Goal: Information Seeking & Learning: Learn about a topic

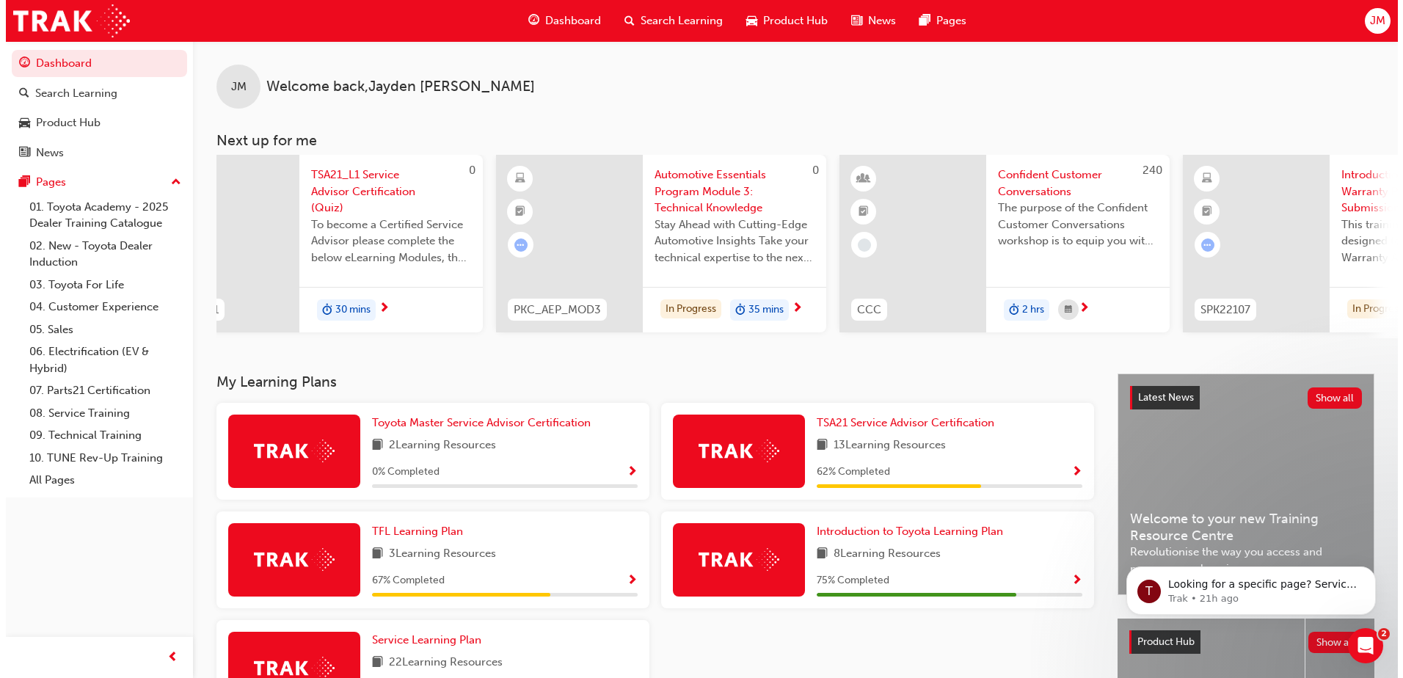
scroll to position [0, 75]
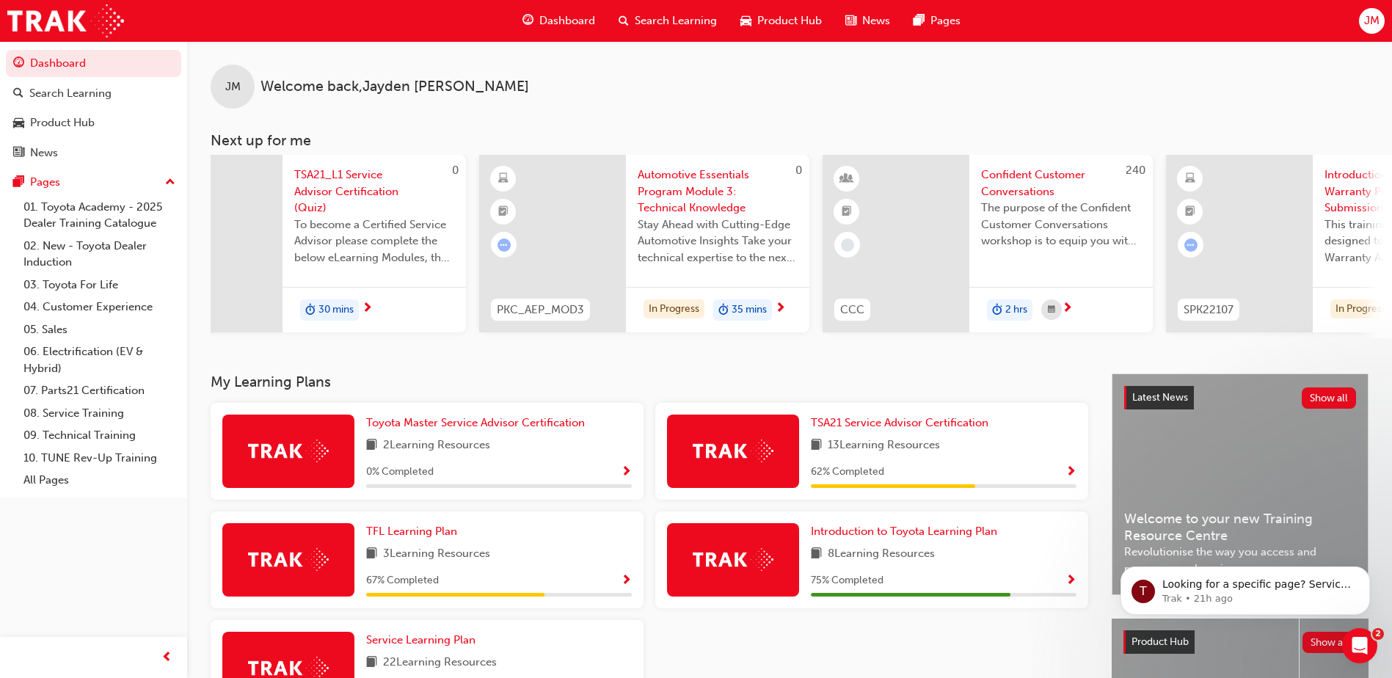
click at [617, 231] on div at bounding box center [552, 244] width 147 height 178
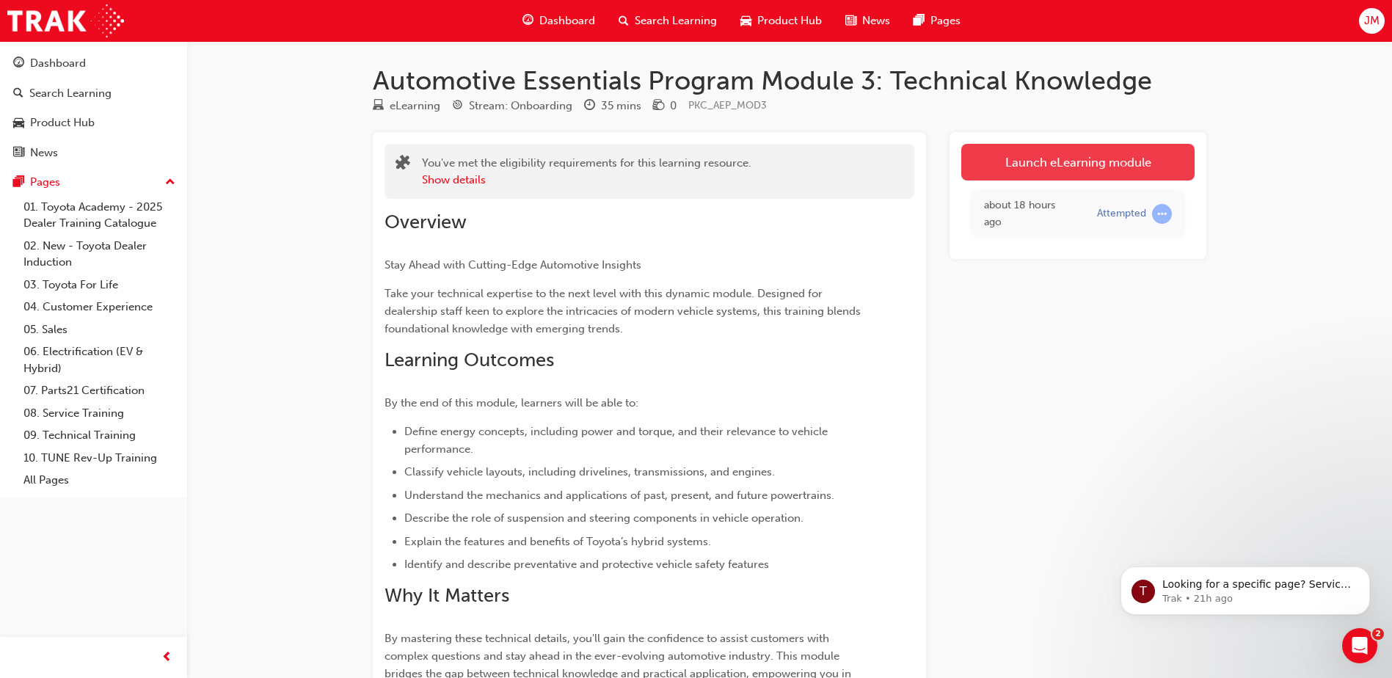
click at [1134, 161] on link "Launch eLearning module" at bounding box center [1077, 162] width 233 height 37
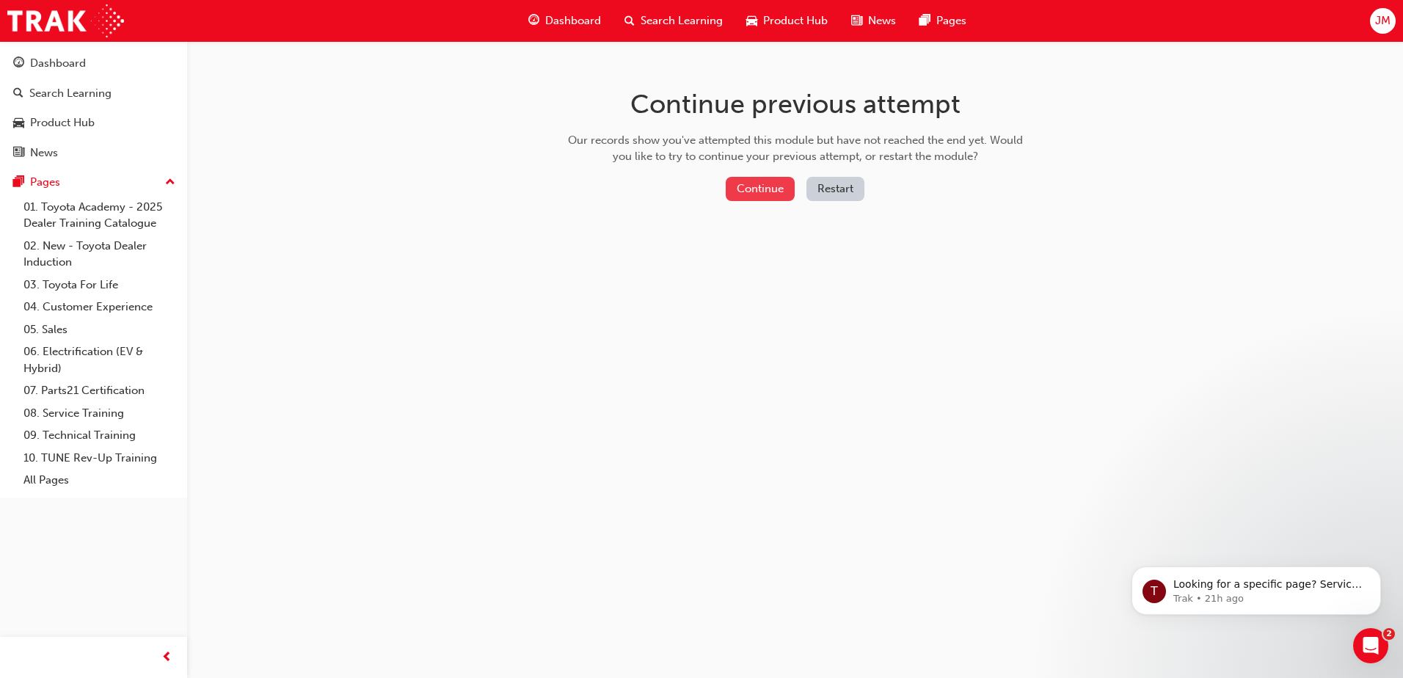
click at [763, 186] on button "Continue" at bounding box center [760, 189] width 69 height 24
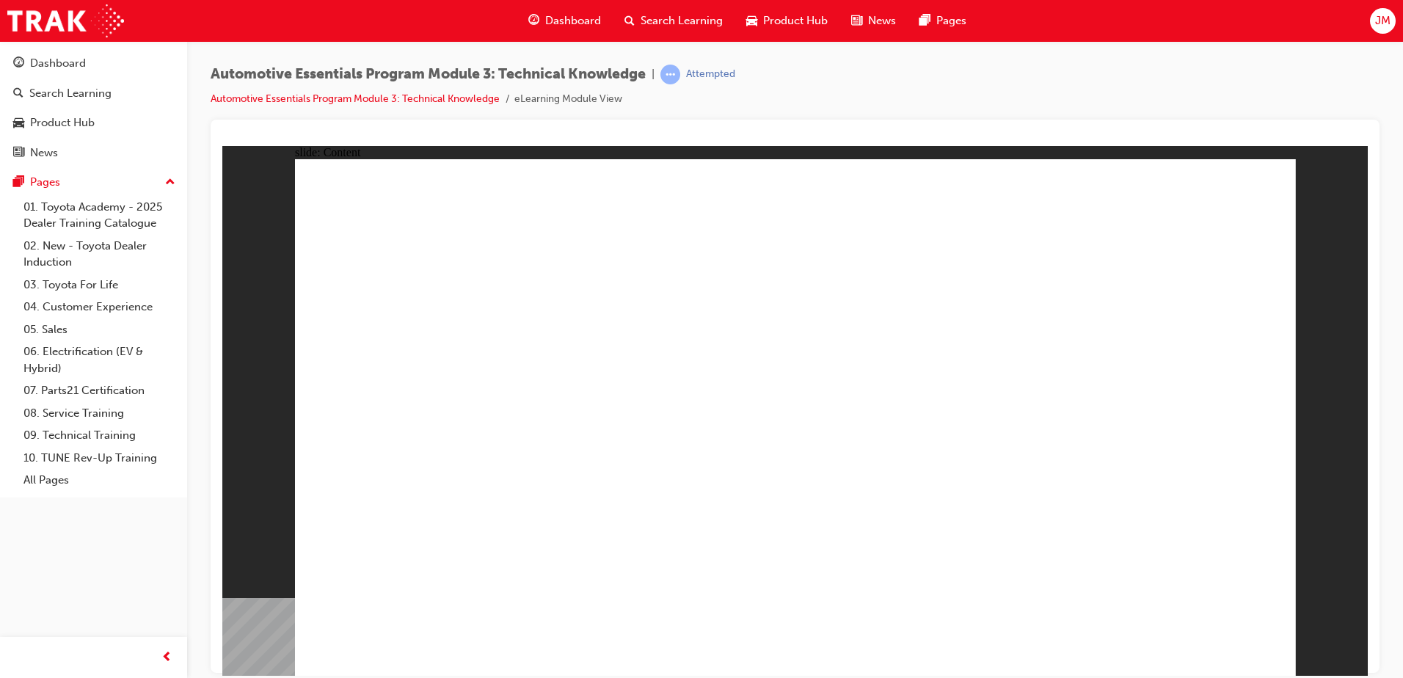
radio input "true"
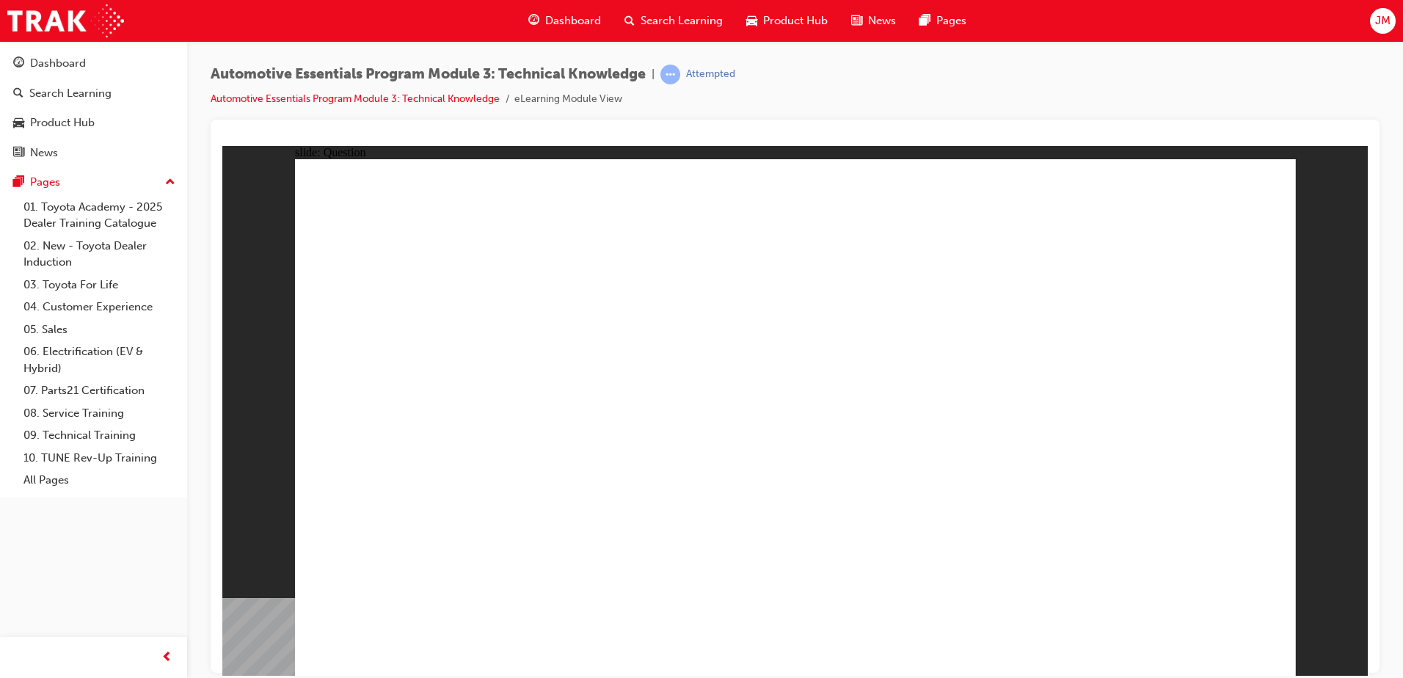
radio input "true"
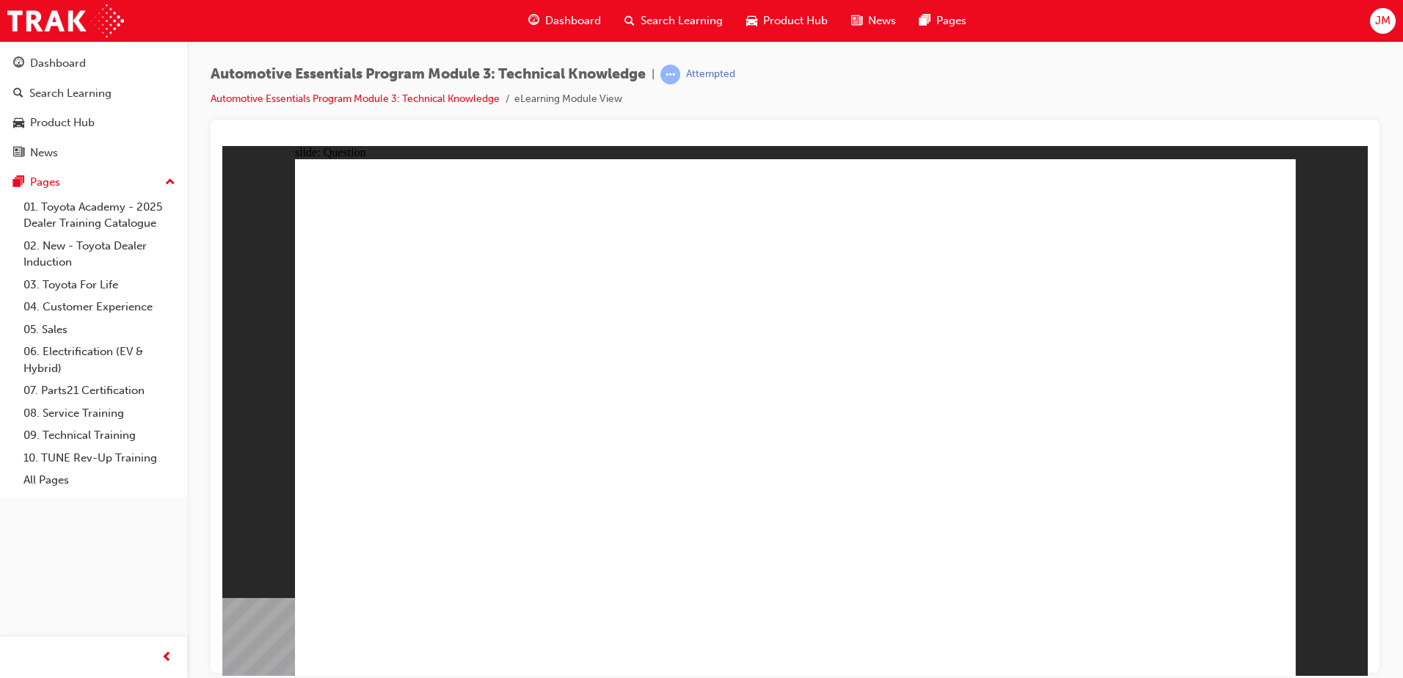
radio input "true"
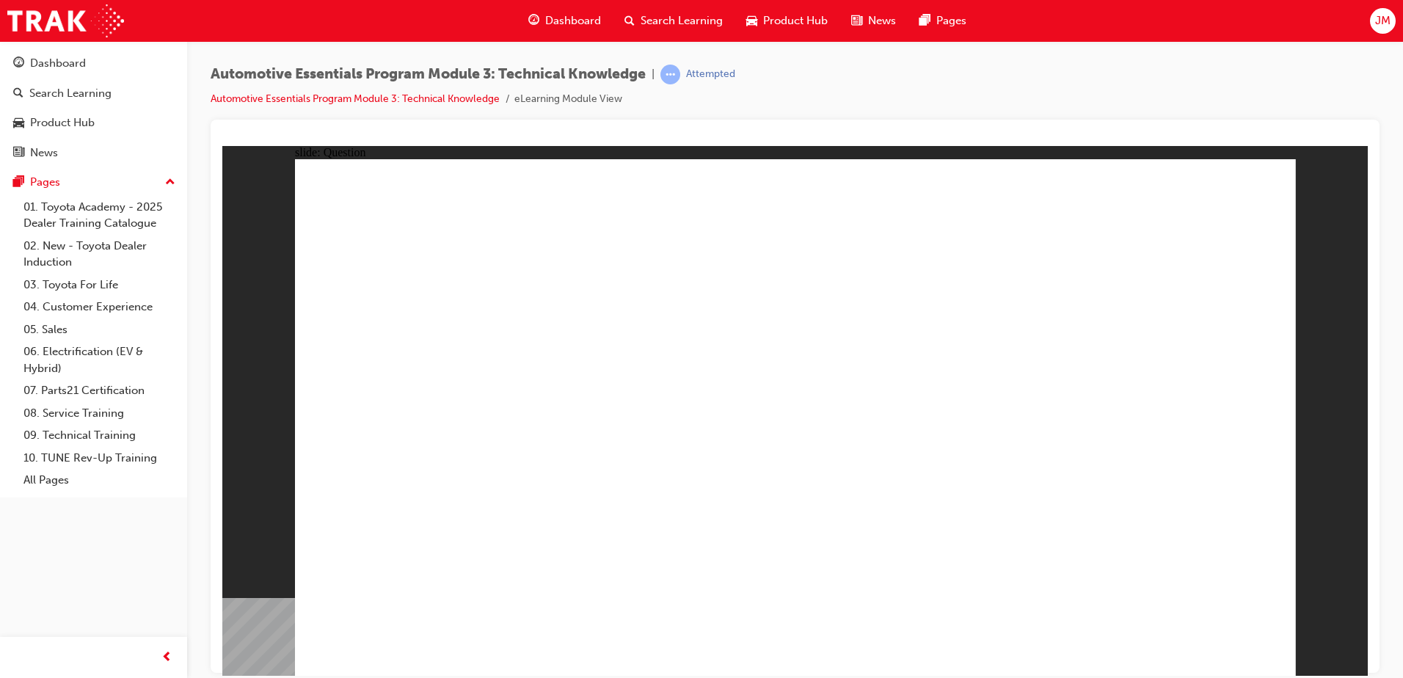
radio input "true"
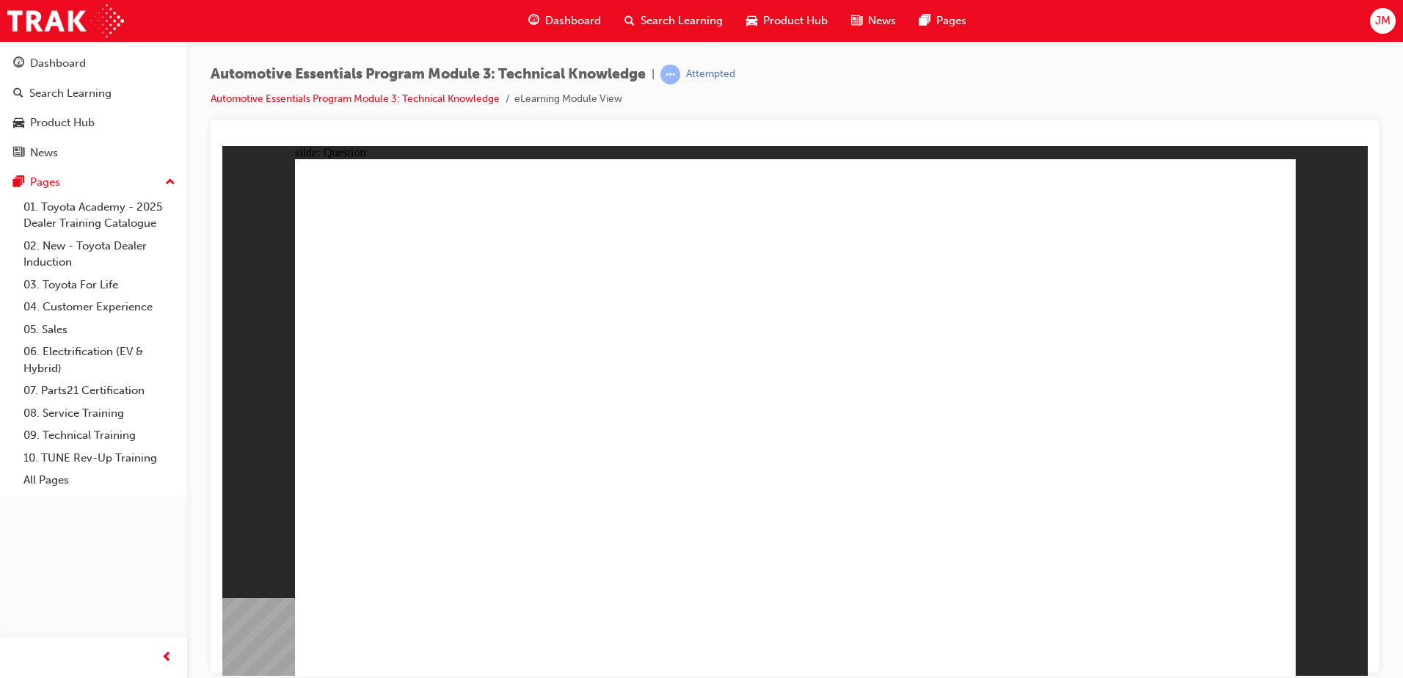
radio input "true"
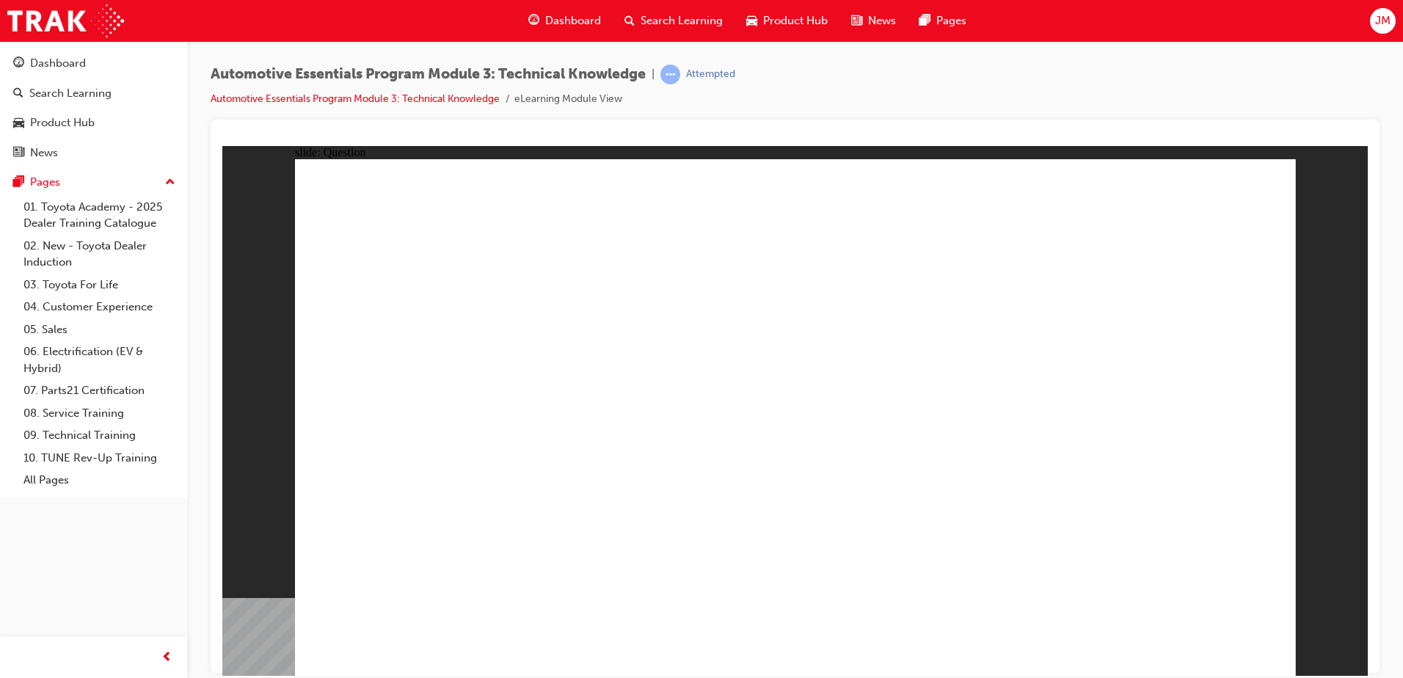
radio input "true"
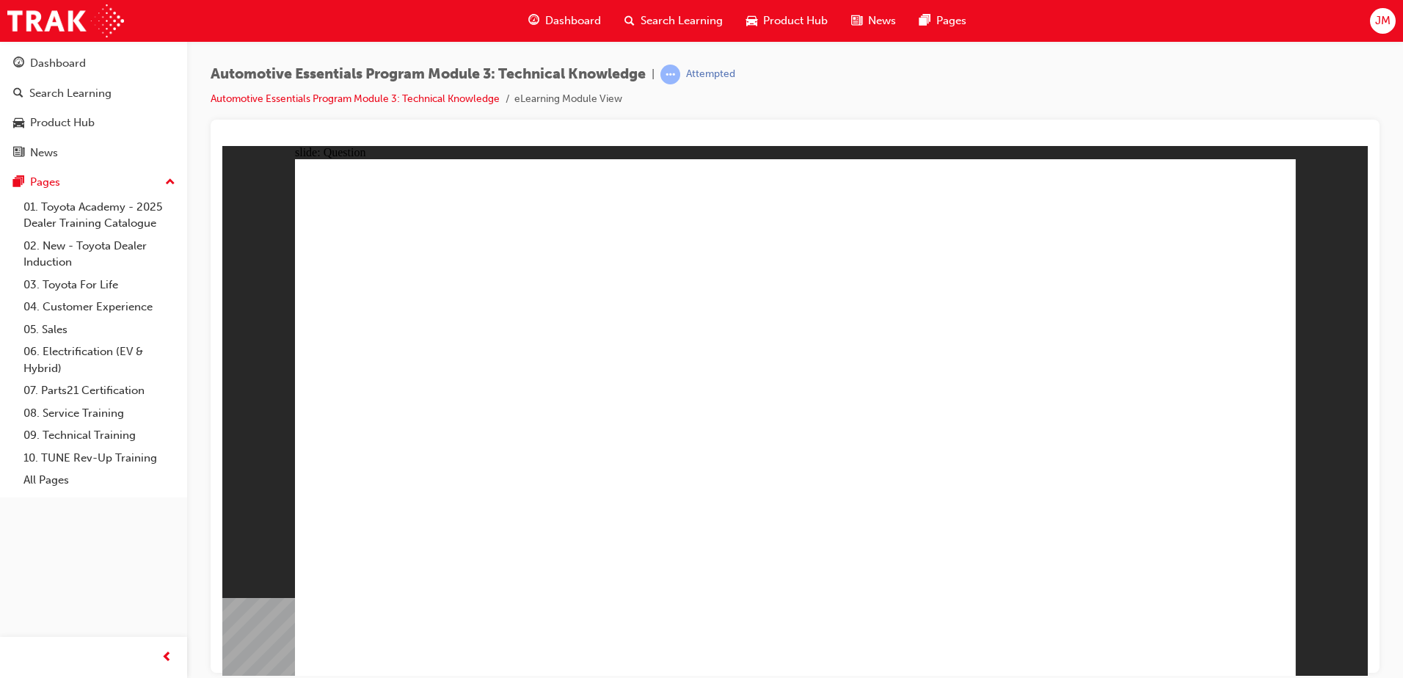
radio input "true"
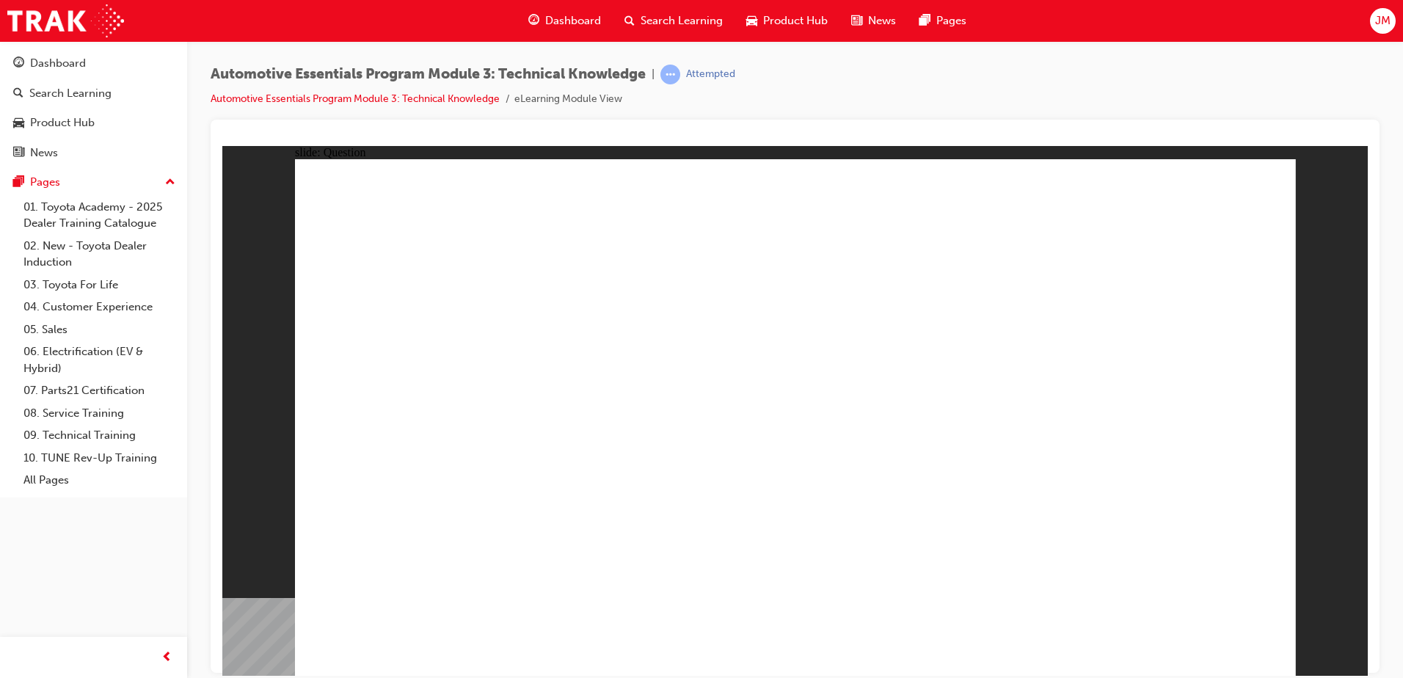
radio input "true"
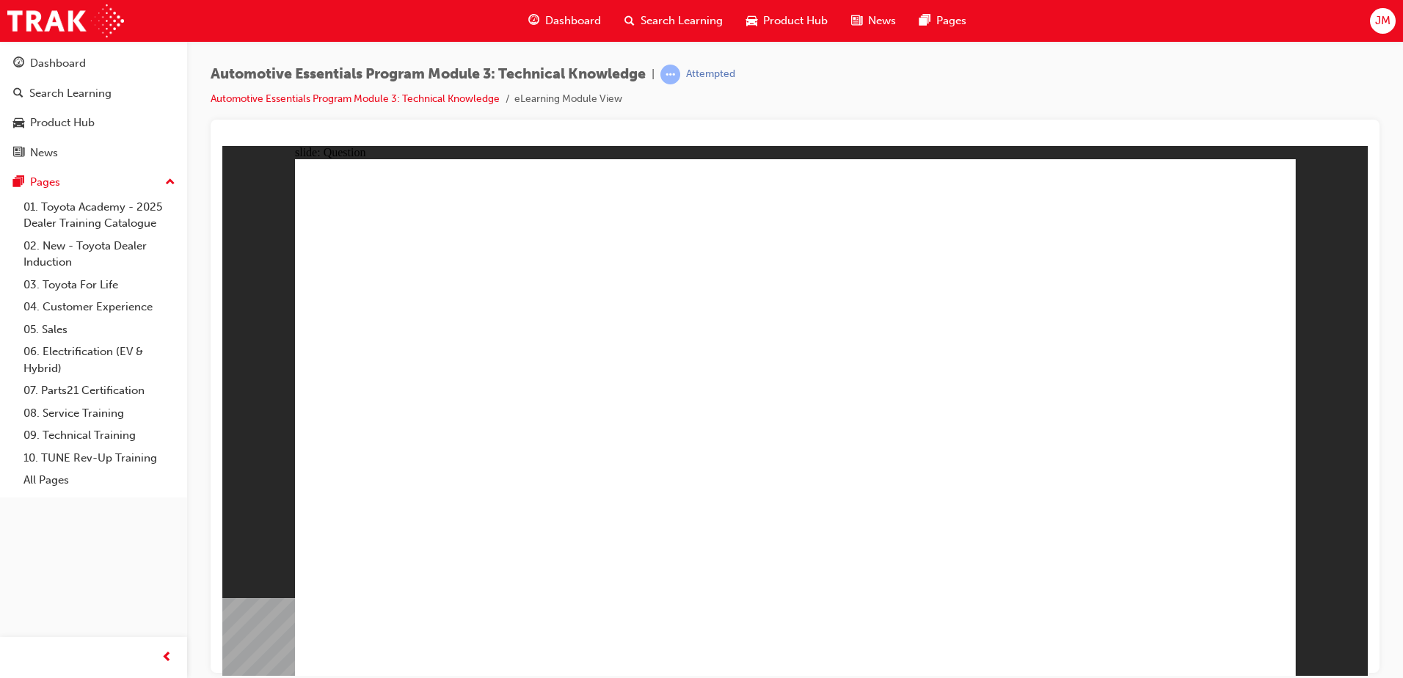
radio input "true"
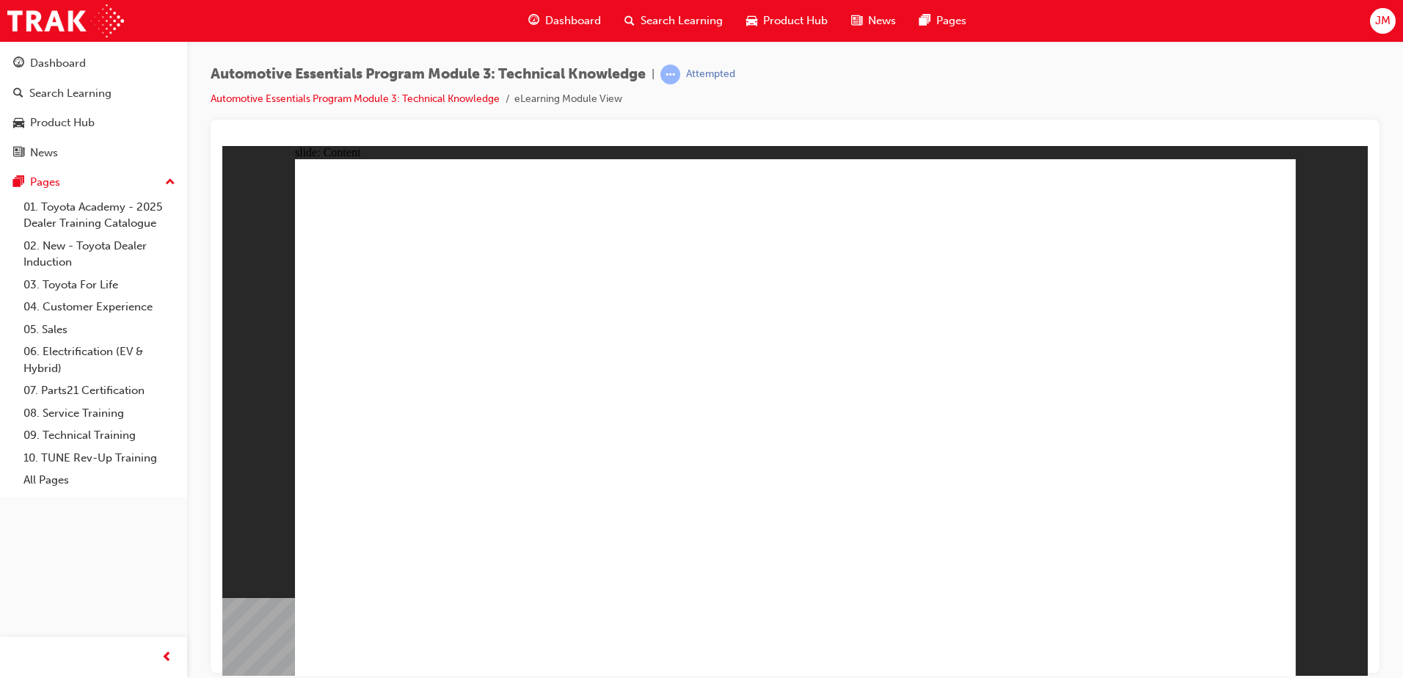
drag, startPoint x: 1244, startPoint y: 194, endPoint x: 1232, endPoint y: 209, distance: 19.4
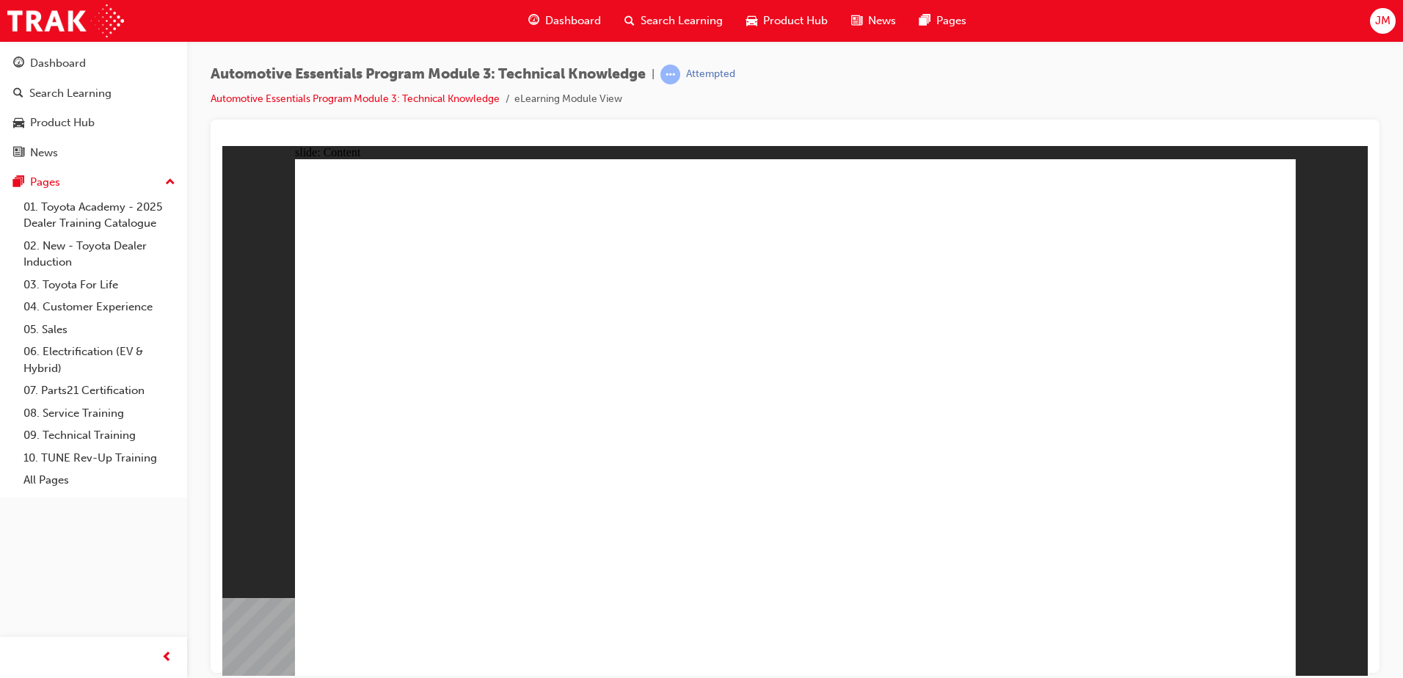
drag, startPoint x: 1248, startPoint y: 188, endPoint x: 1226, endPoint y: 194, distance: 22.8
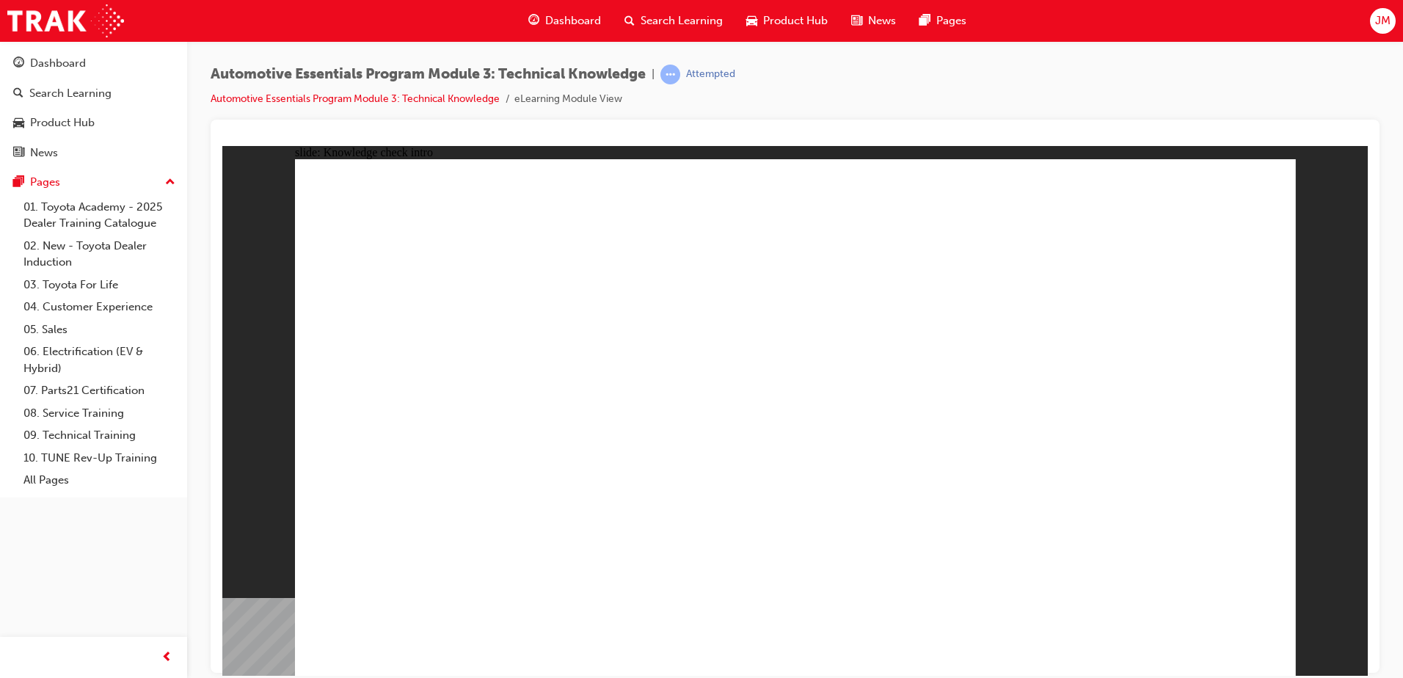
radio input "true"
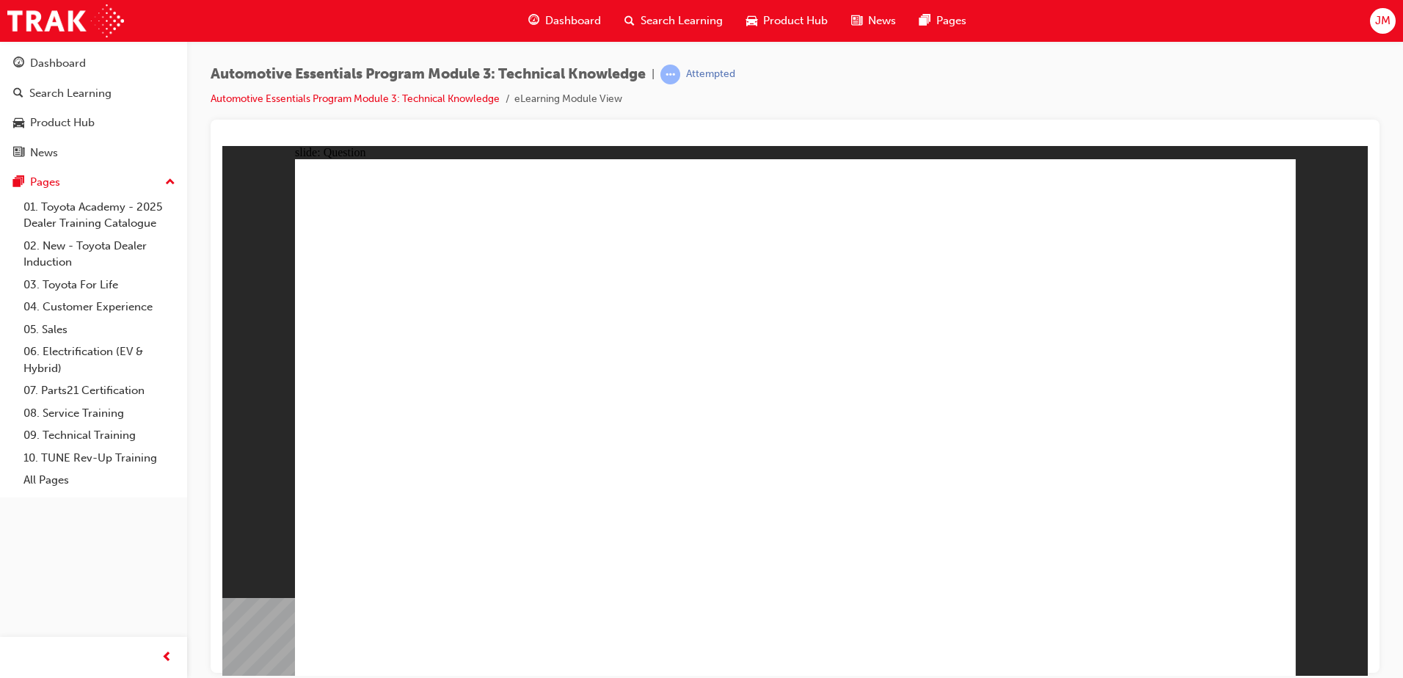
radio input "true"
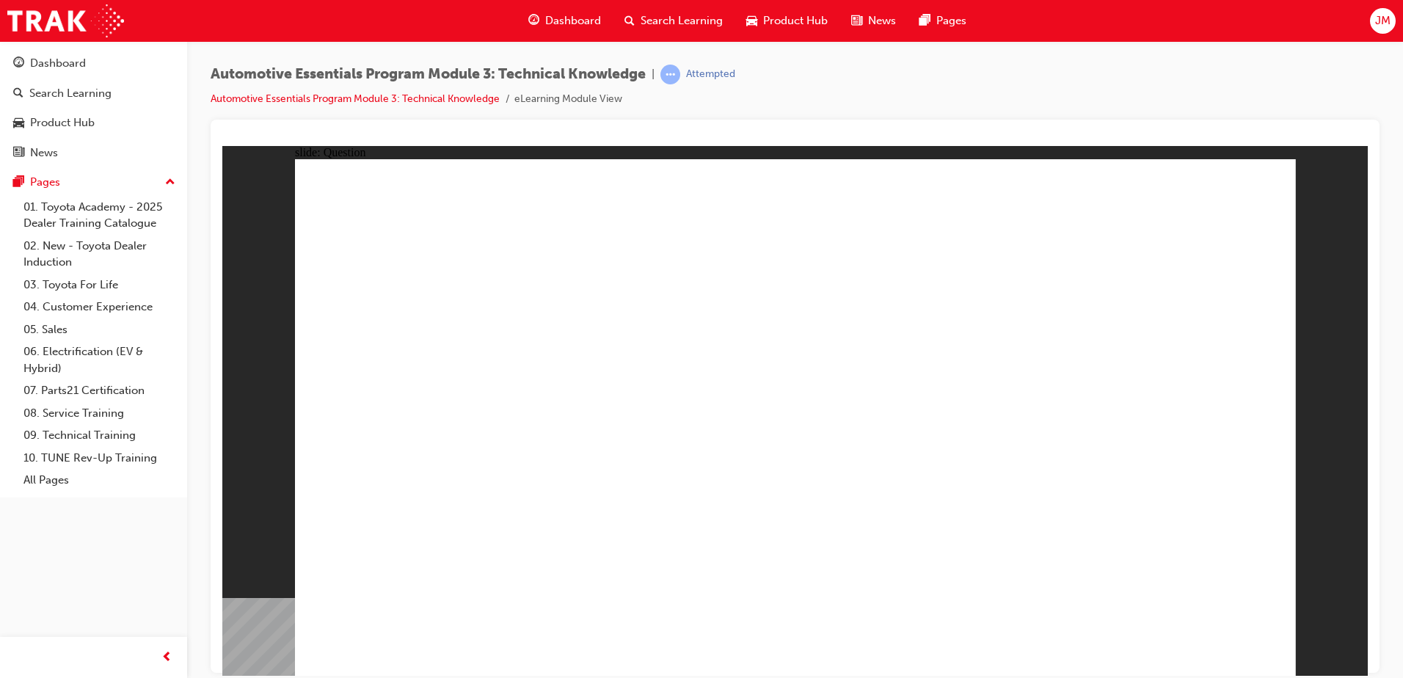
radio input "true"
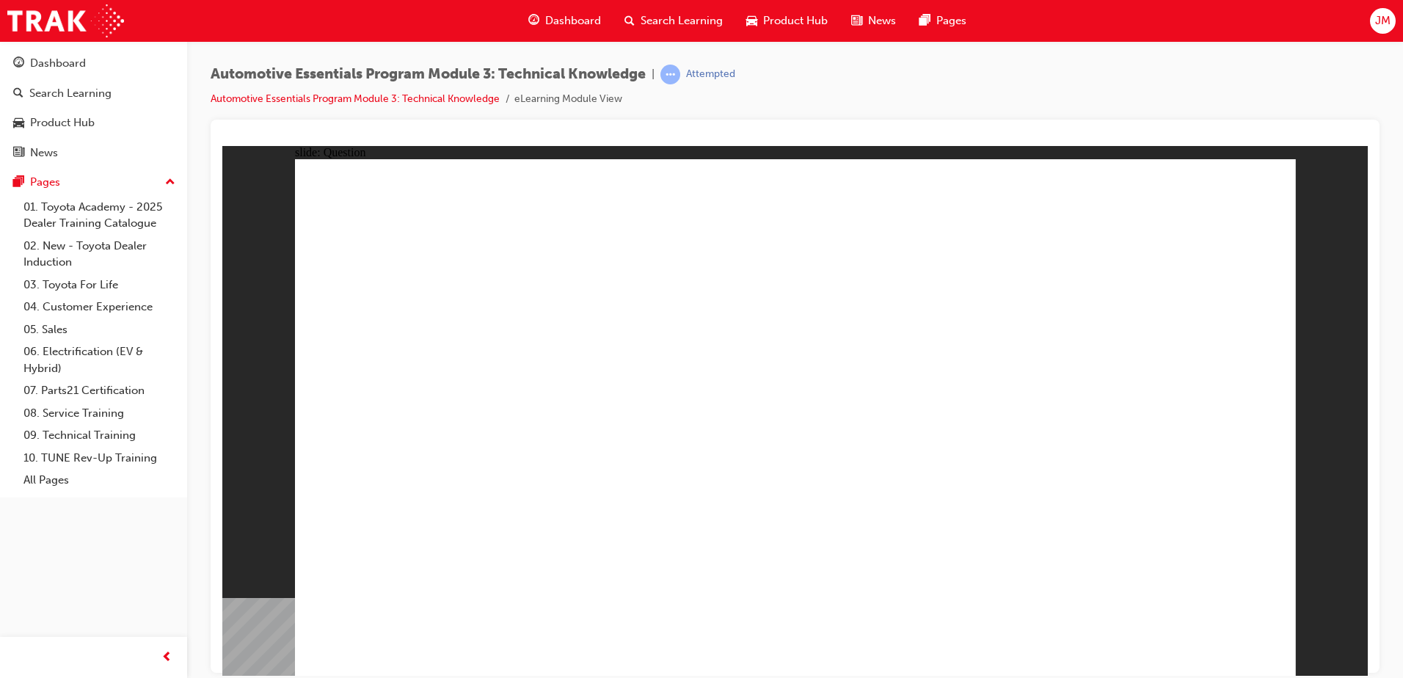
radio input "true"
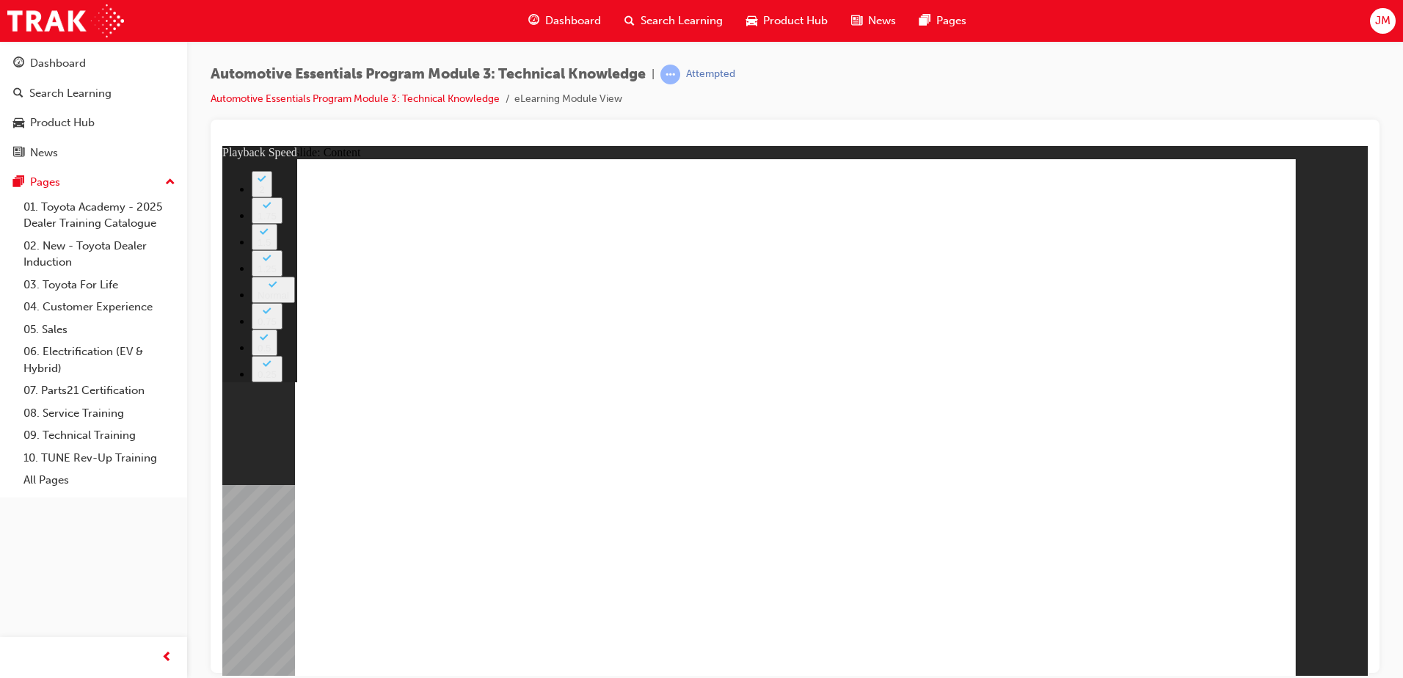
type input "227"
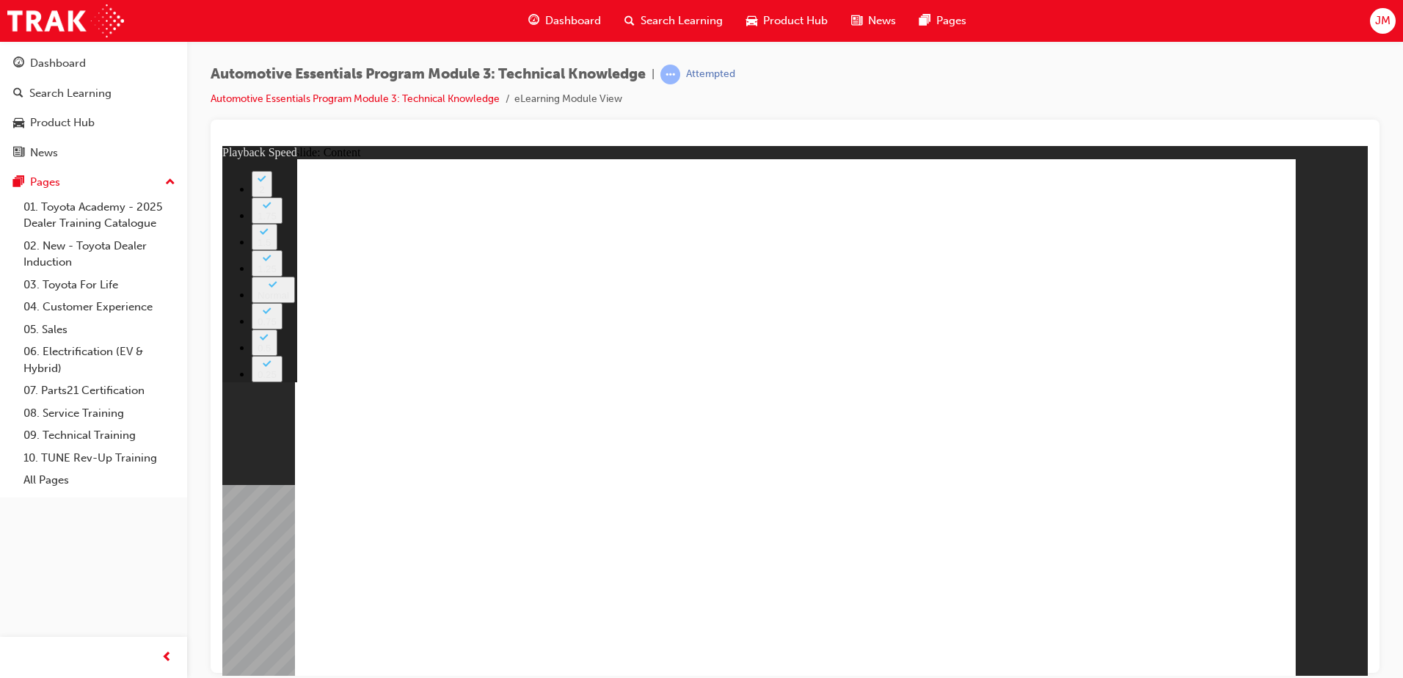
type input "20"
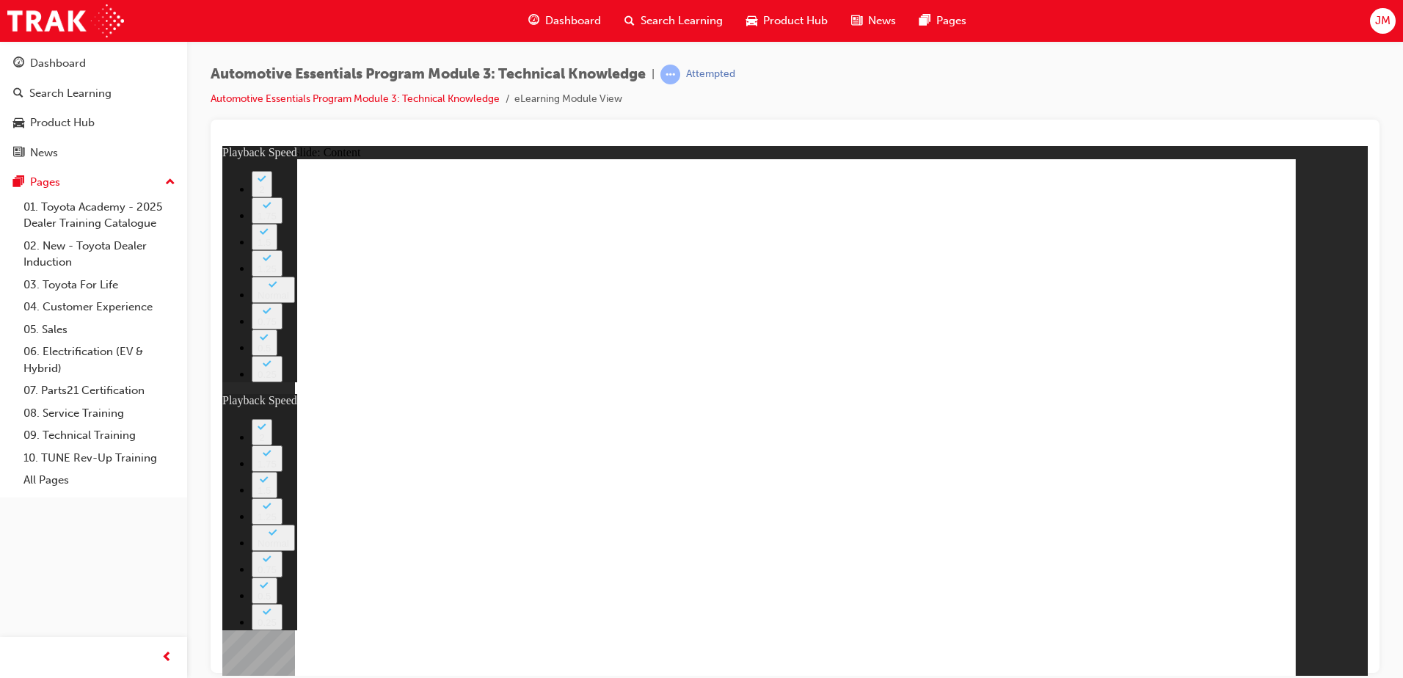
type input "15"
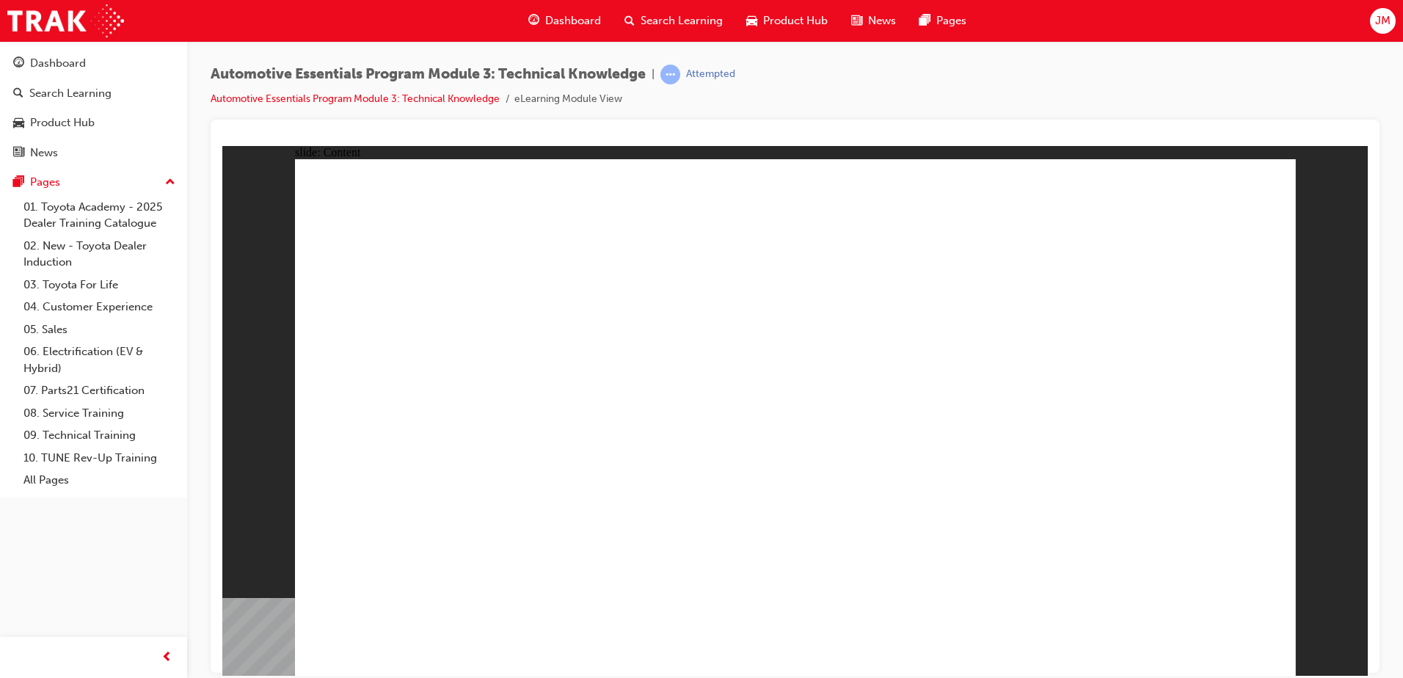
drag, startPoint x: 1238, startPoint y: 193, endPoint x: 1201, endPoint y: 211, distance: 41.7
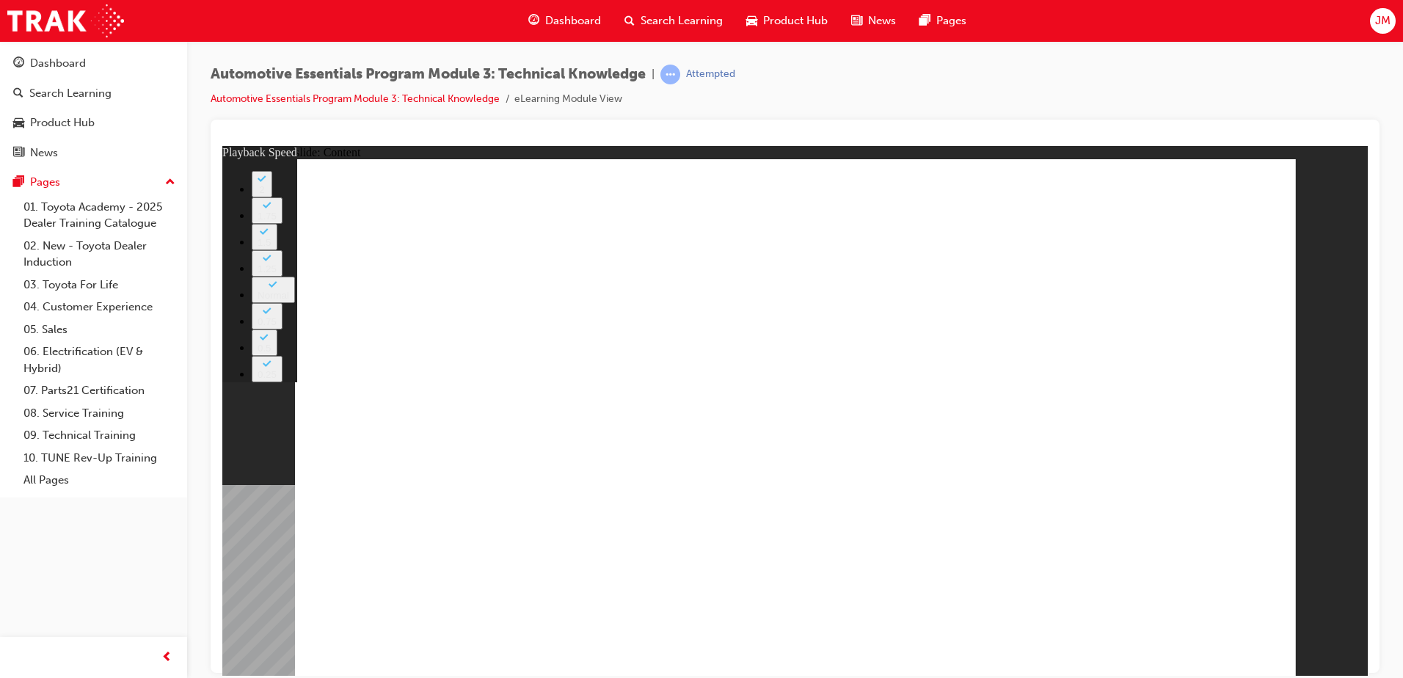
type input "3"
type input "0"
type input "4"
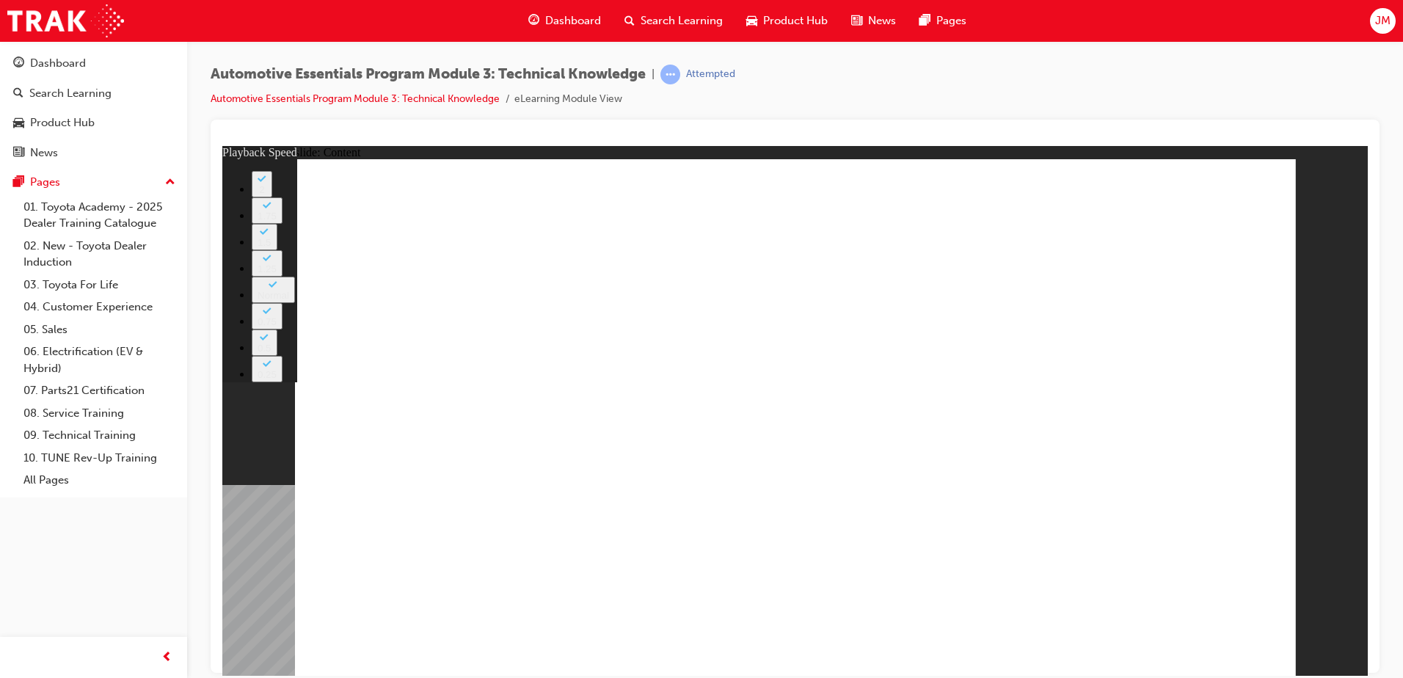
type input "8"
type input "5"
type input "8"
type input "5"
type input "8"
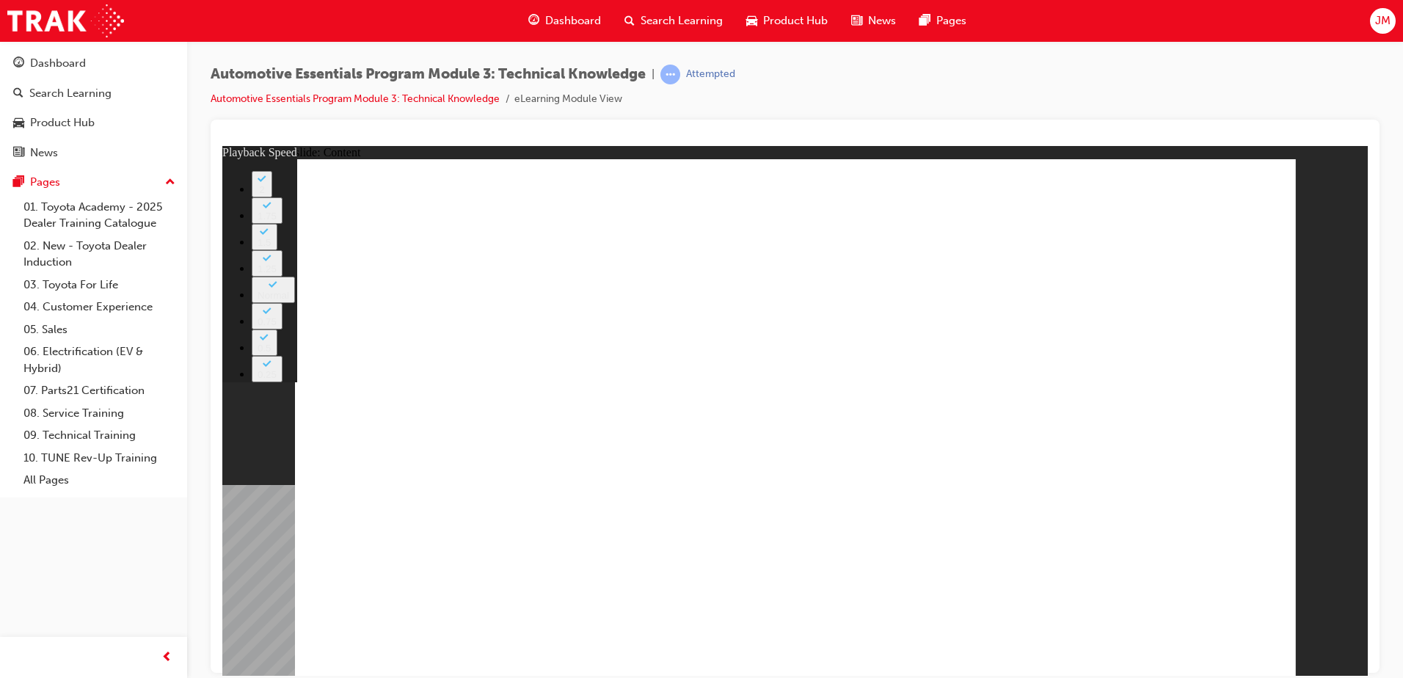
type input "5"
type input "8"
type input "5"
type input "8"
type input "5"
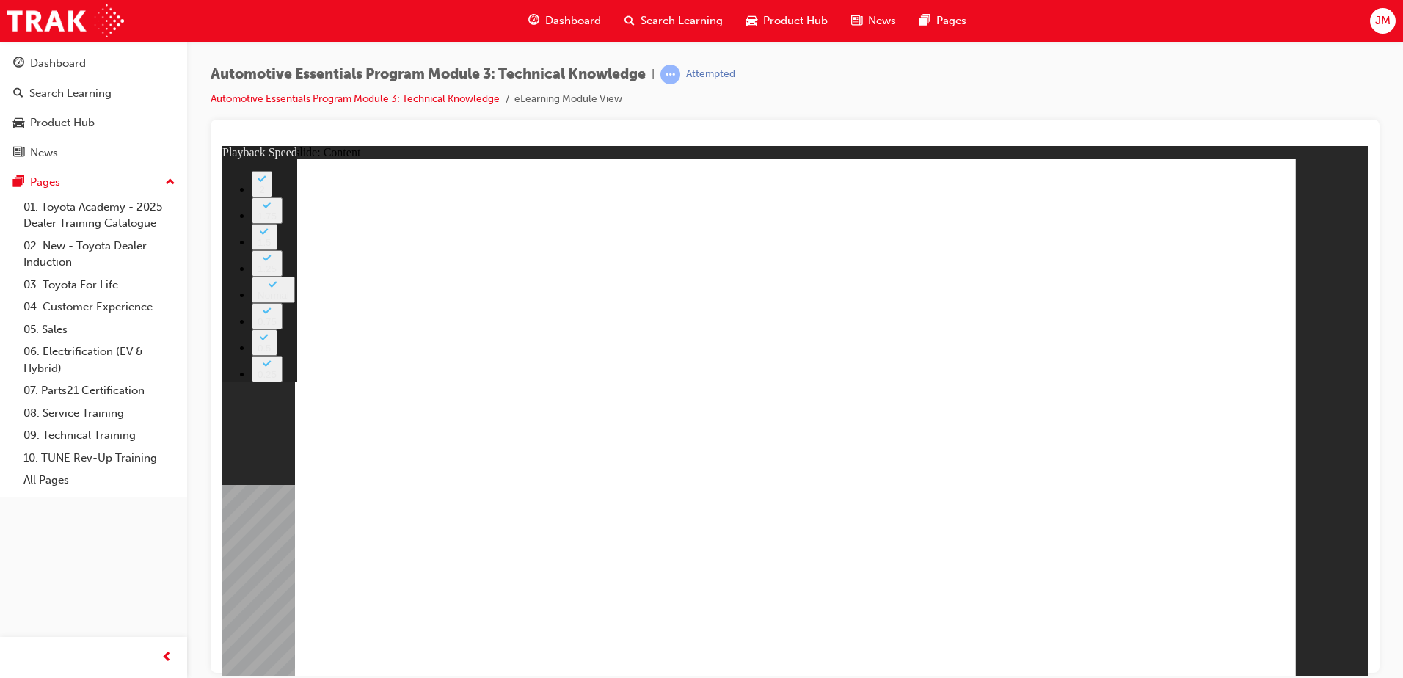
type input "9"
type input "5"
type input "10"
drag, startPoint x: 1060, startPoint y: 435, endPoint x: 1062, endPoint y: 398, distance: 36.7
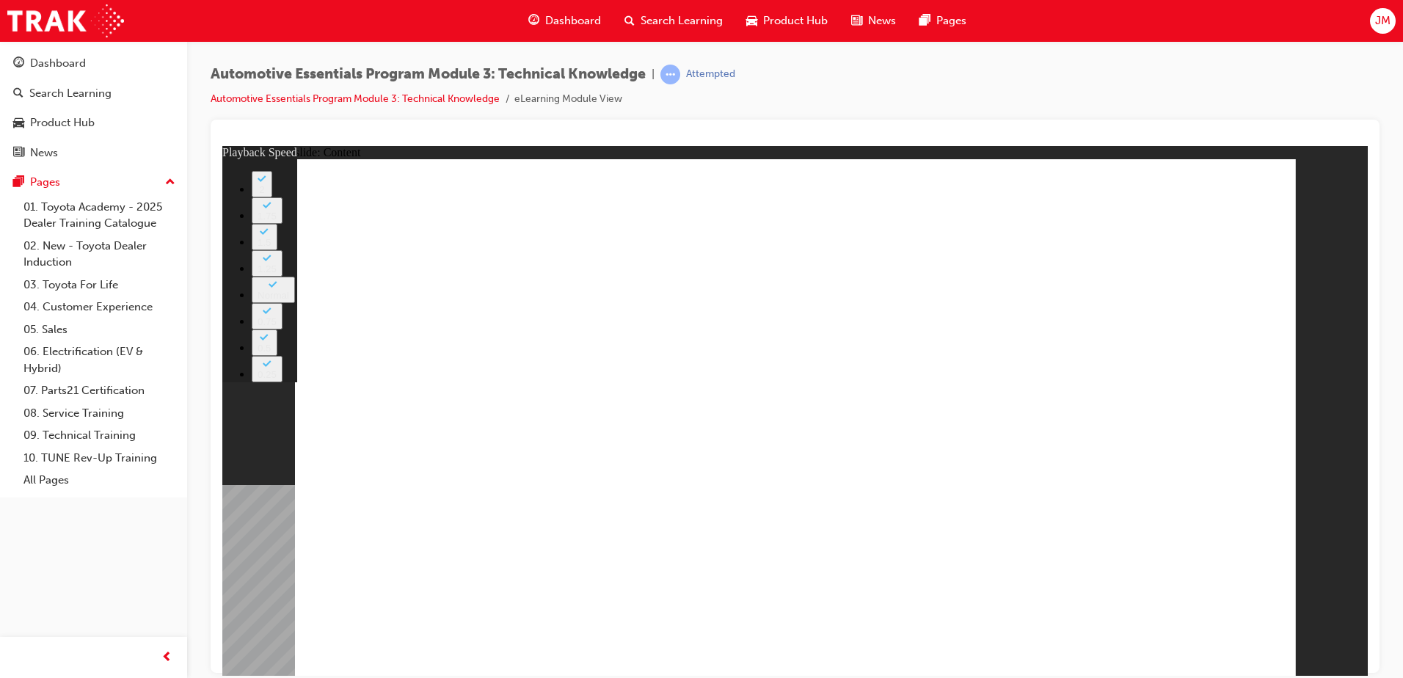
type input "18"
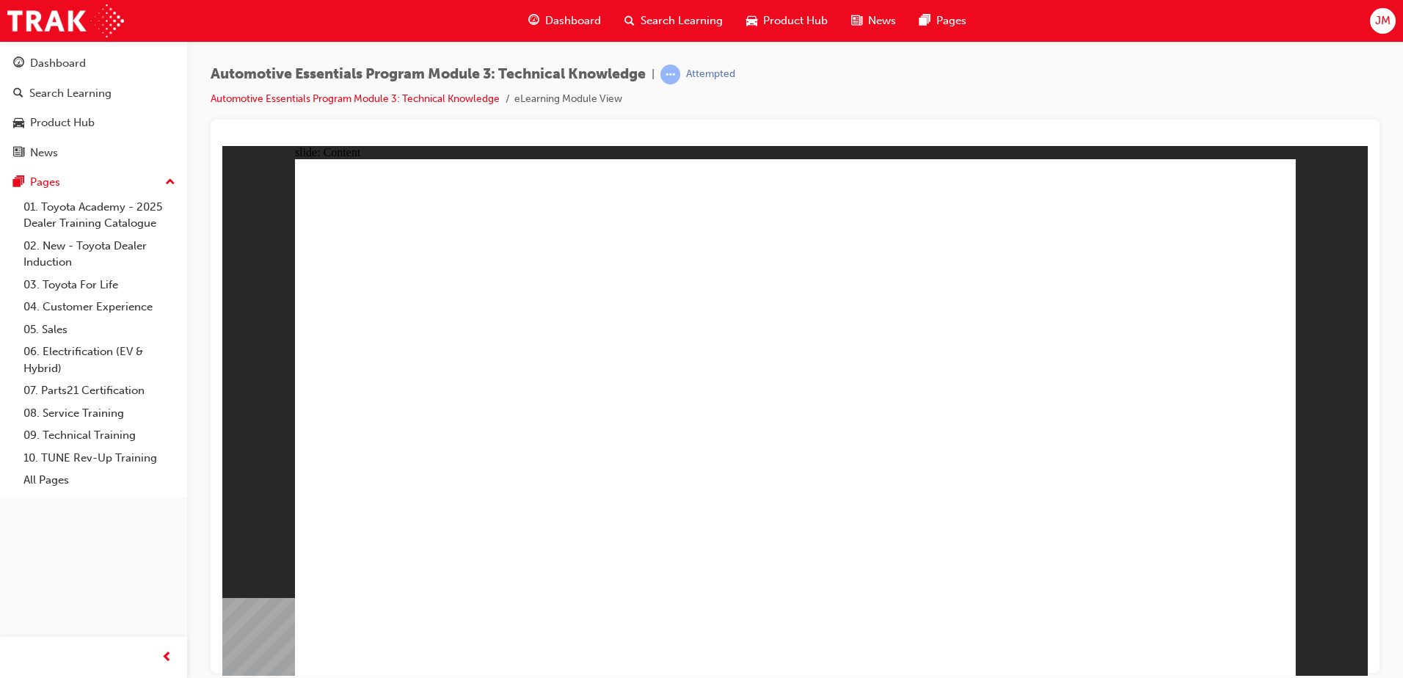
drag, startPoint x: 658, startPoint y: 379, endPoint x: 649, endPoint y: 371, distance: 12.5
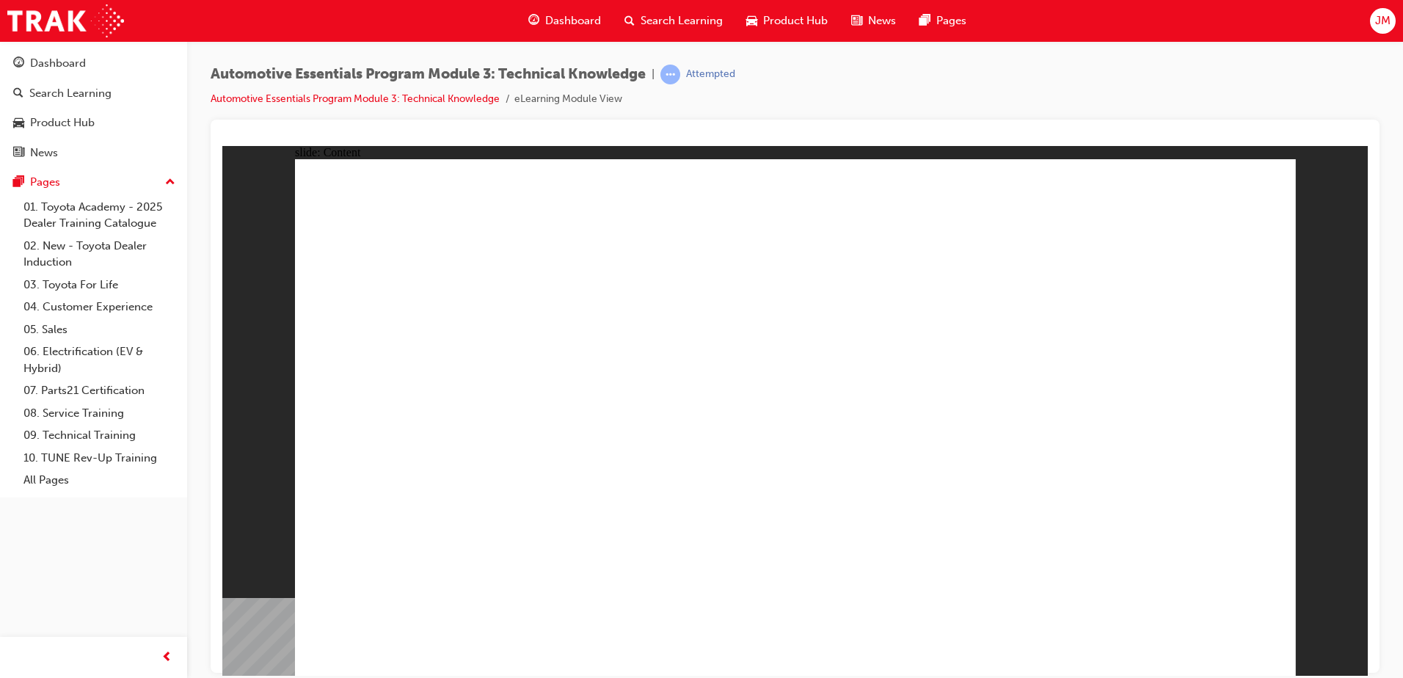
drag, startPoint x: 1075, startPoint y: 207, endPoint x: 1052, endPoint y: 205, distance: 22.9
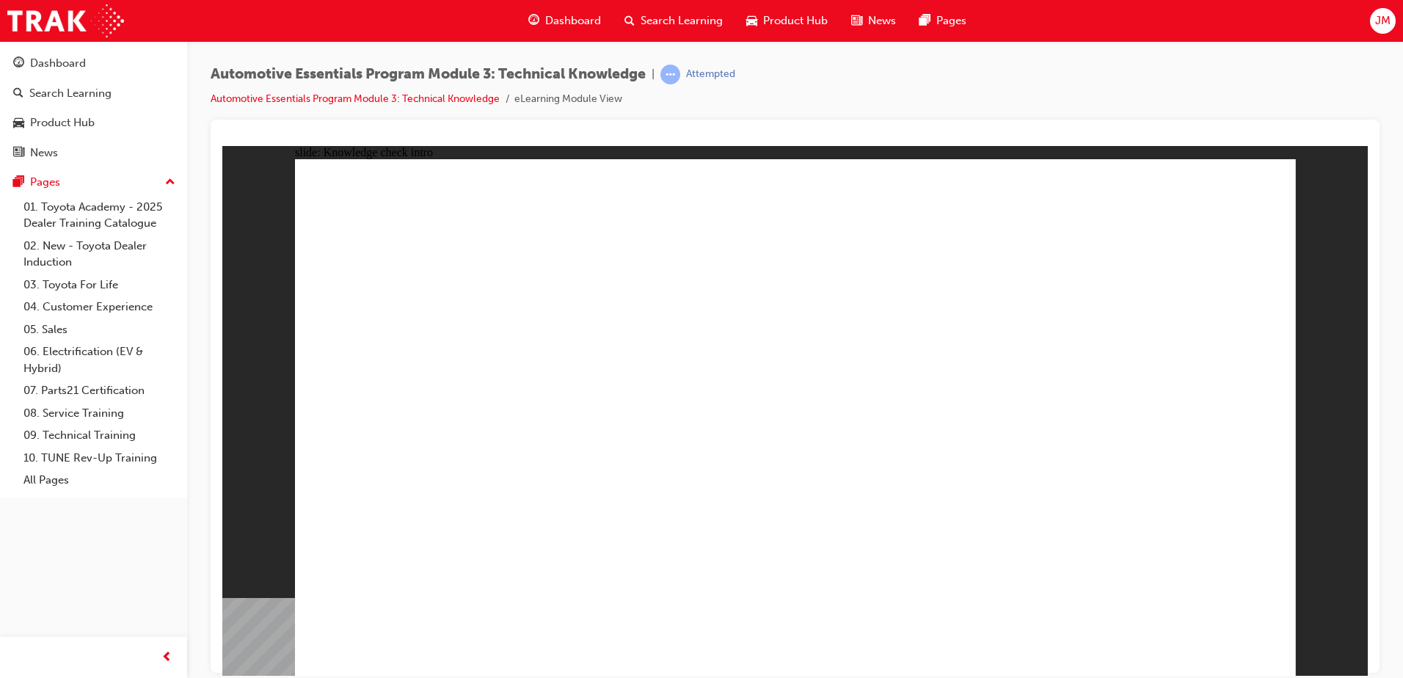
radio input "true"
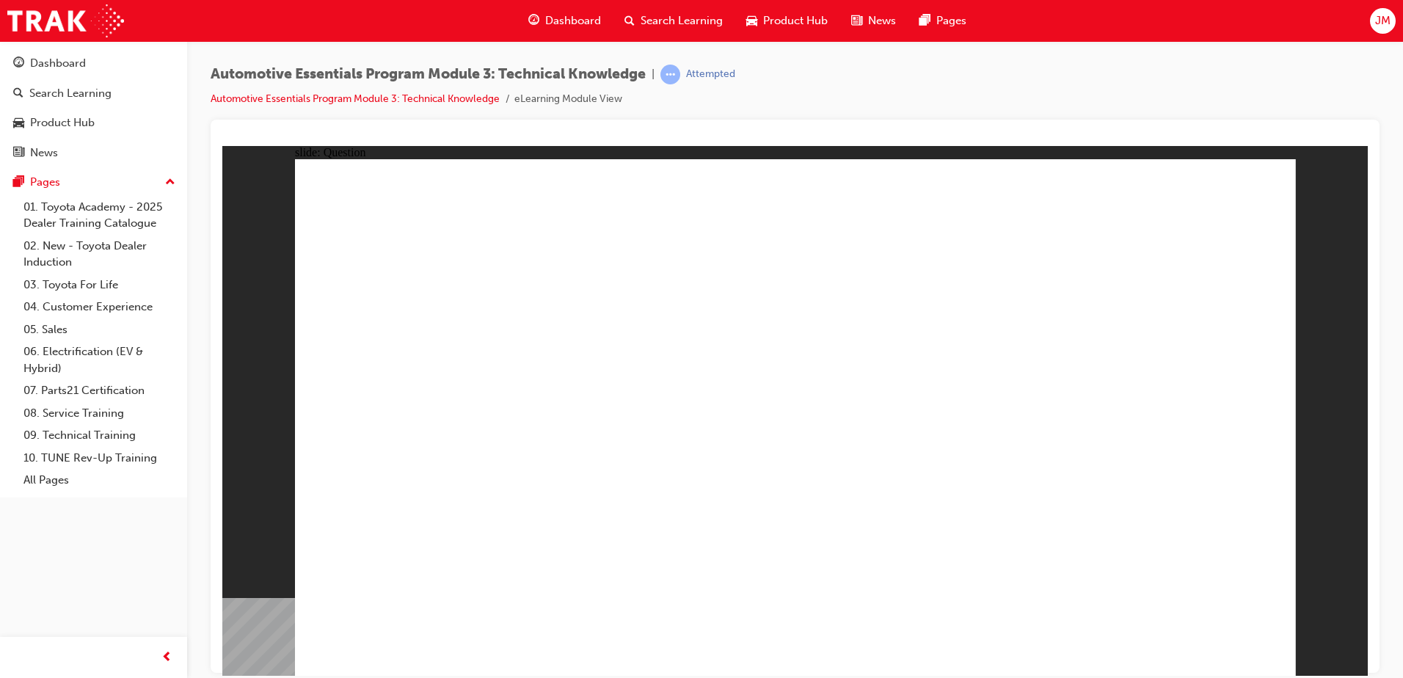
radio input "true"
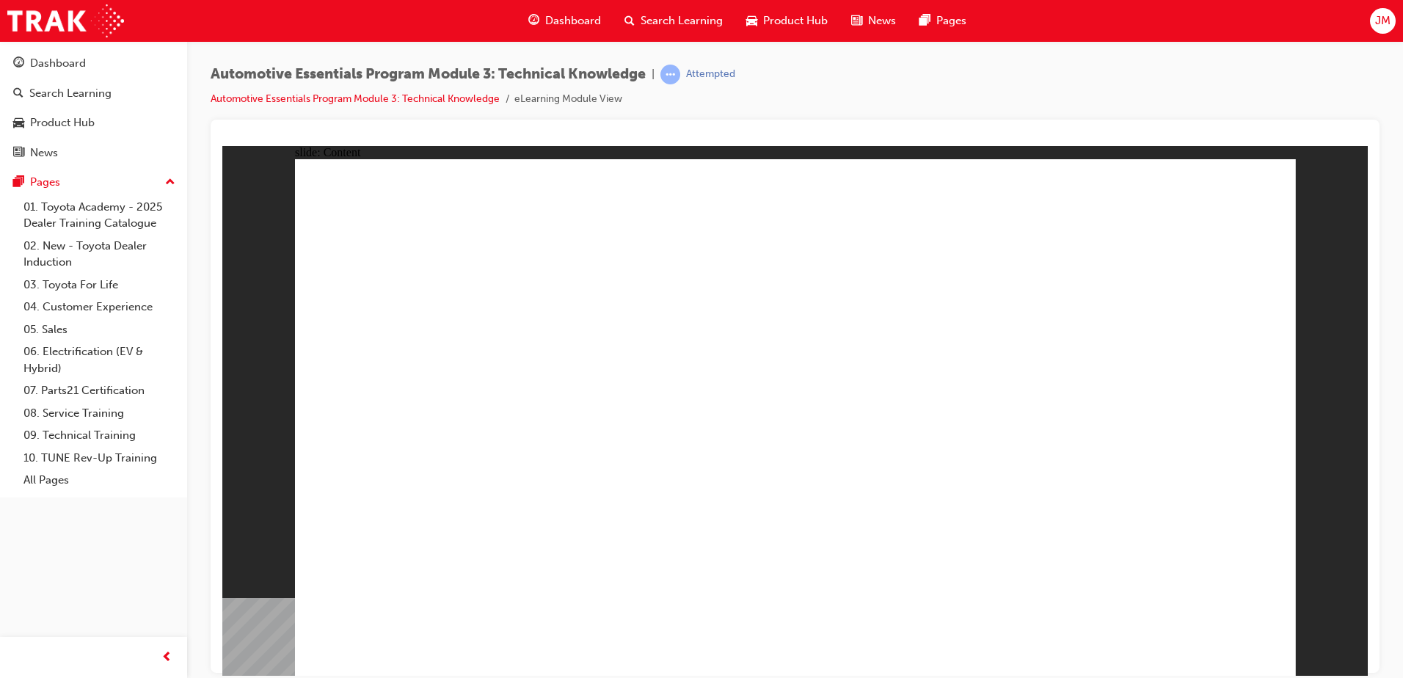
drag, startPoint x: 1253, startPoint y: 196, endPoint x: 1243, endPoint y: 203, distance: 12.0
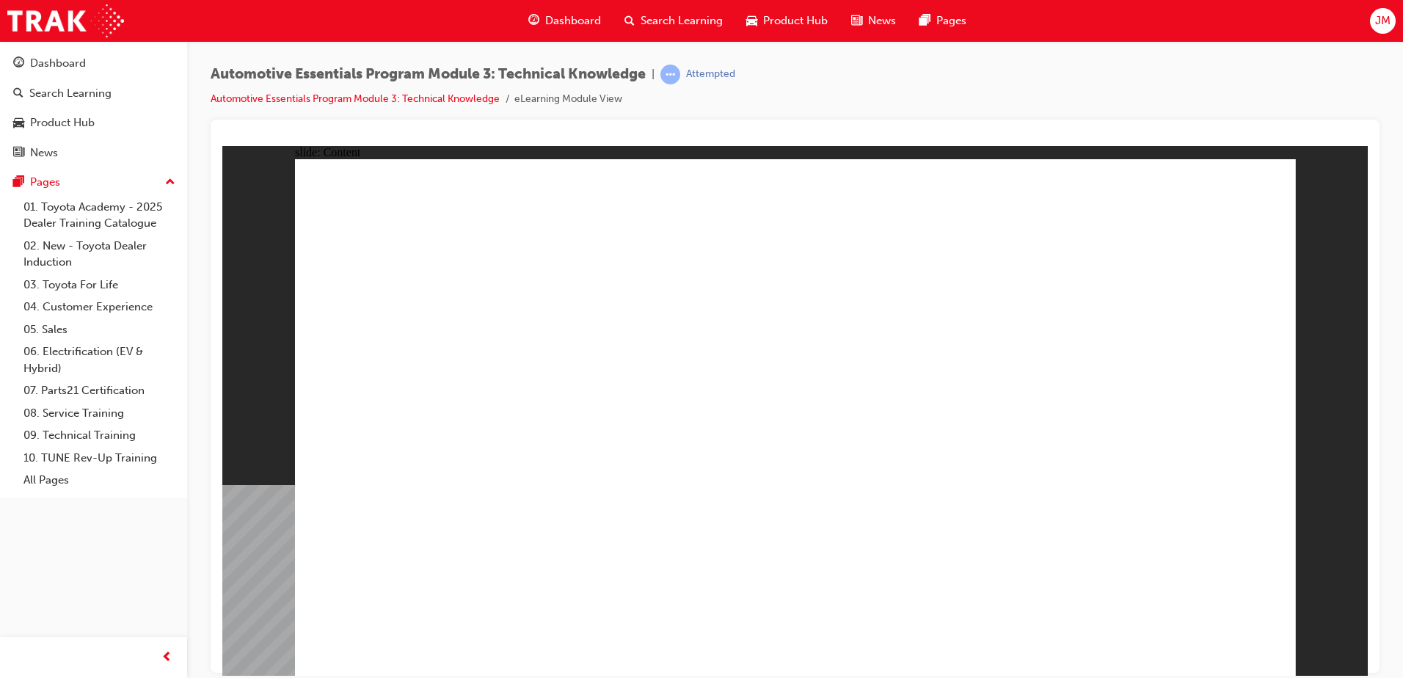
drag, startPoint x: 1248, startPoint y: 202, endPoint x: 1234, endPoint y: 205, distance: 14.4
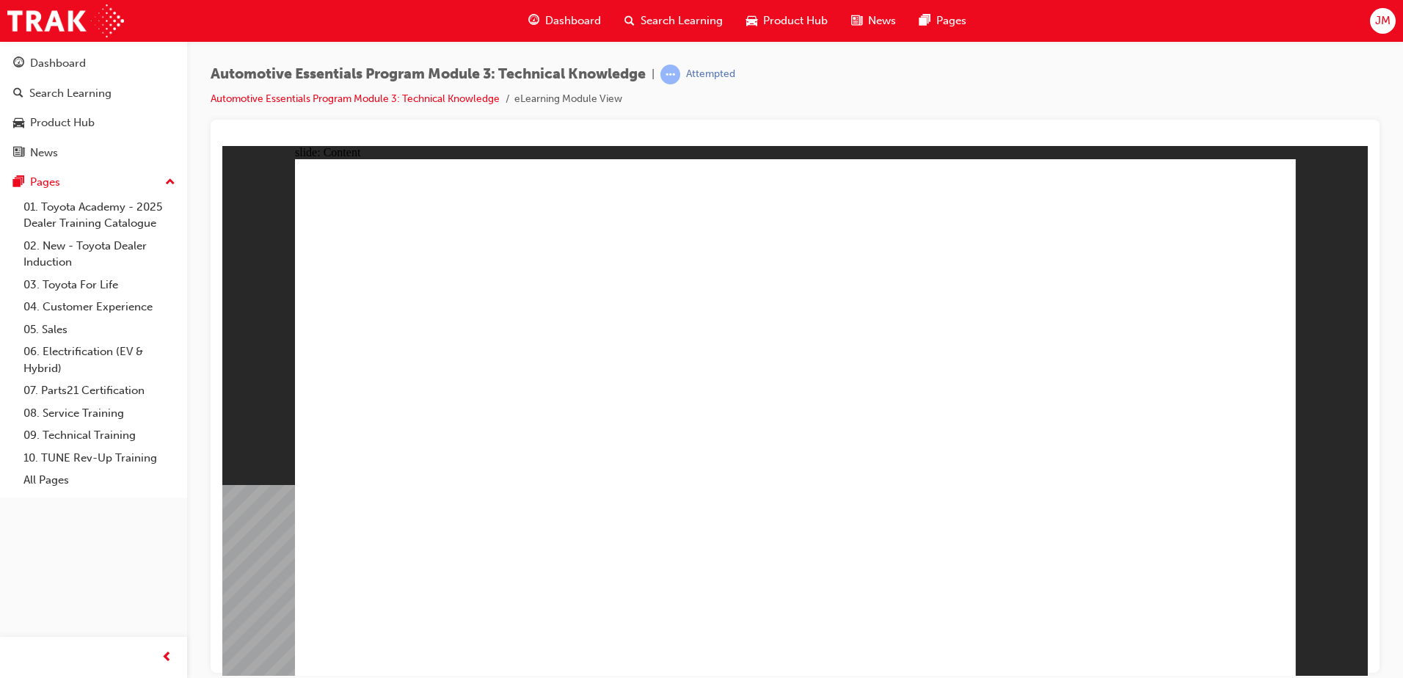
drag, startPoint x: 792, startPoint y: 472, endPoint x: 810, endPoint y: 480, distance: 20.0
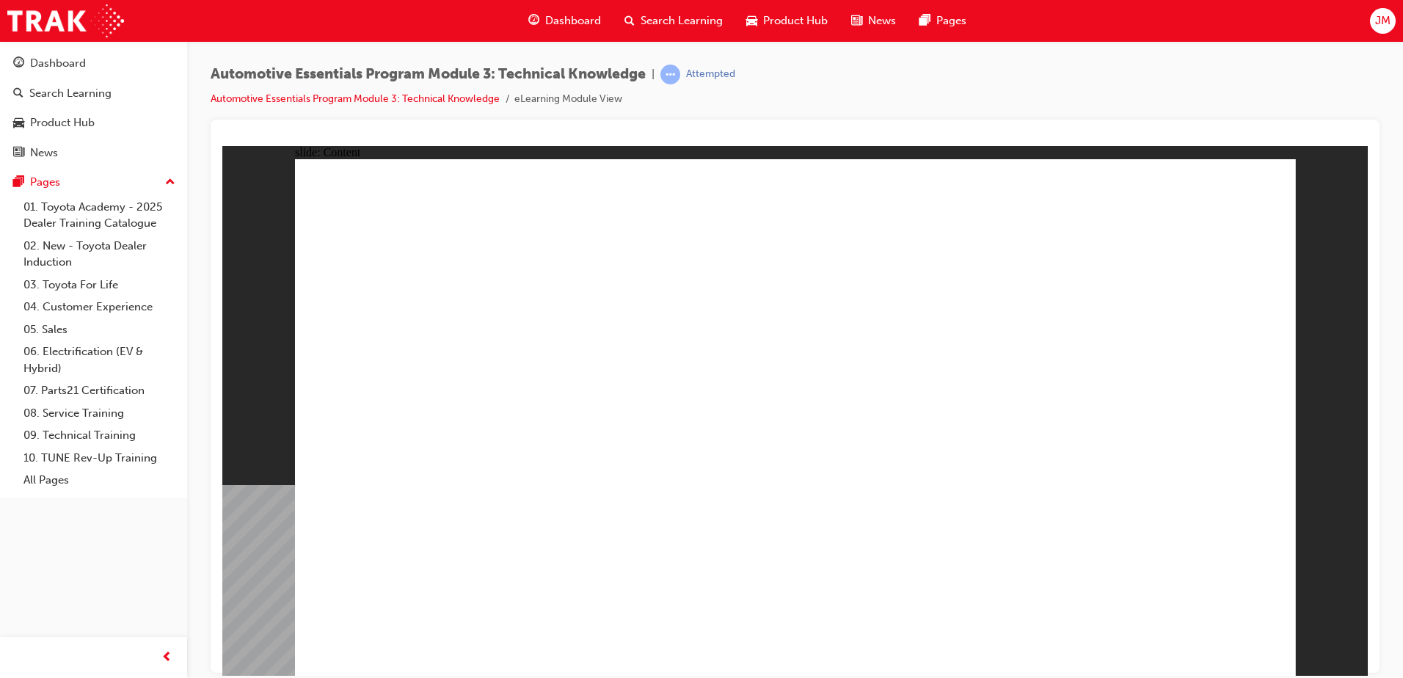
drag, startPoint x: 985, startPoint y: 534, endPoint x: 946, endPoint y: 536, distance: 38.9
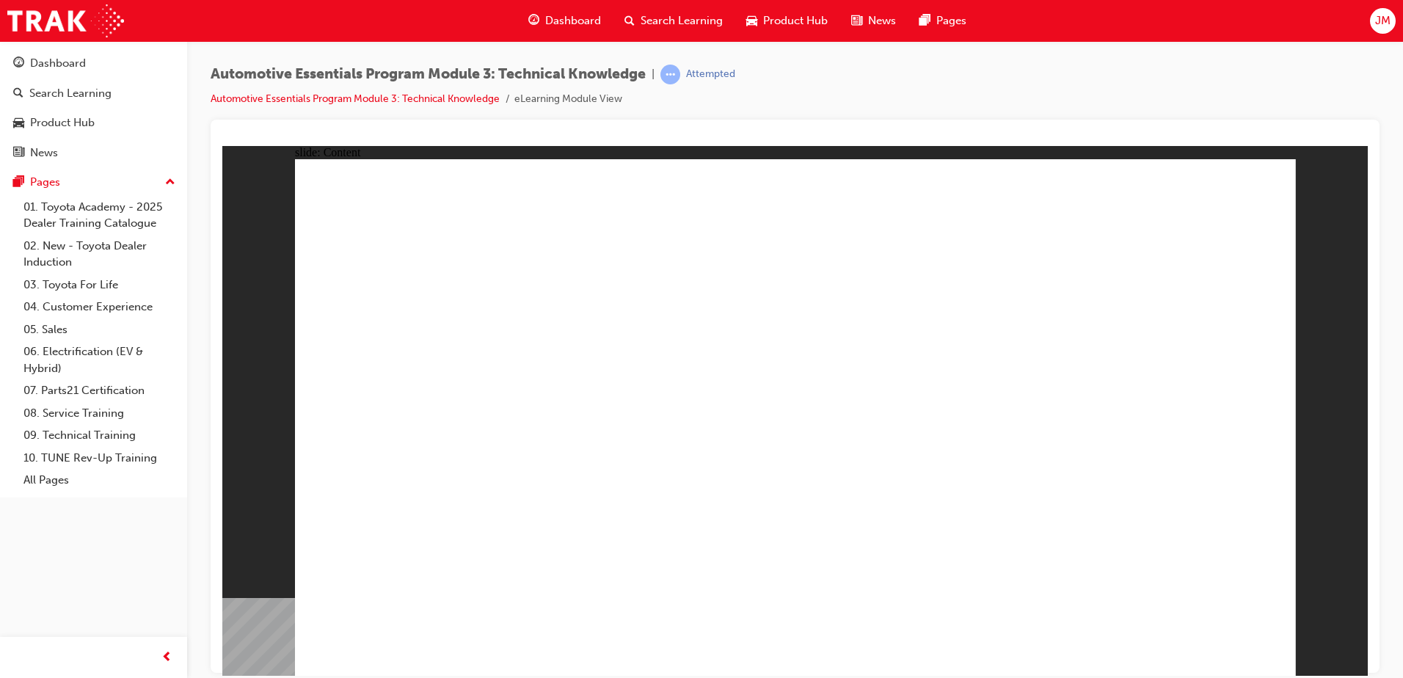
drag, startPoint x: 1181, startPoint y: 626, endPoint x: 1204, endPoint y: 630, distance: 23.8
drag, startPoint x: 994, startPoint y: 468, endPoint x: 1020, endPoint y: 484, distance: 30.3
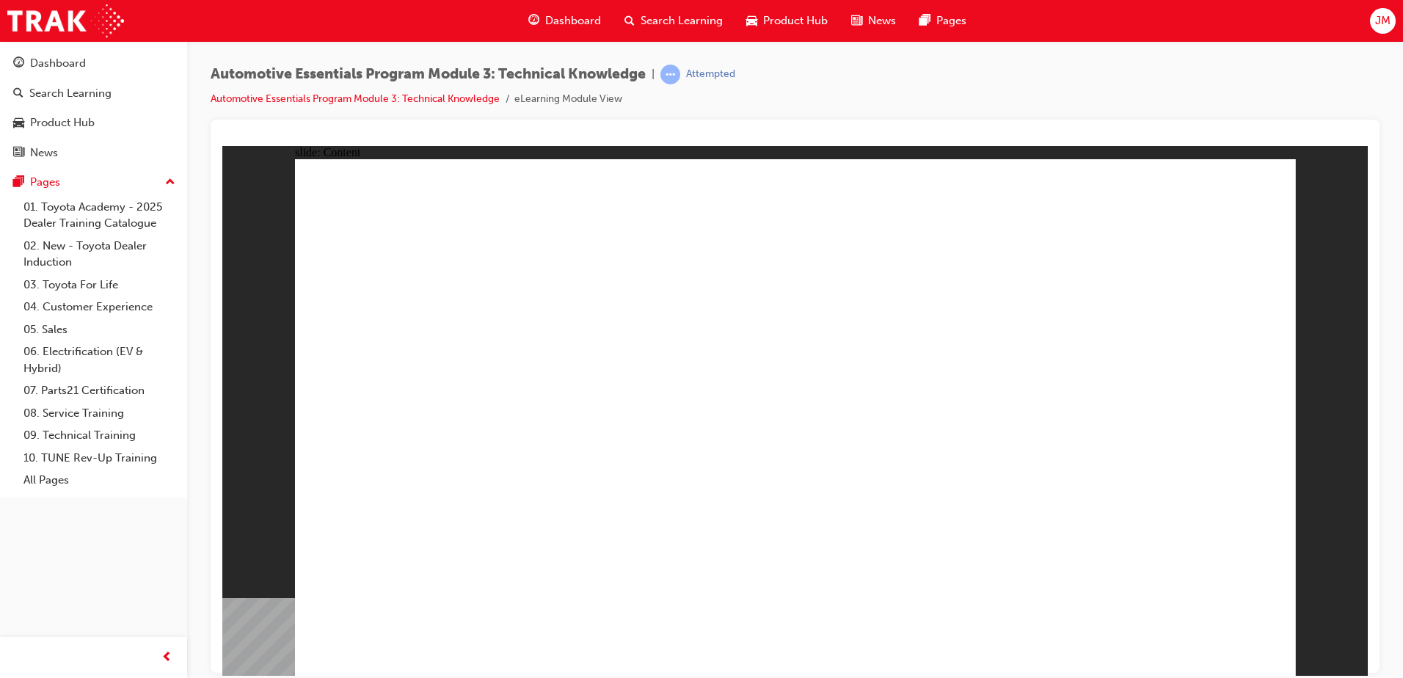
radio input "true"
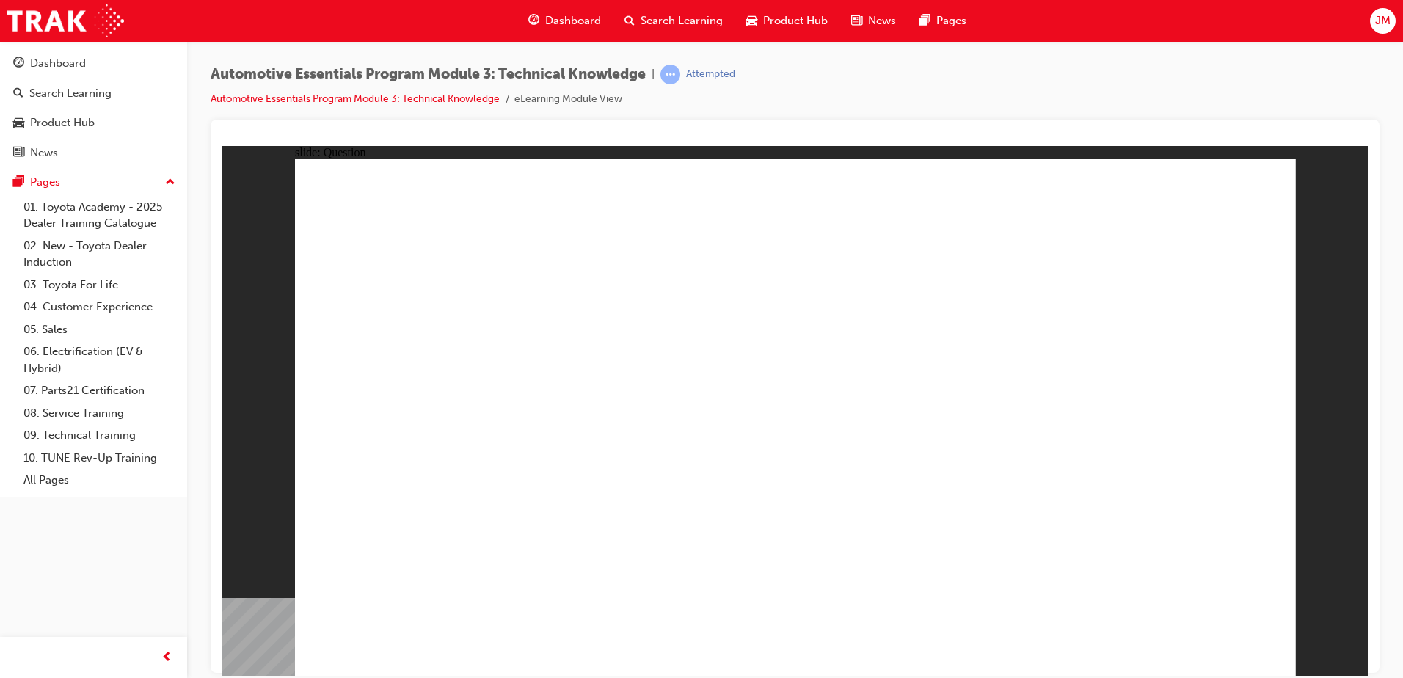
radio input "true"
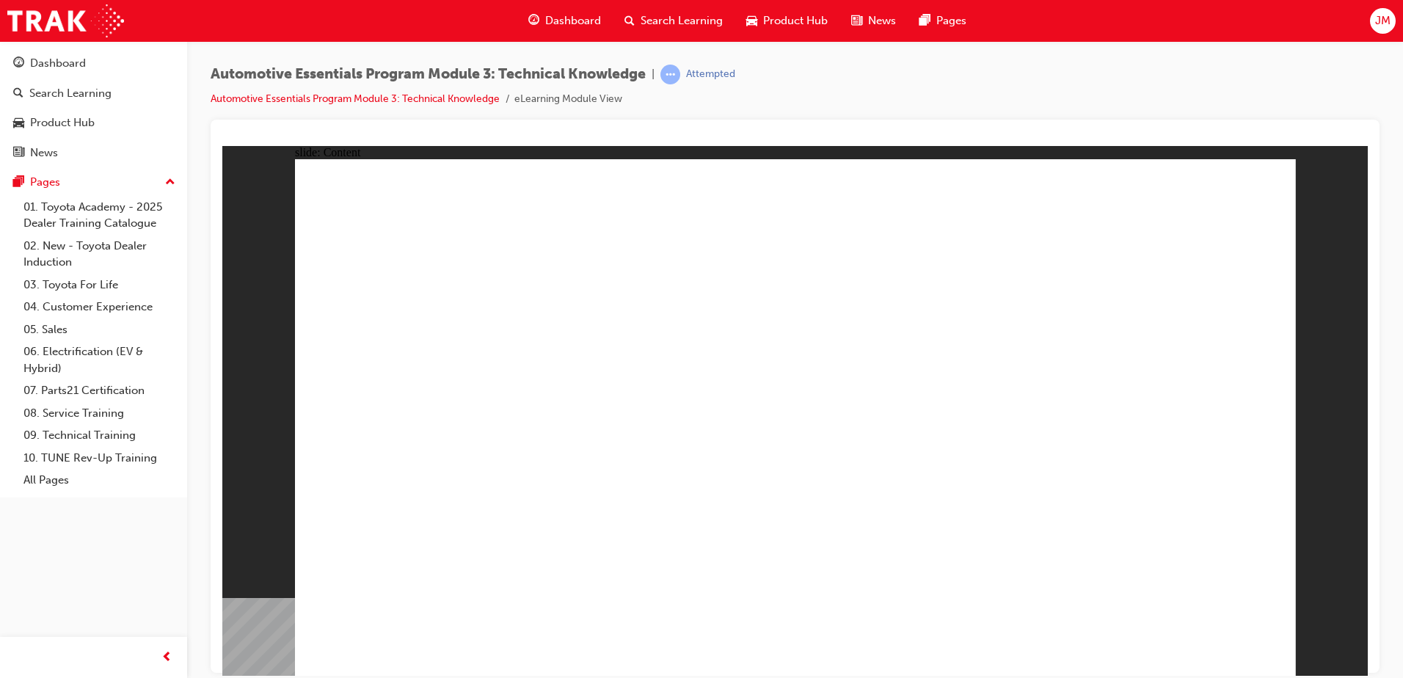
radio input "true"
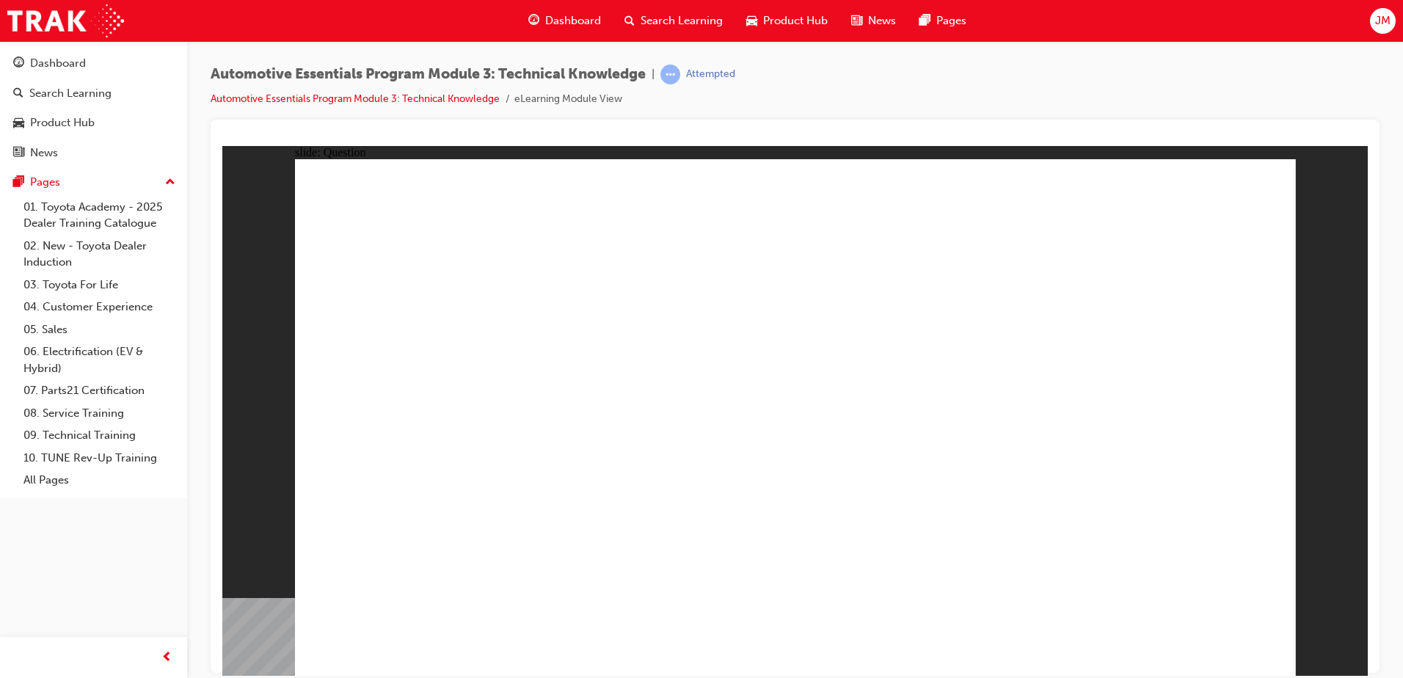
radio input "true"
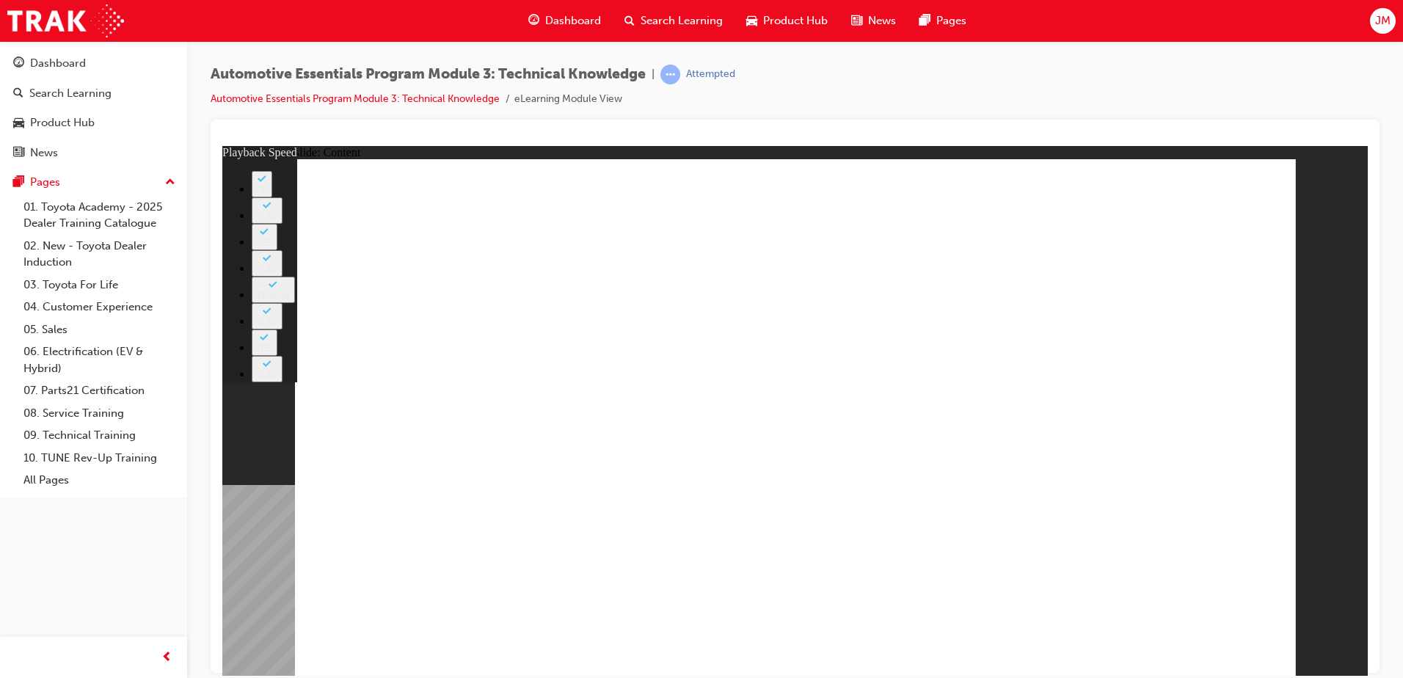
type input "8"
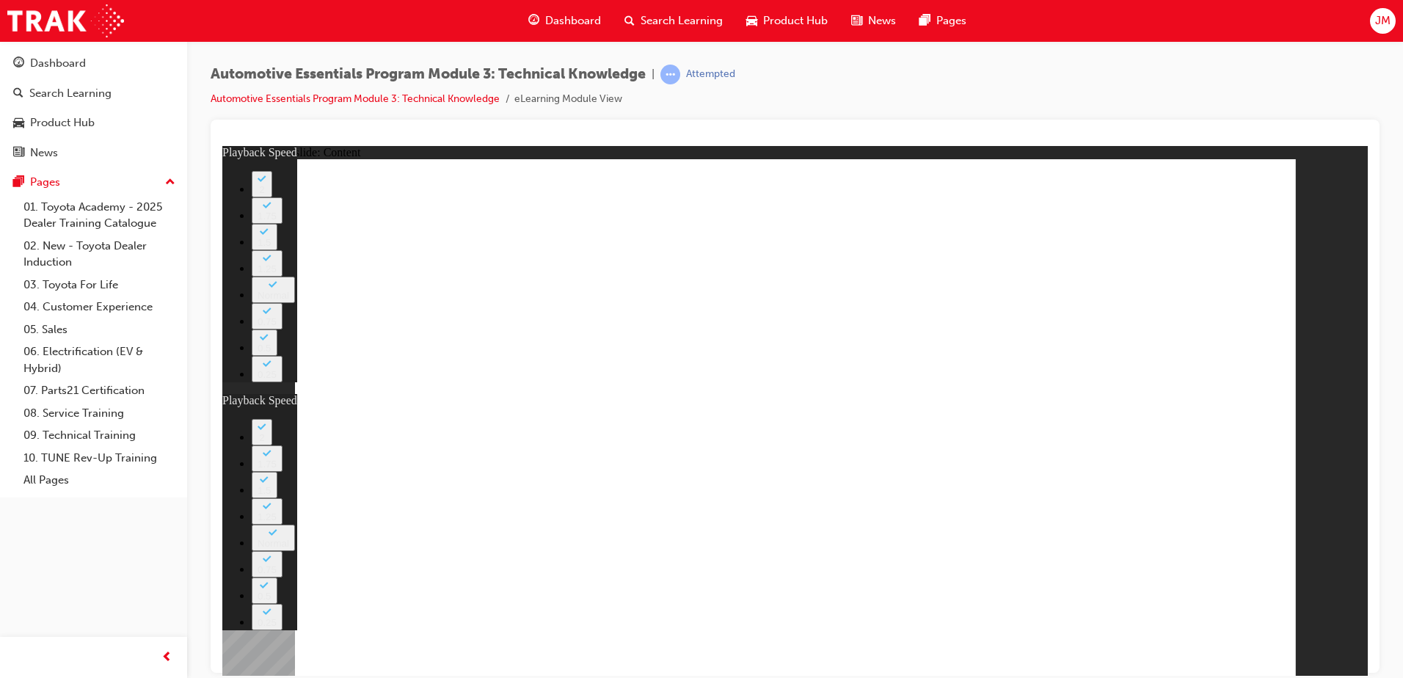
type input "135"
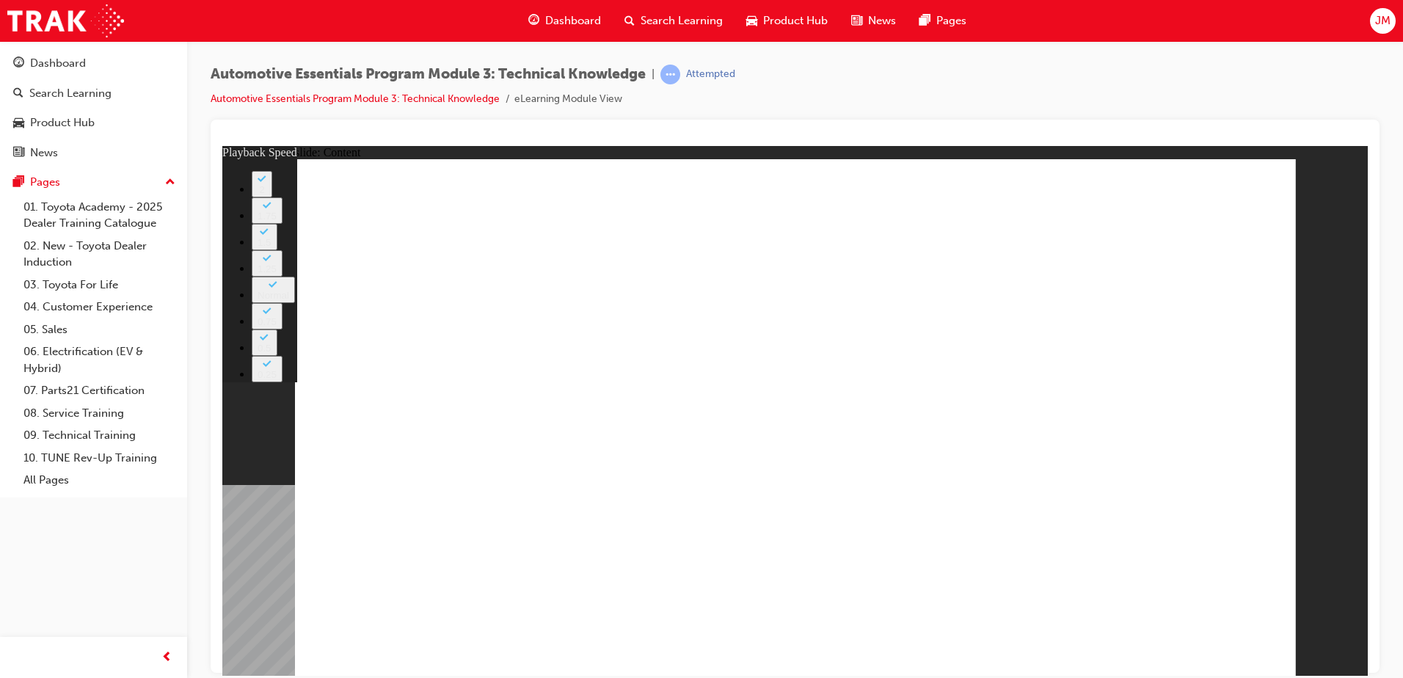
type input "7"
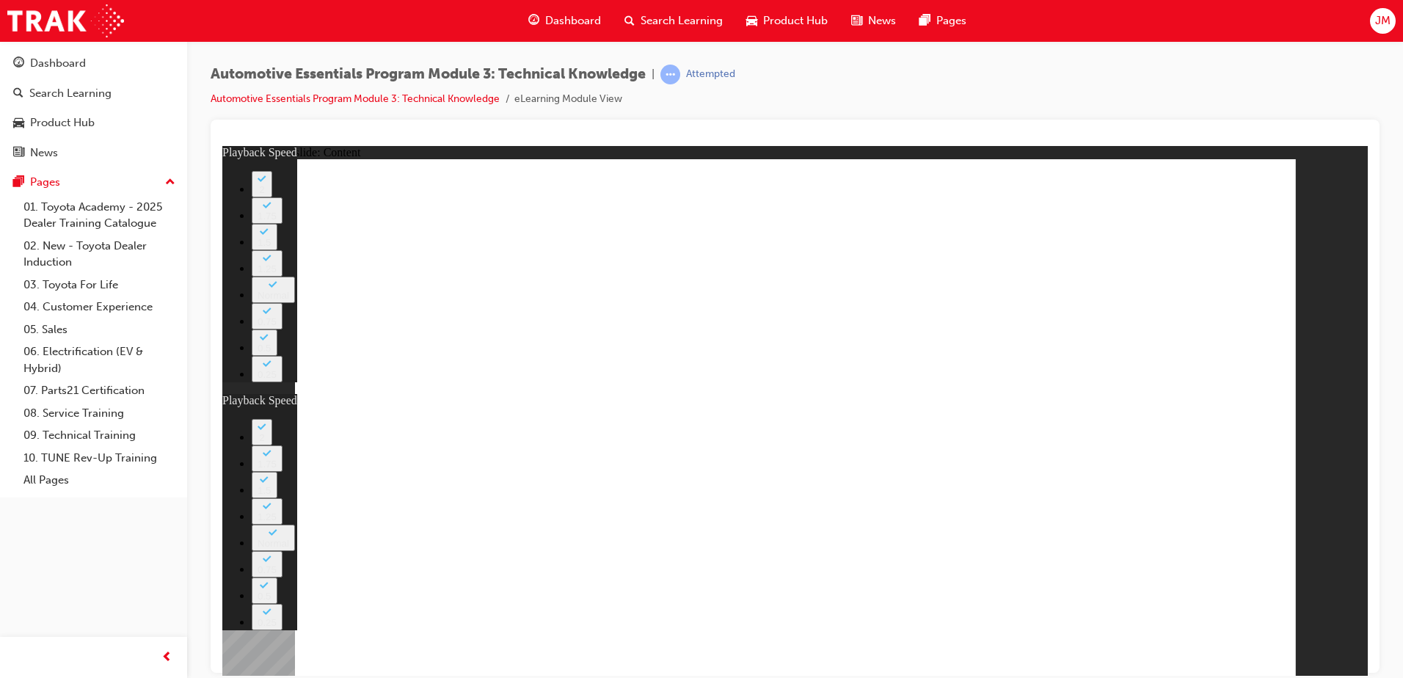
type input "83"
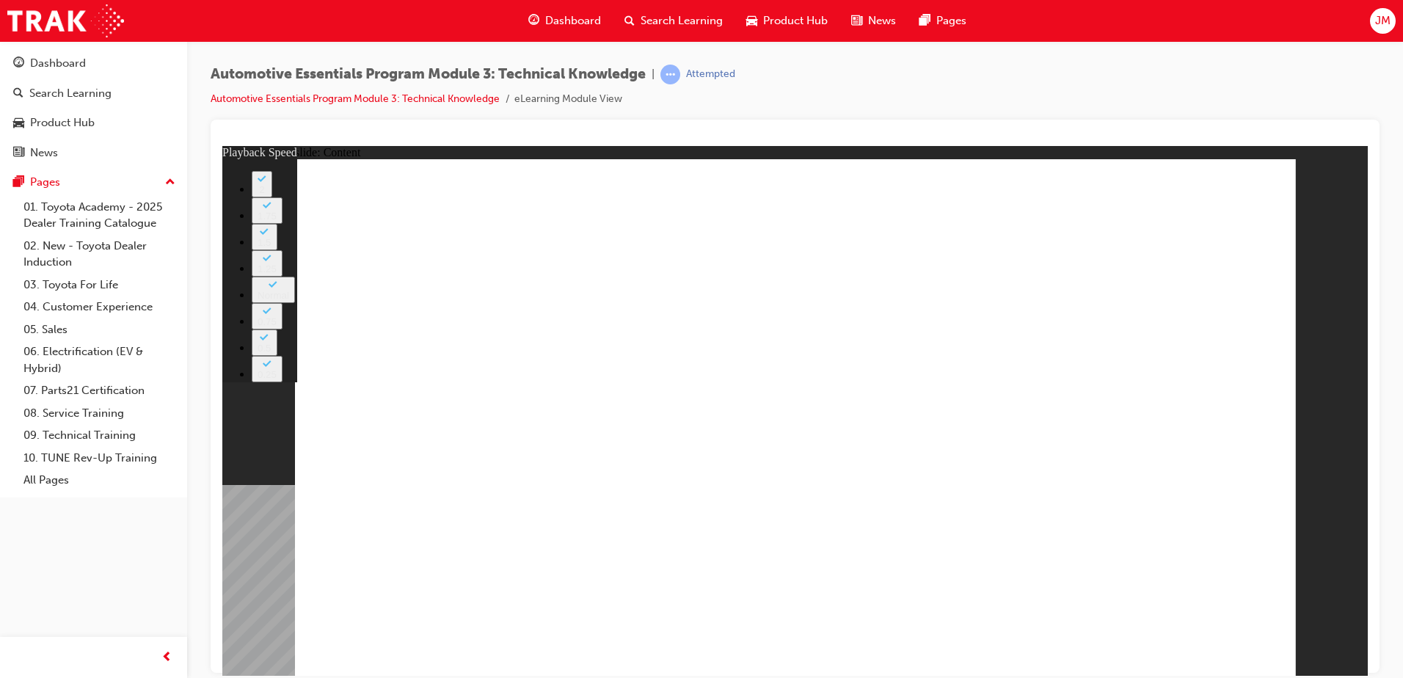
type input "7"
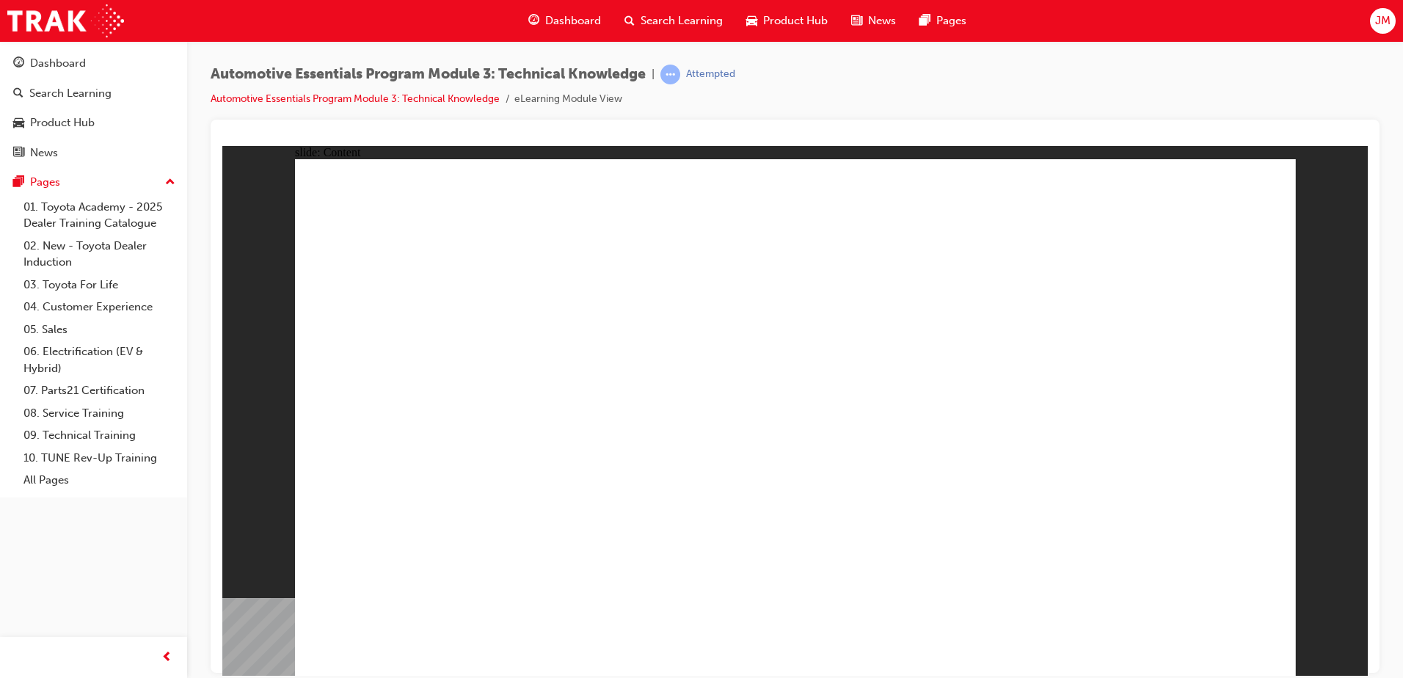
drag, startPoint x: 1222, startPoint y: 650, endPoint x: 1214, endPoint y: 635, distance: 17.1
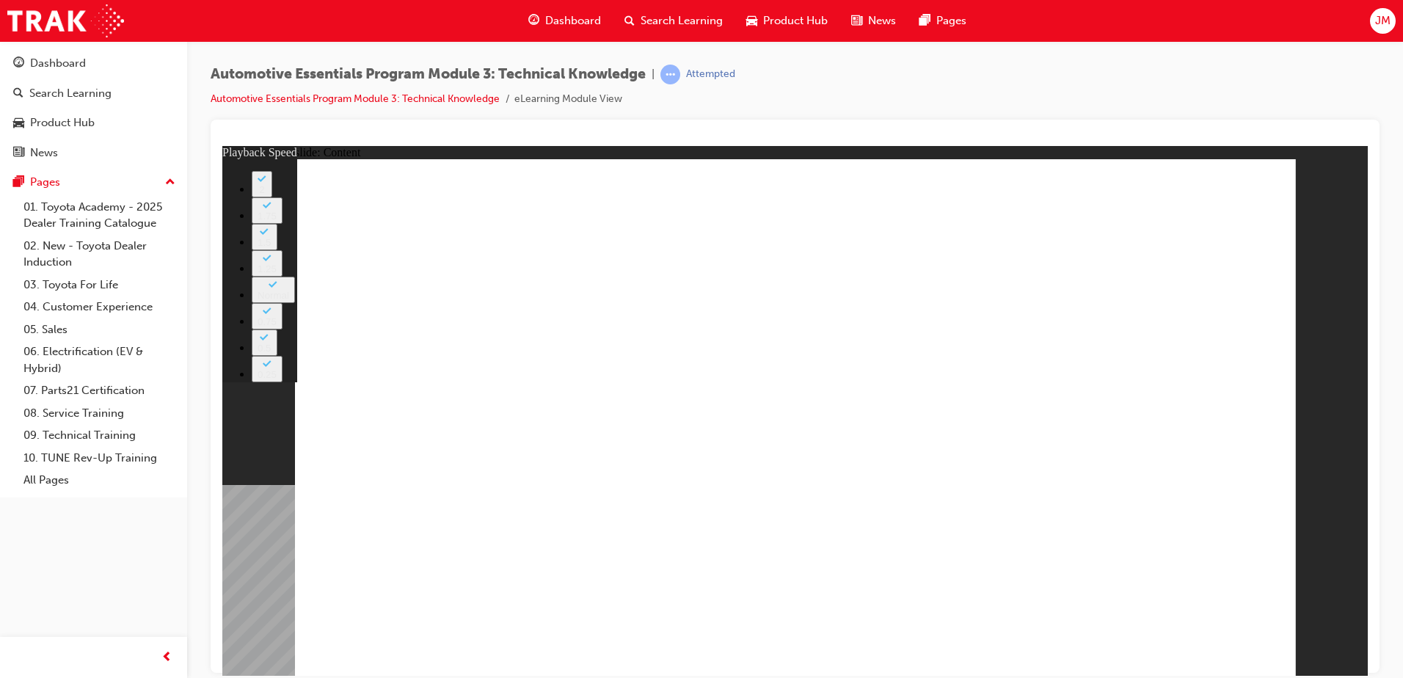
type input "7"
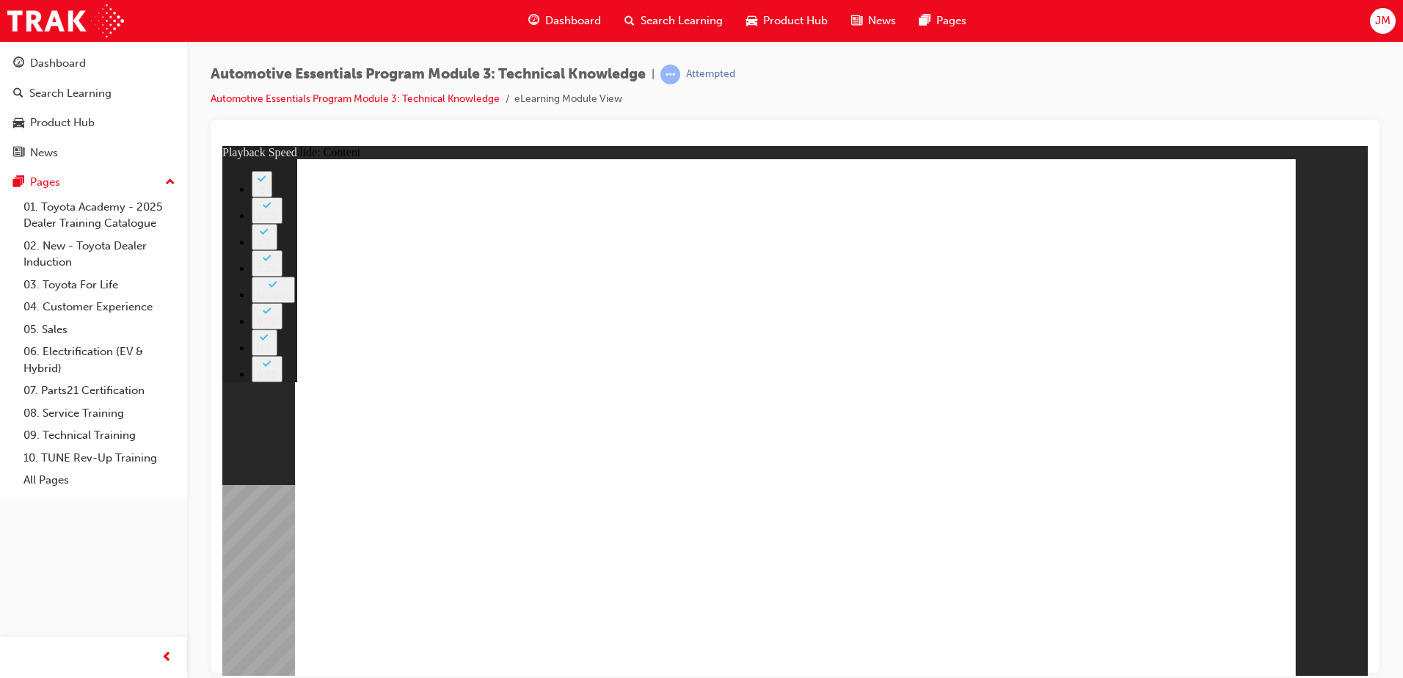
type input "52"
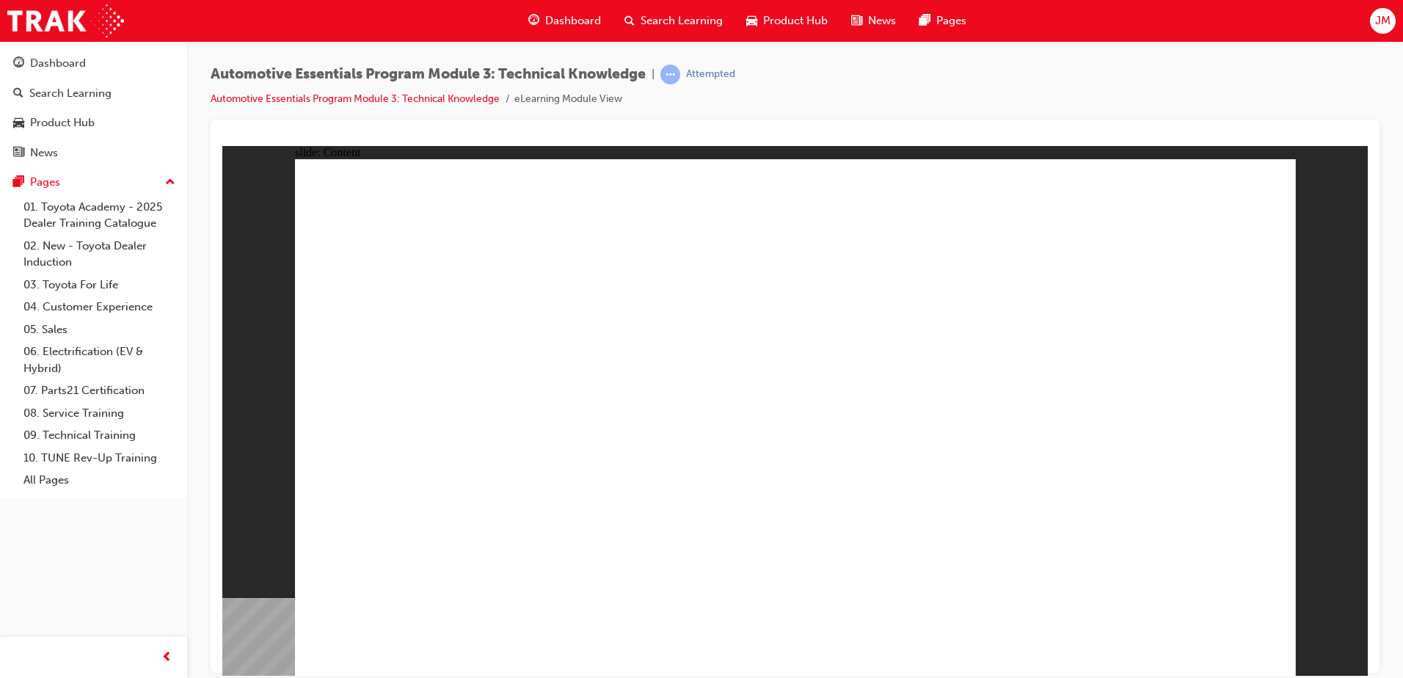
radio input "true"
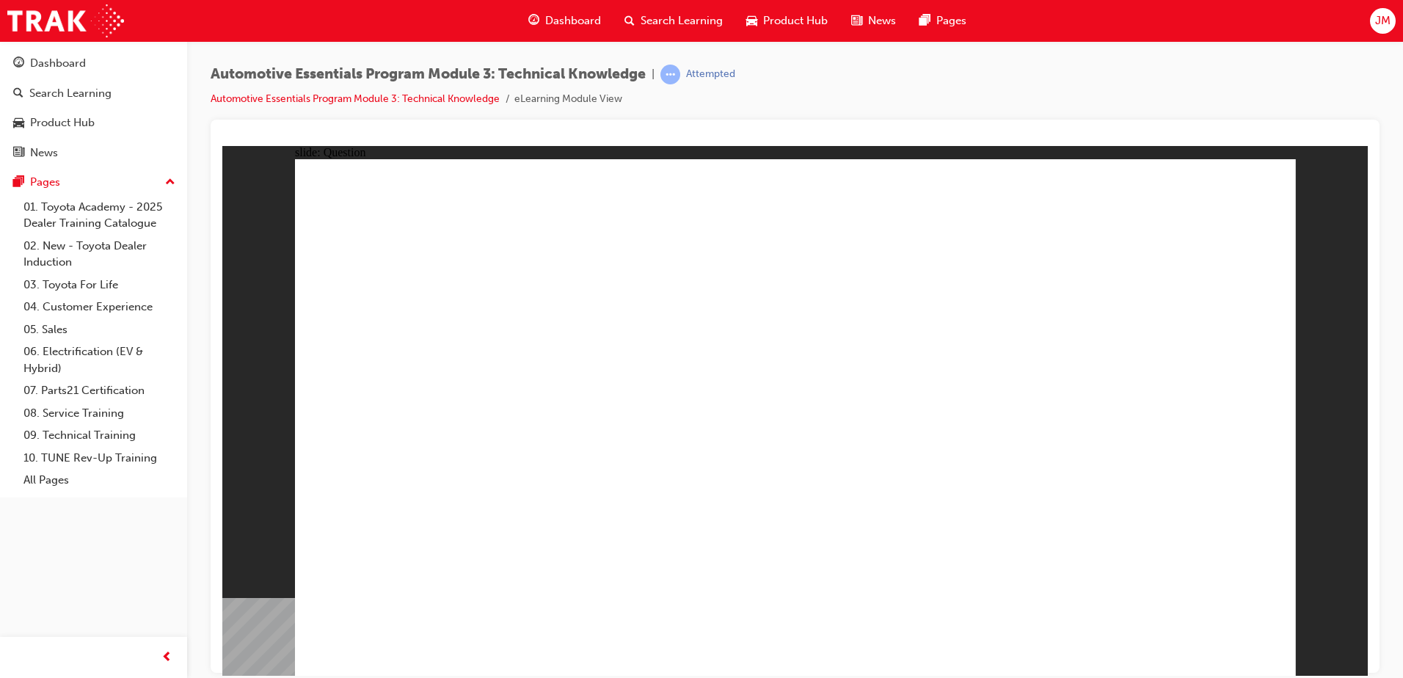
radio input "true"
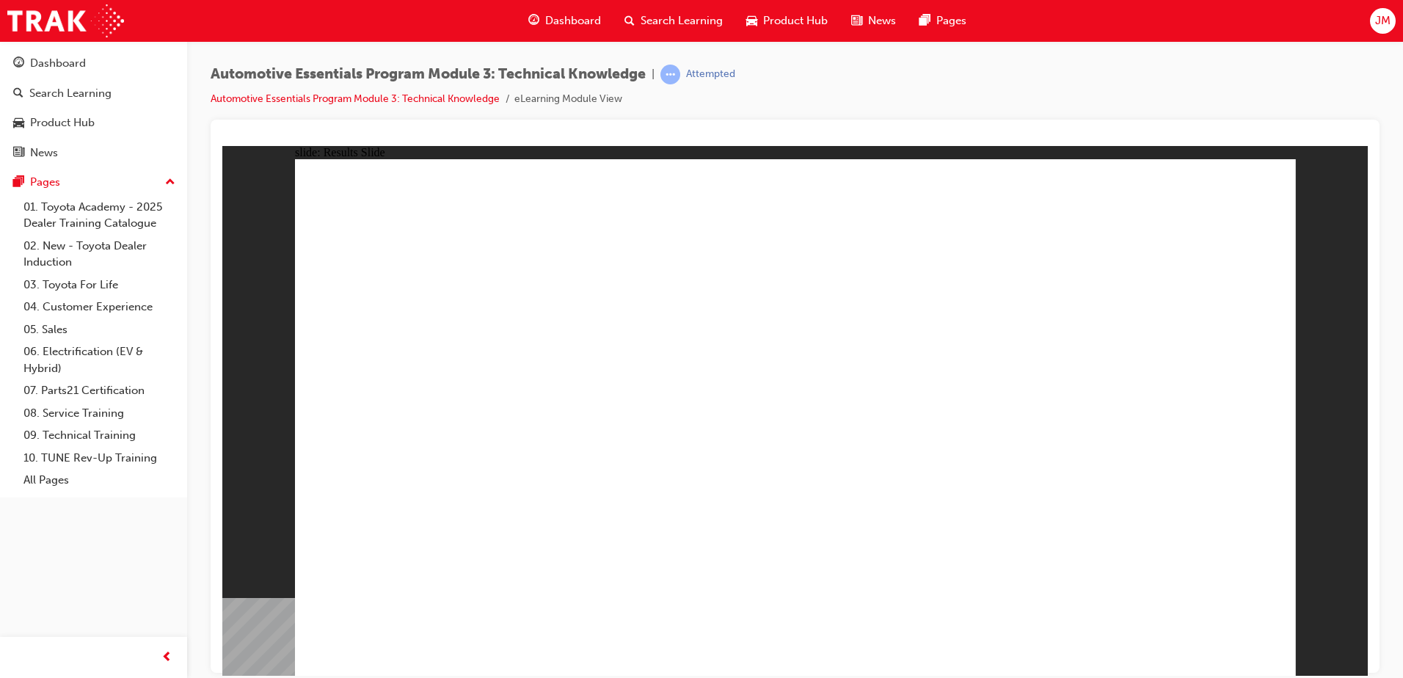
click at [69, 67] on div "Dashboard" at bounding box center [58, 63] width 56 height 17
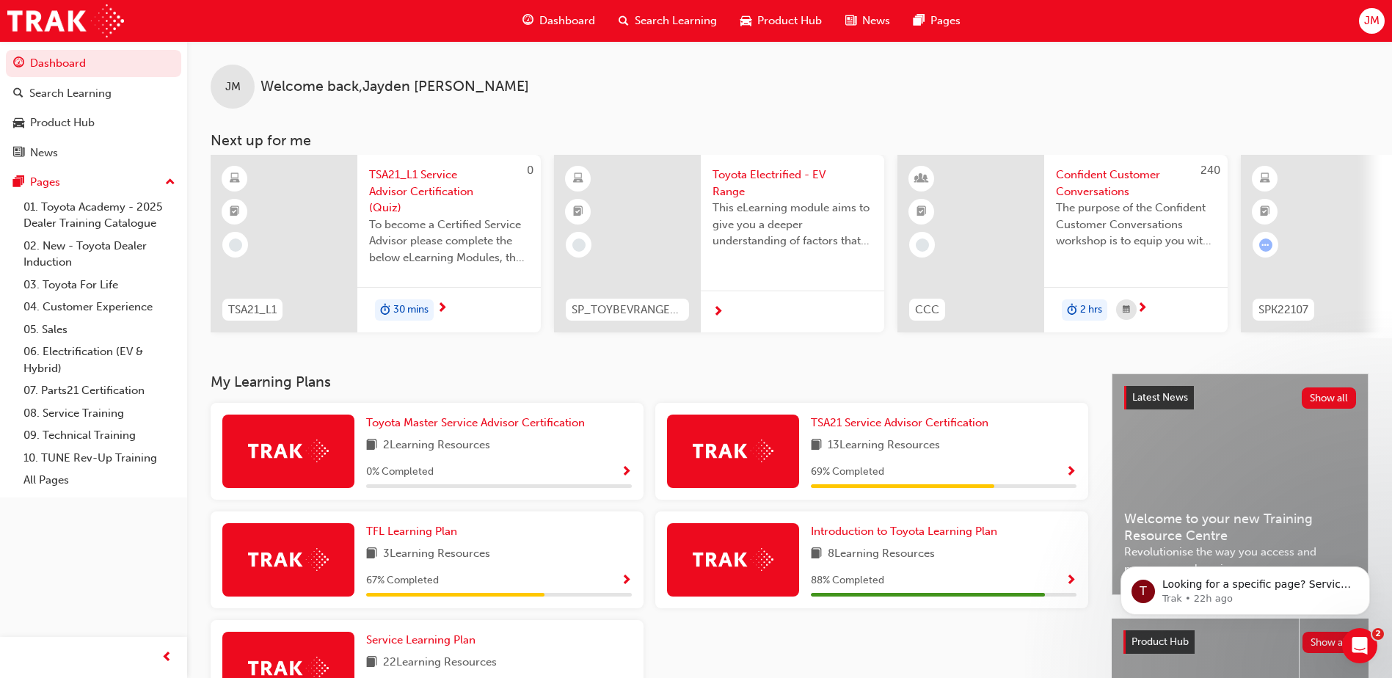
click at [758, 173] on span "Toyota Electrified - EV Range" at bounding box center [793, 183] width 160 height 33
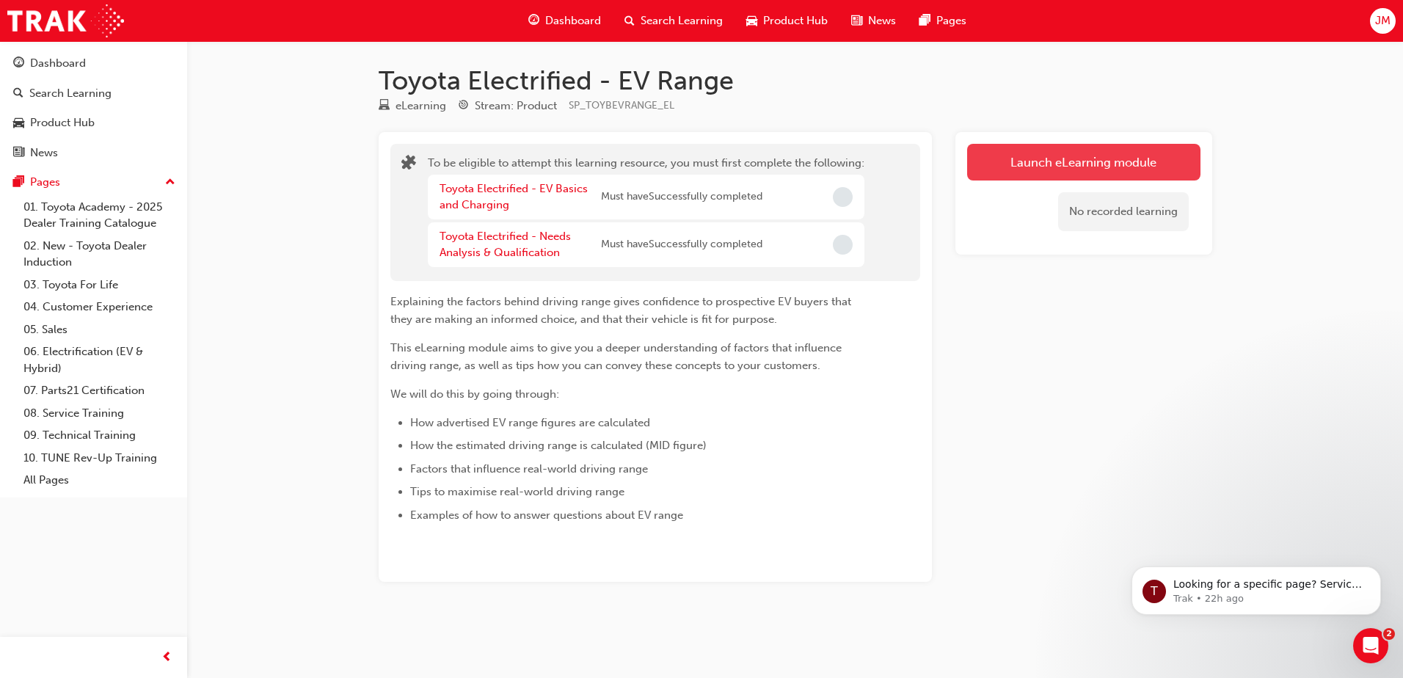
click at [1052, 172] on button "Launch eLearning module" at bounding box center [1083, 162] width 233 height 37
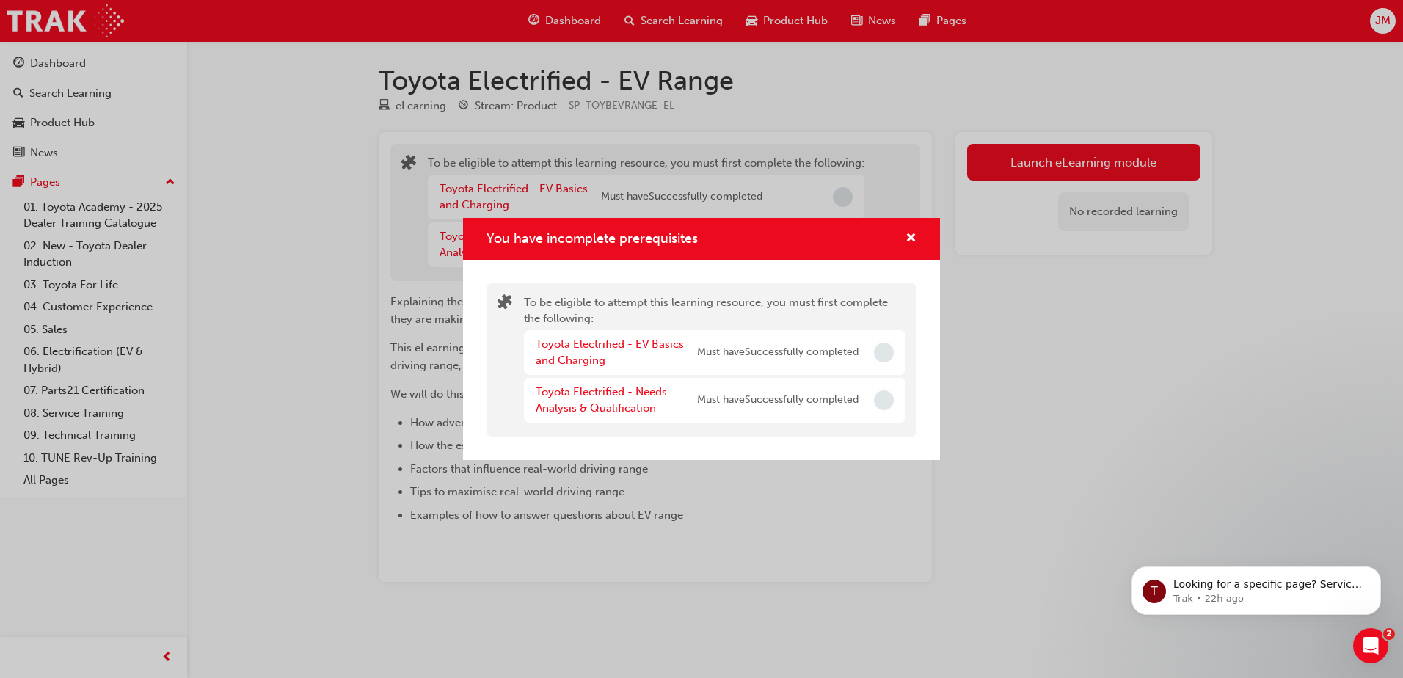
click at [564, 338] on link "Toyota Electrified - EV Basics and Charging" at bounding box center [610, 353] width 148 height 30
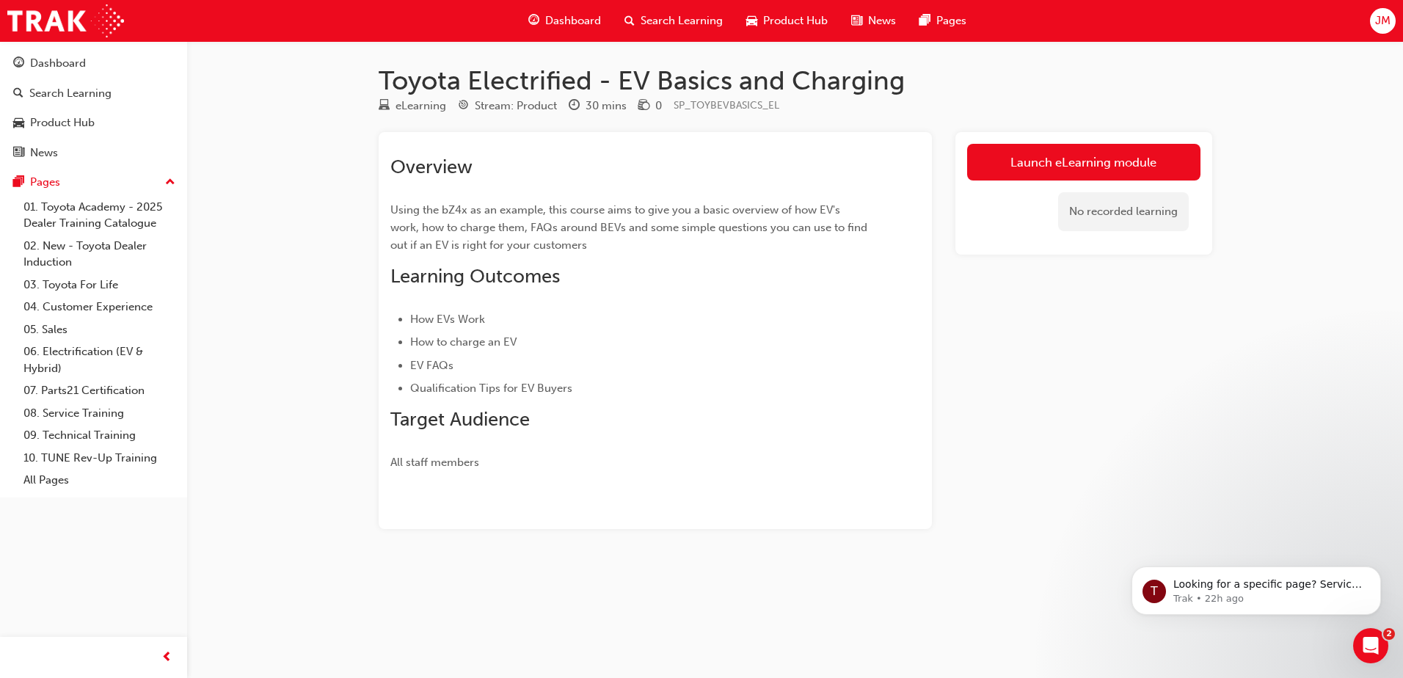
click at [1074, 161] on link "Launch eLearning module" at bounding box center [1083, 162] width 233 height 37
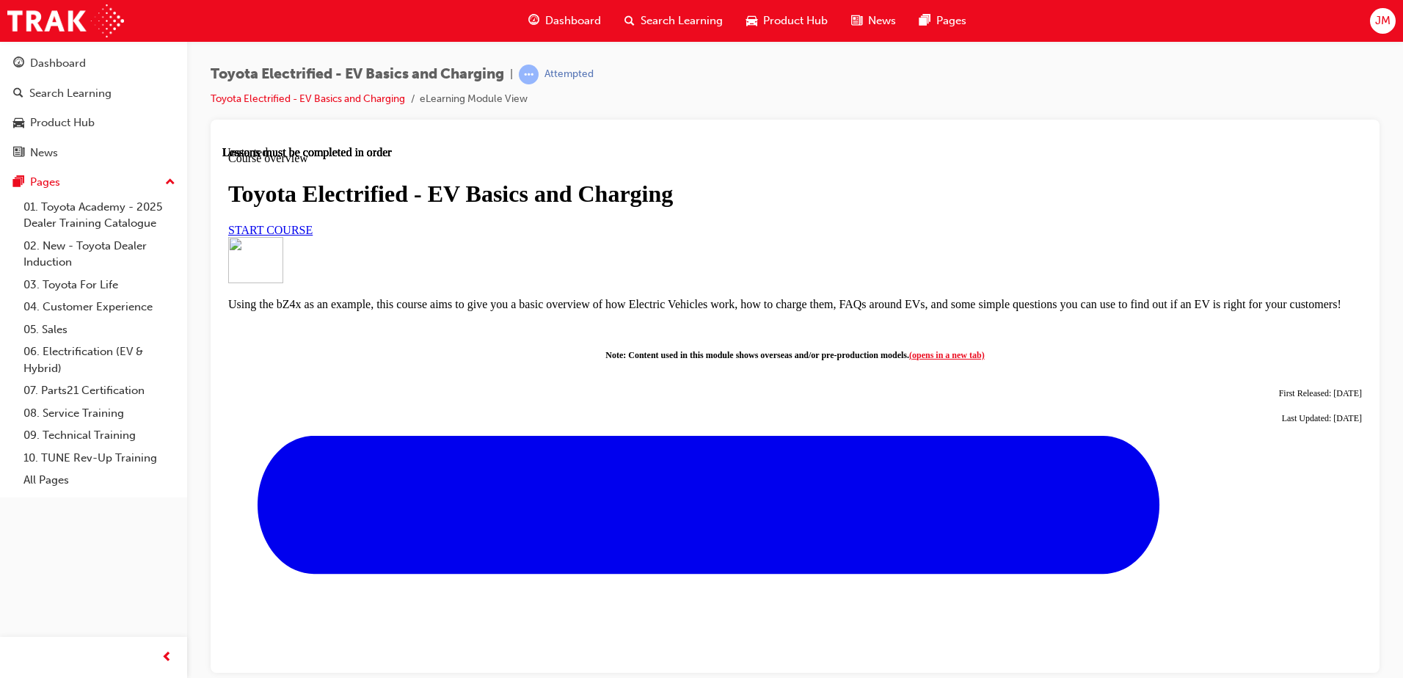
click at [313, 236] on span "START COURSE" at bounding box center [270, 229] width 84 height 12
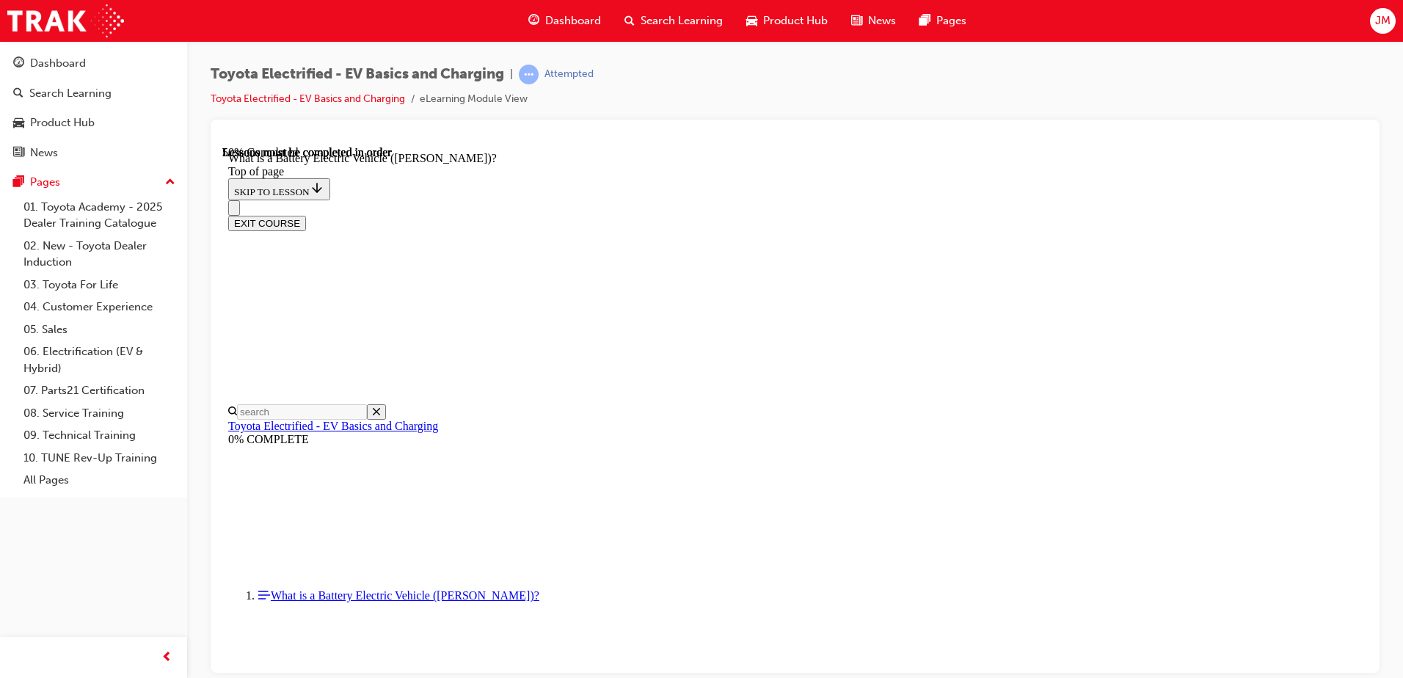
scroll to position [1146, 0]
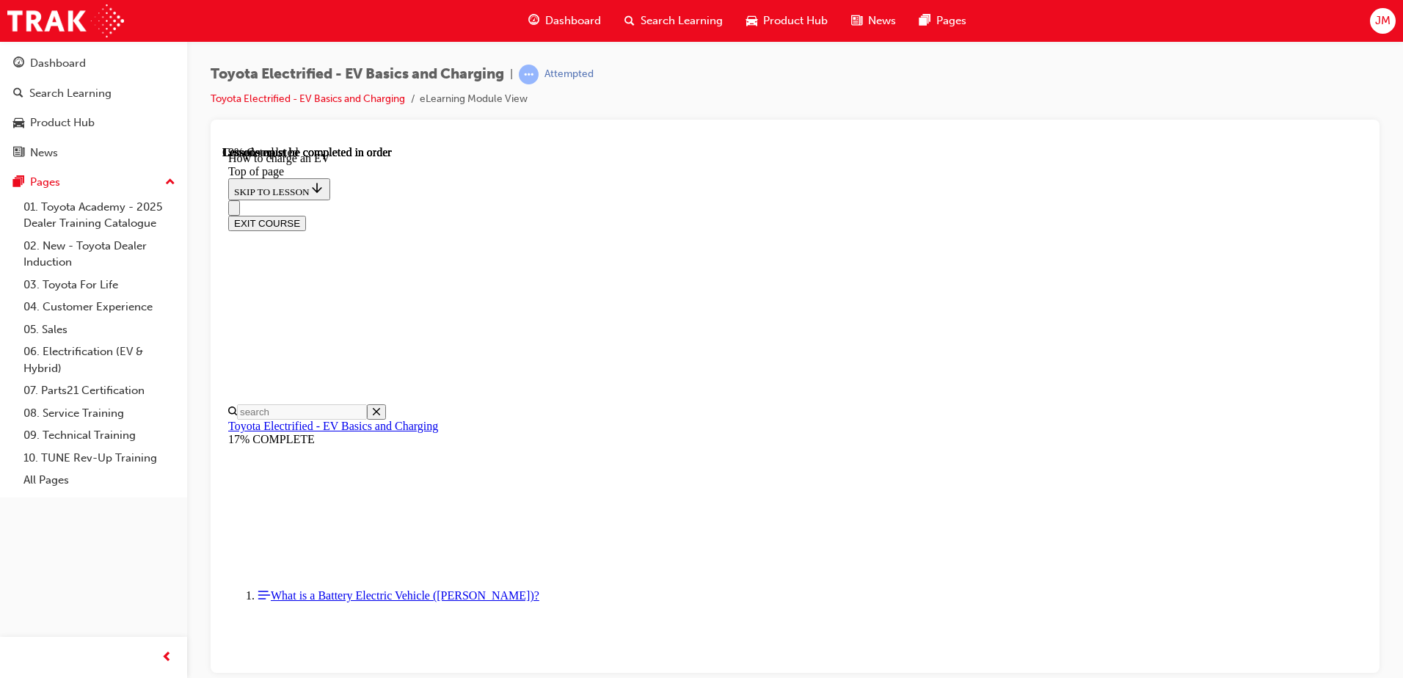
scroll to position [999, 0]
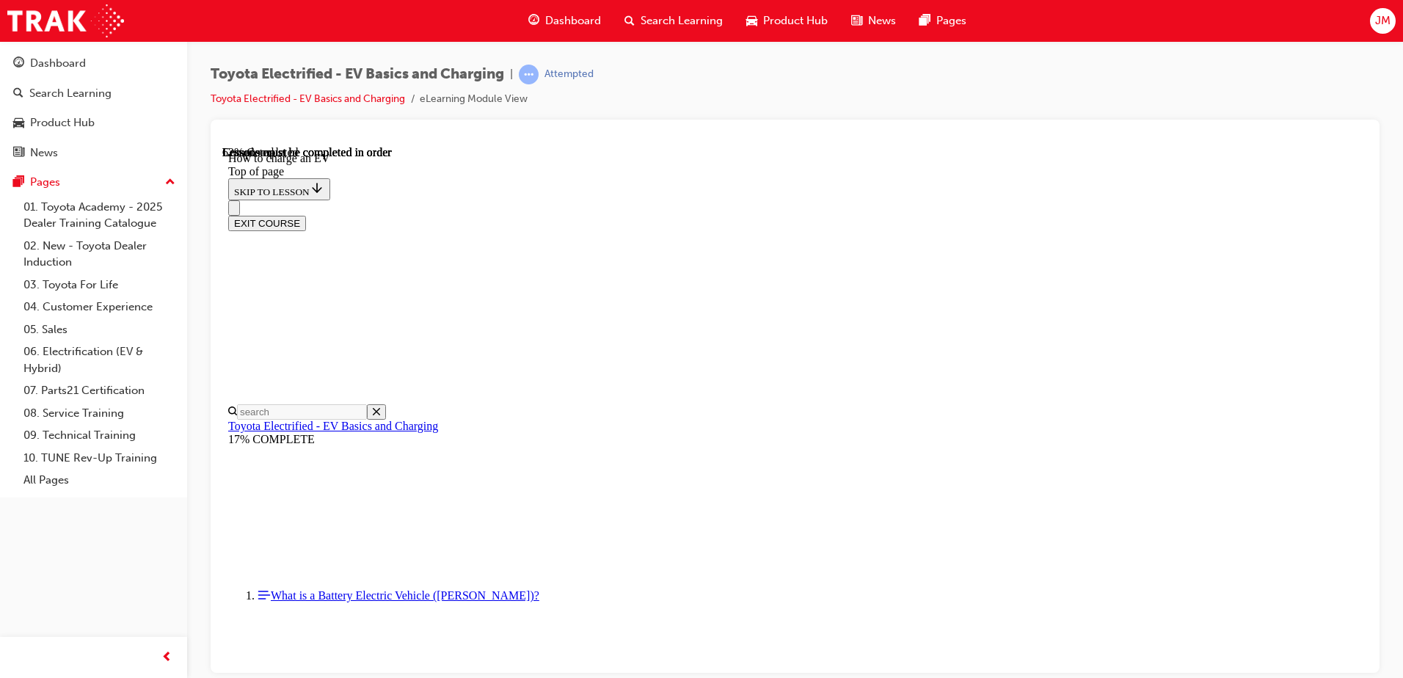
drag, startPoint x: 757, startPoint y: 371, endPoint x: 911, endPoint y: 388, distance: 155.0
drag, startPoint x: 717, startPoint y: 421, endPoint x: 698, endPoint y: 421, distance: 19.1
drag, startPoint x: 661, startPoint y: 442, endPoint x: 784, endPoint y: 459, distance: 124.5
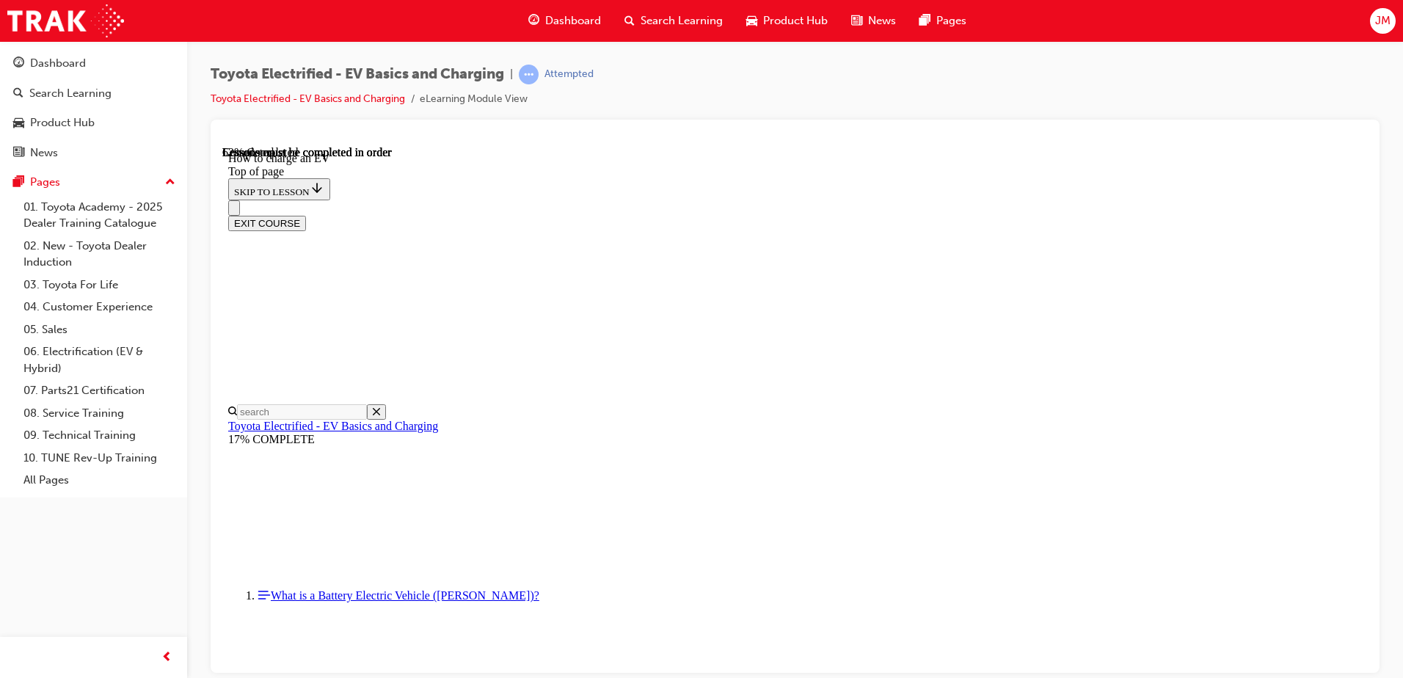
drag, startPoint x: 784, startPoint y: 459, endPoint x: 709, endPoint y: 481, distance: 78.7
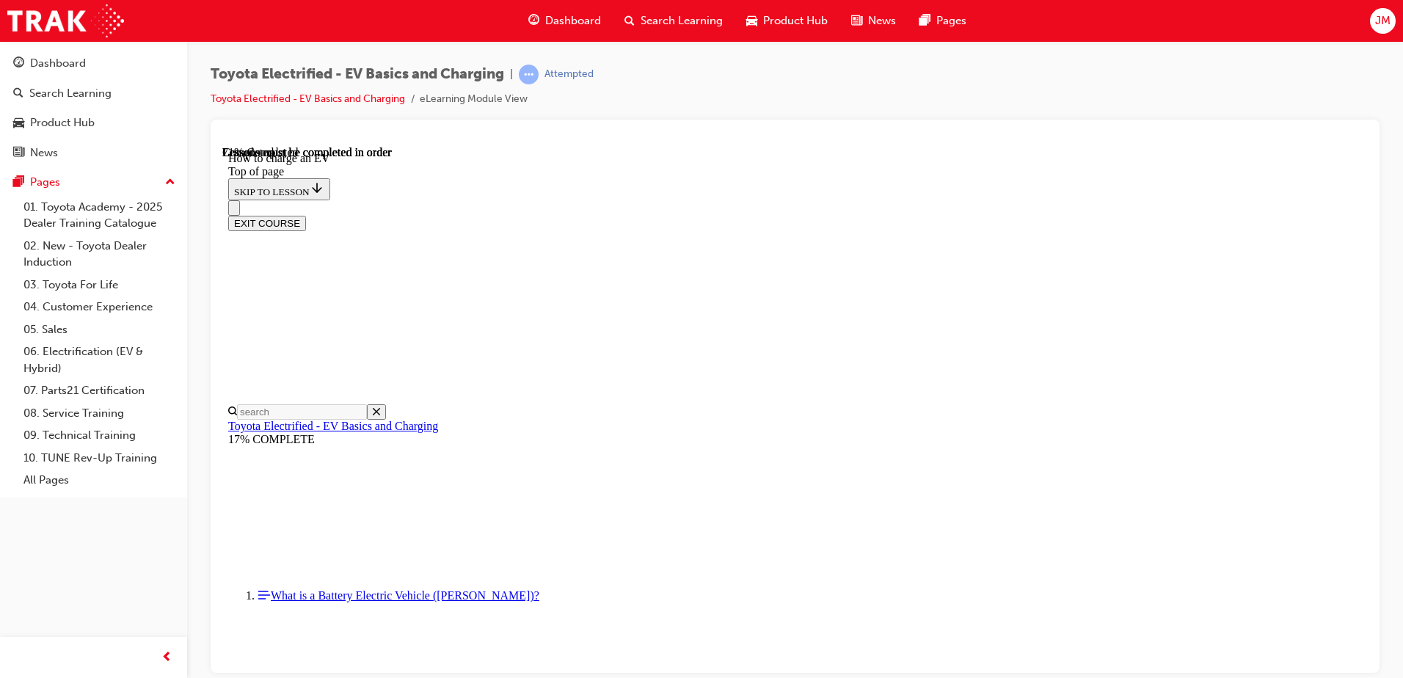
scroll to position [4517, 0]
drag, startPoint x: 752, startPoint y: 378, endPoint x: 954, endPoint y: 414, distance: 205.0
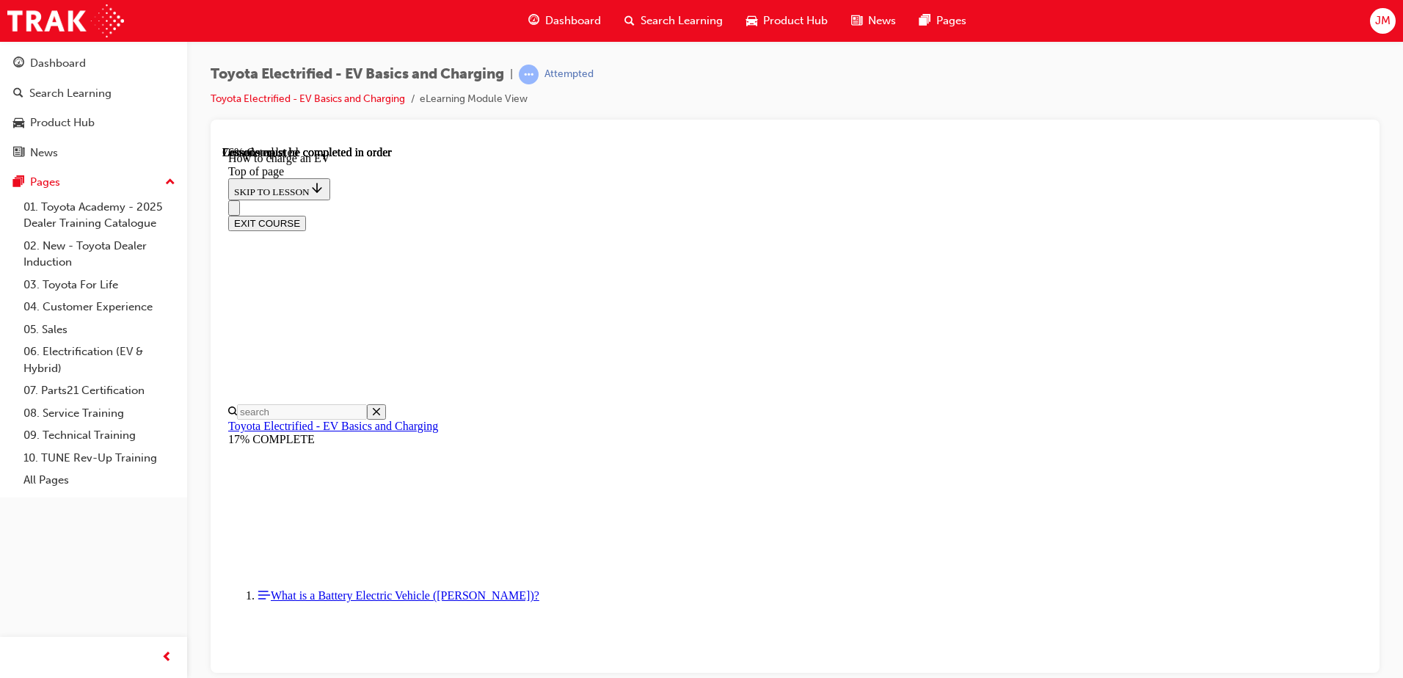
scroll to position [5031, 0]
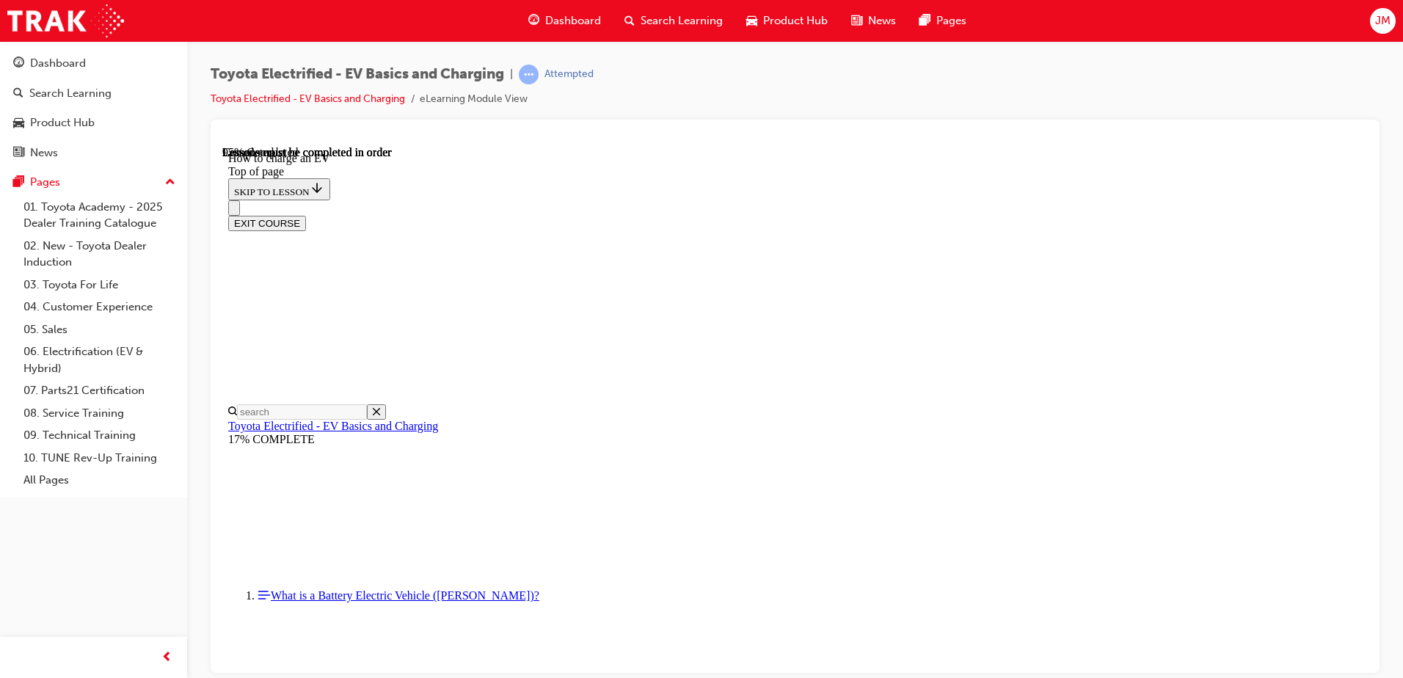
scroll to position [6250, 0]
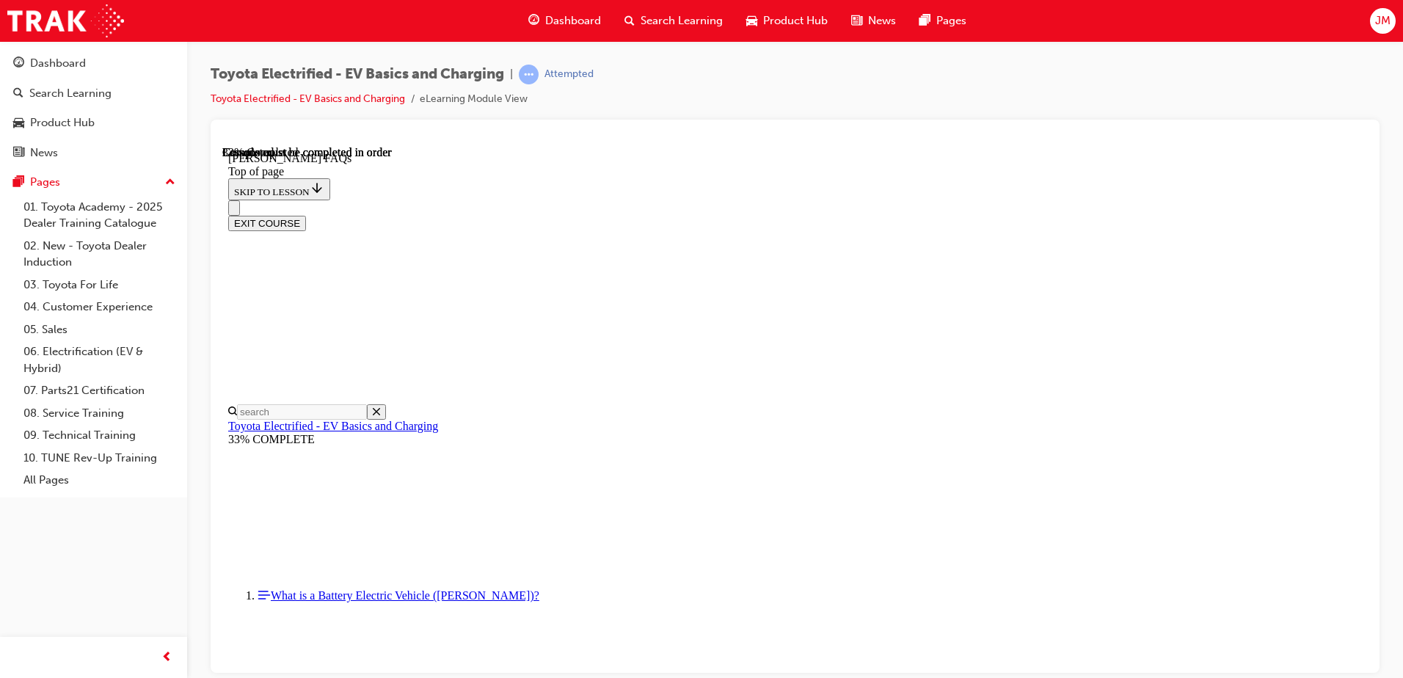
scroll to position [1073, 0]
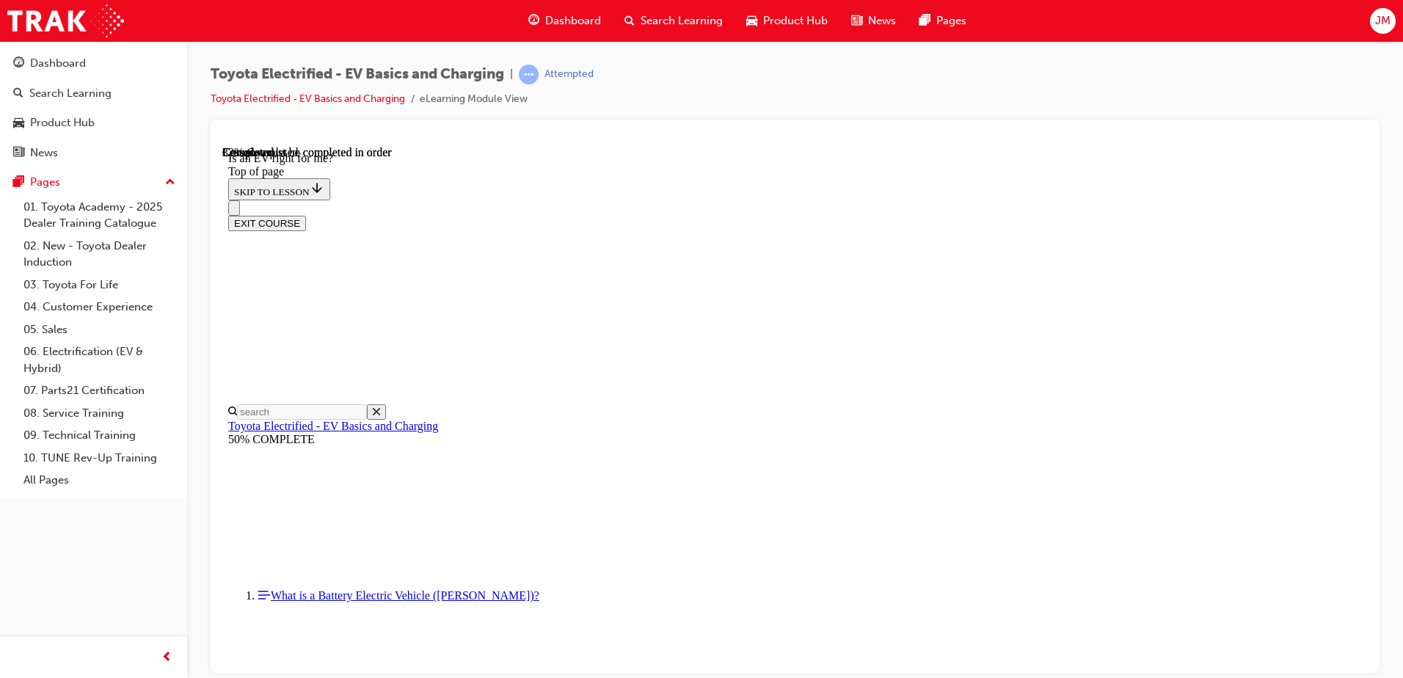
scroll to position [779, 0]
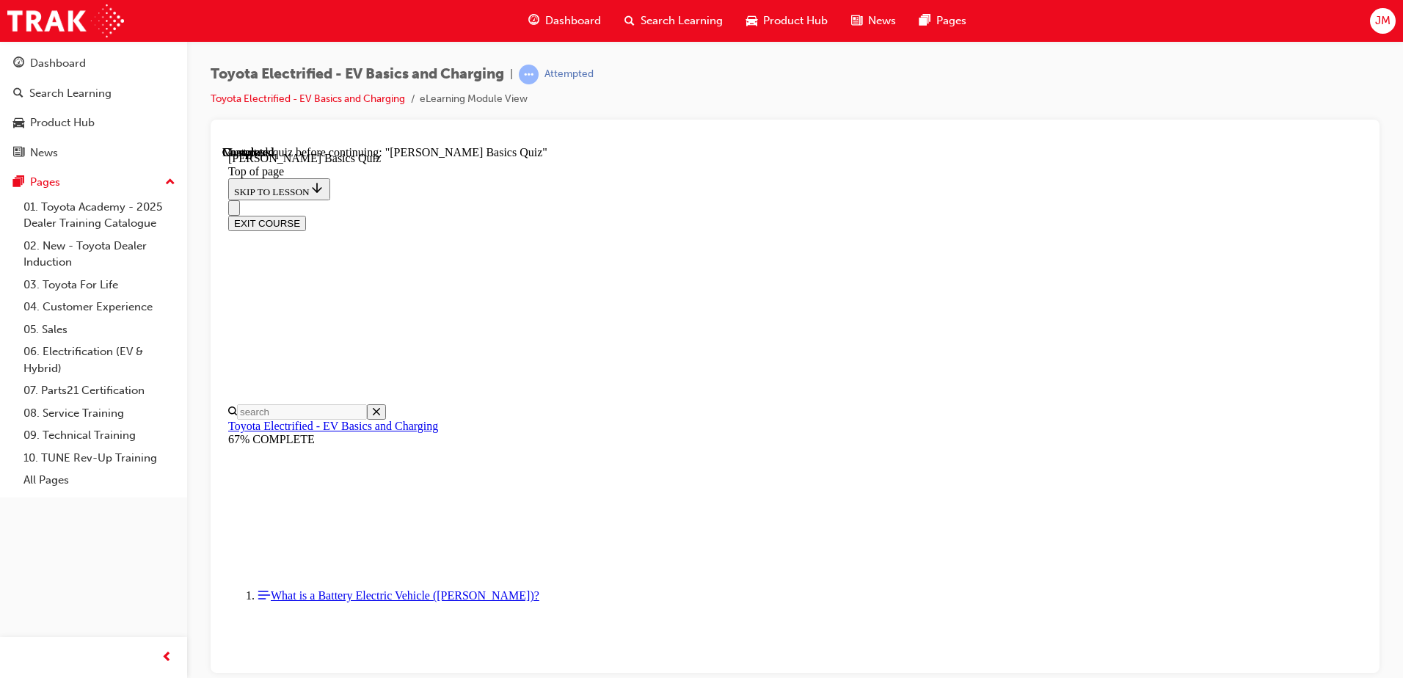
scroll to position [222, 0]
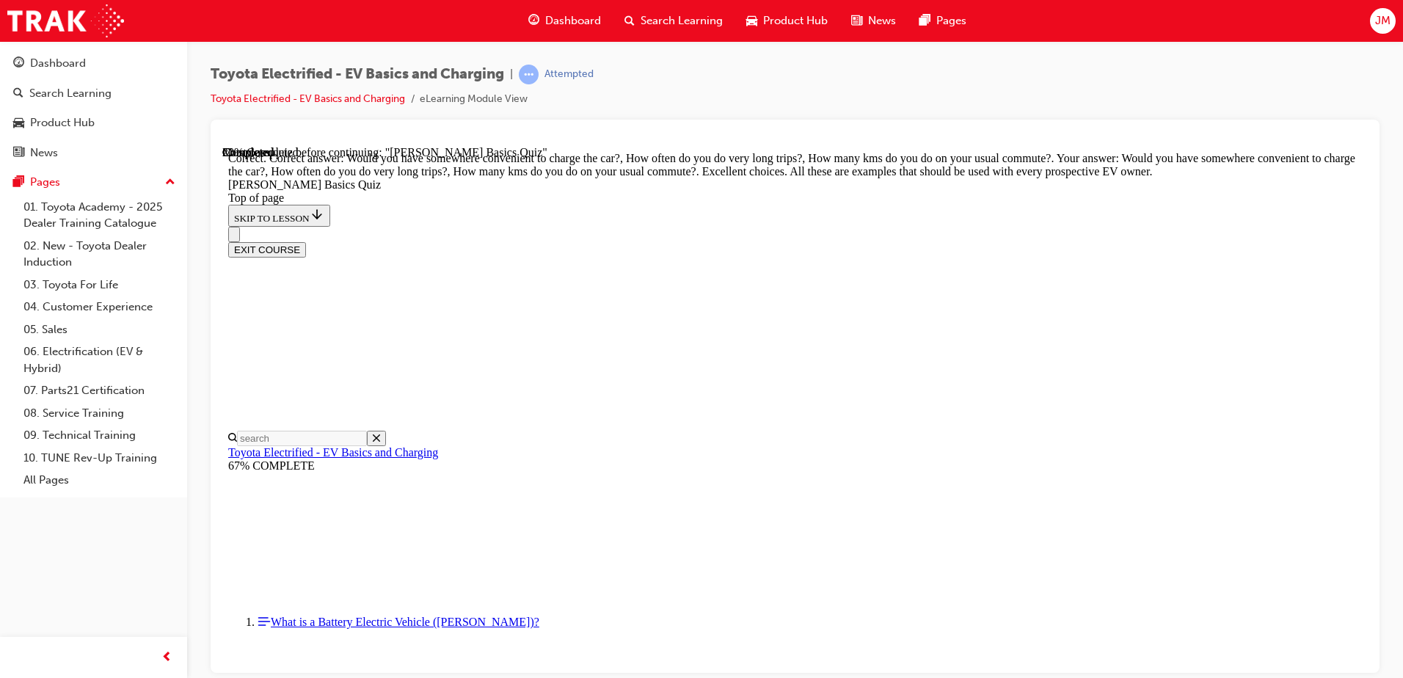
scroll to position [359, 0]
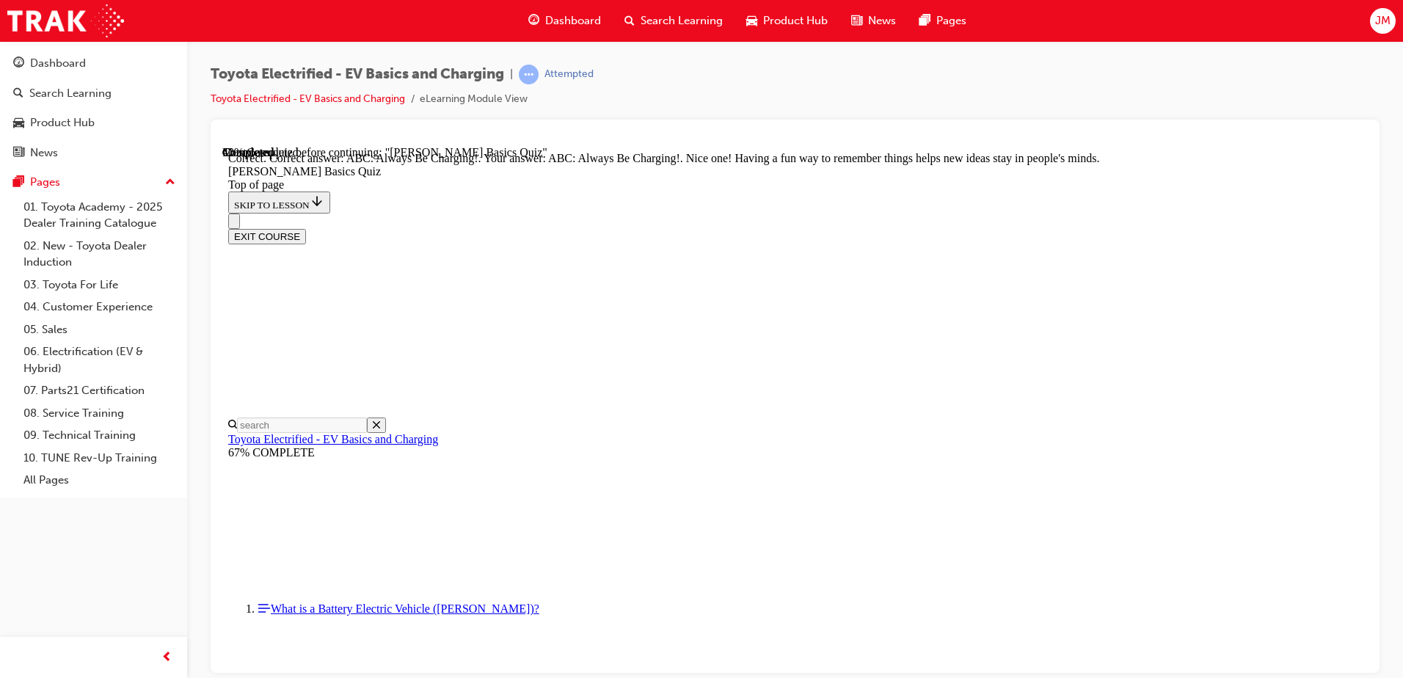
scroll to position [300, 0]
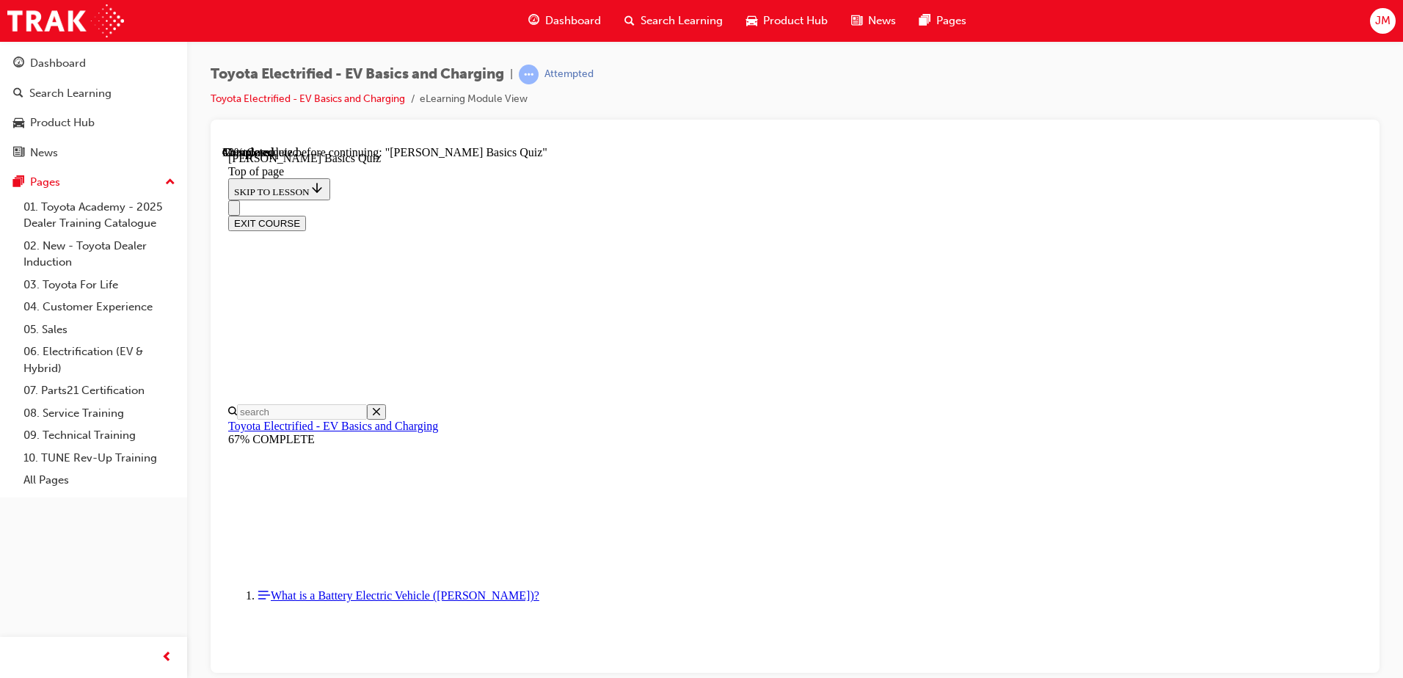
scroll to position [45, 0]
drag, startPoint x: 755, startPoint y: 364, endPoint x: 868, endPoint y: 373, distance: 113.3
drag, startPoint x: 868, startPoint y: 373, endPoint x: 819, endPoint y: 365, distance: 49.8
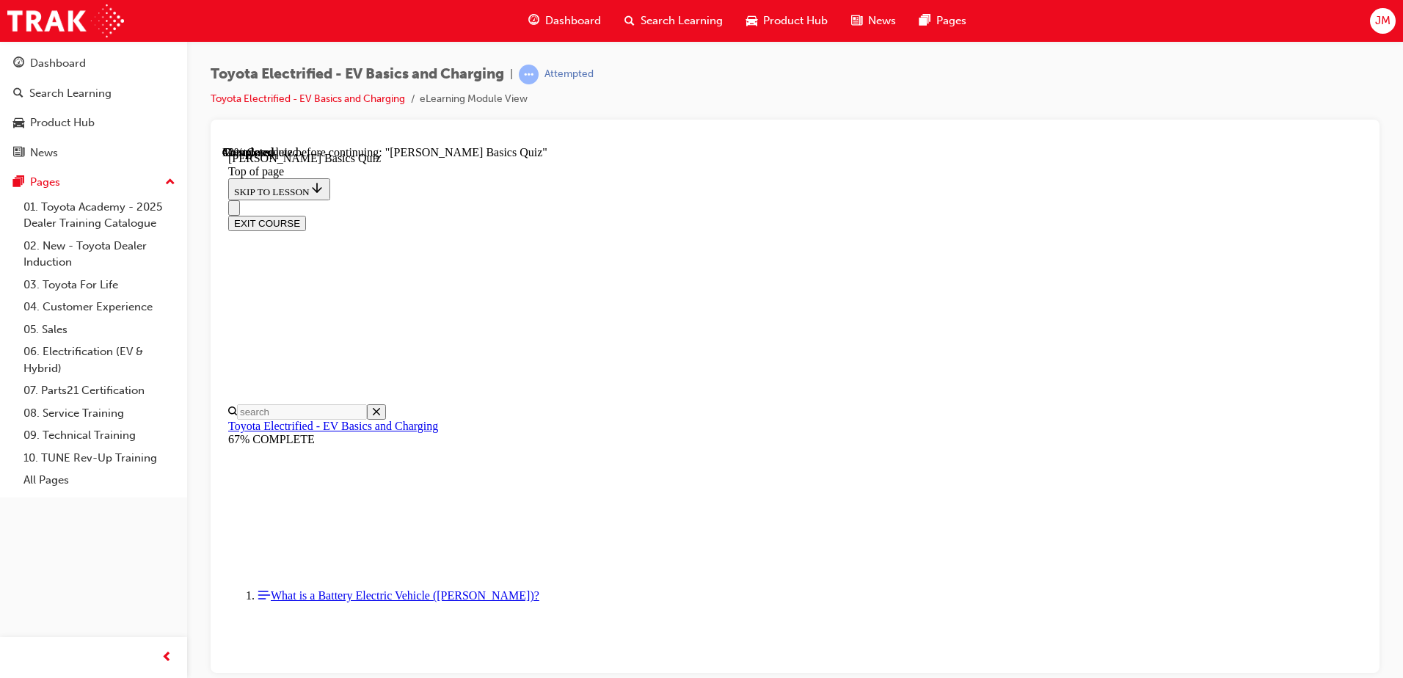
drag, startPoint x: 807, startPoint y: 366, endPoint x: 914, endPoint y: 372, distance: 106.6
drag, startPoint x: 914, startPoint y: 372, endPoint x: 936, endPoint y: 369, distance: 22.9
drag, startPoint x: 903, startPoint y: 366, endPoint x: 949, endPoint y: 368, distance: 46.3
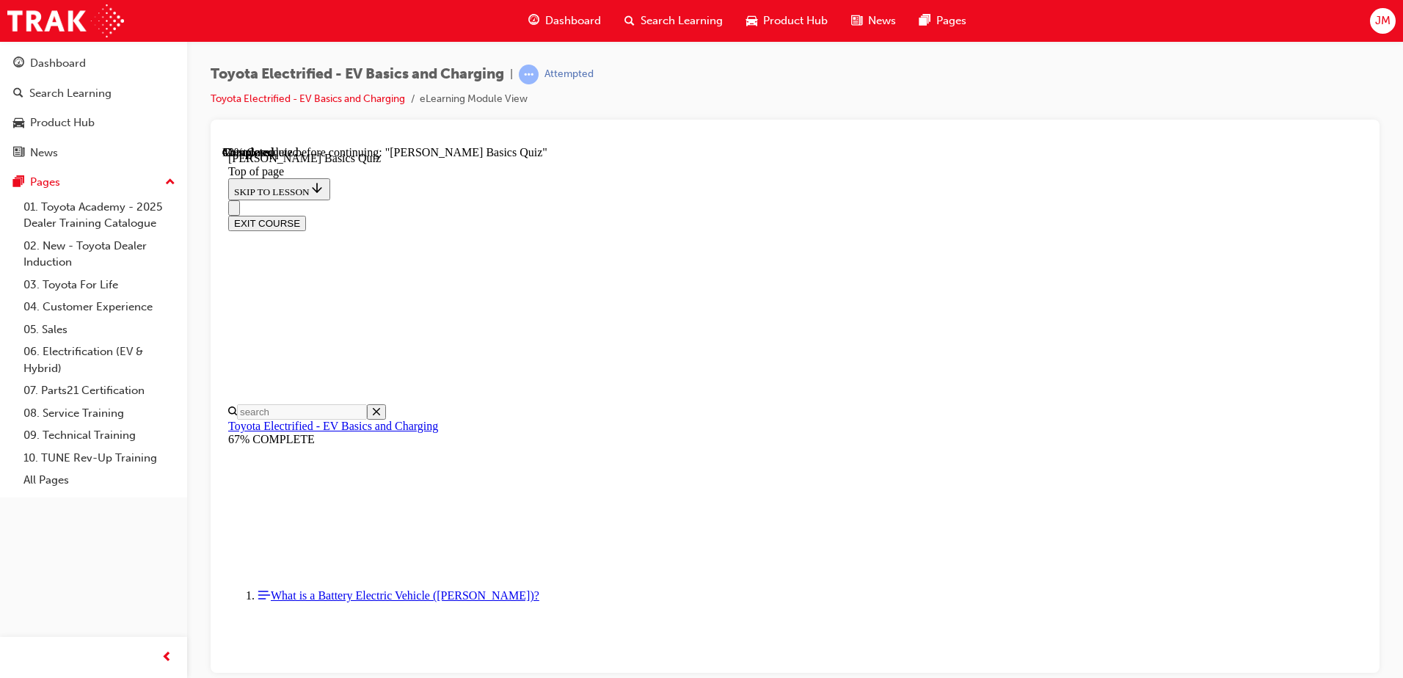
drag, startPoint x: 949, startPoint y: 368, endPoint x: 965, endPoint y: 369, distance: 16.2
drag, startPoint x: 1004, startPoint y: 368, endPoint x: 1031, endPoint y: 368, distance: 27.2
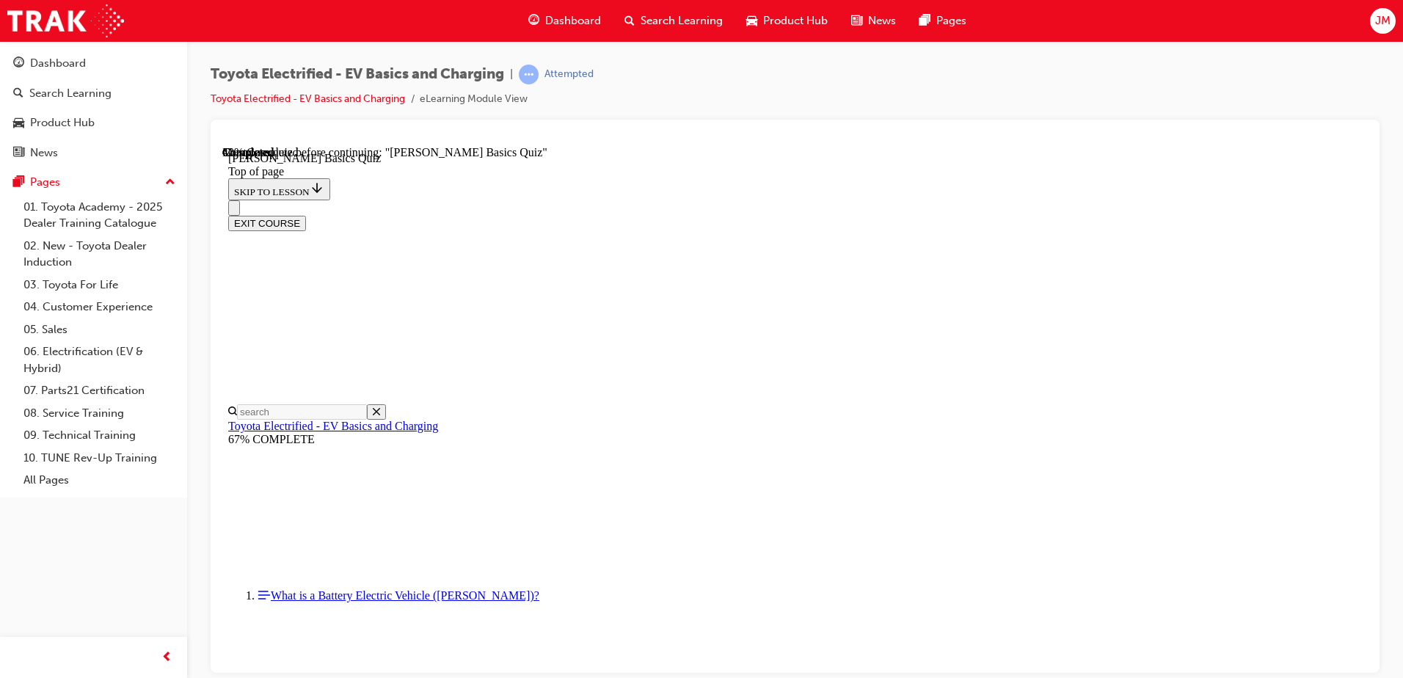
drag, startPoint x: 904, startPoint y: 366, endPoint x: 977, endPoint y: 372, distance: 73.6
drag, startPoint x: 977, startPoint y: 372, endPoint x: 928, endPoint y: 368, distance: 50.0
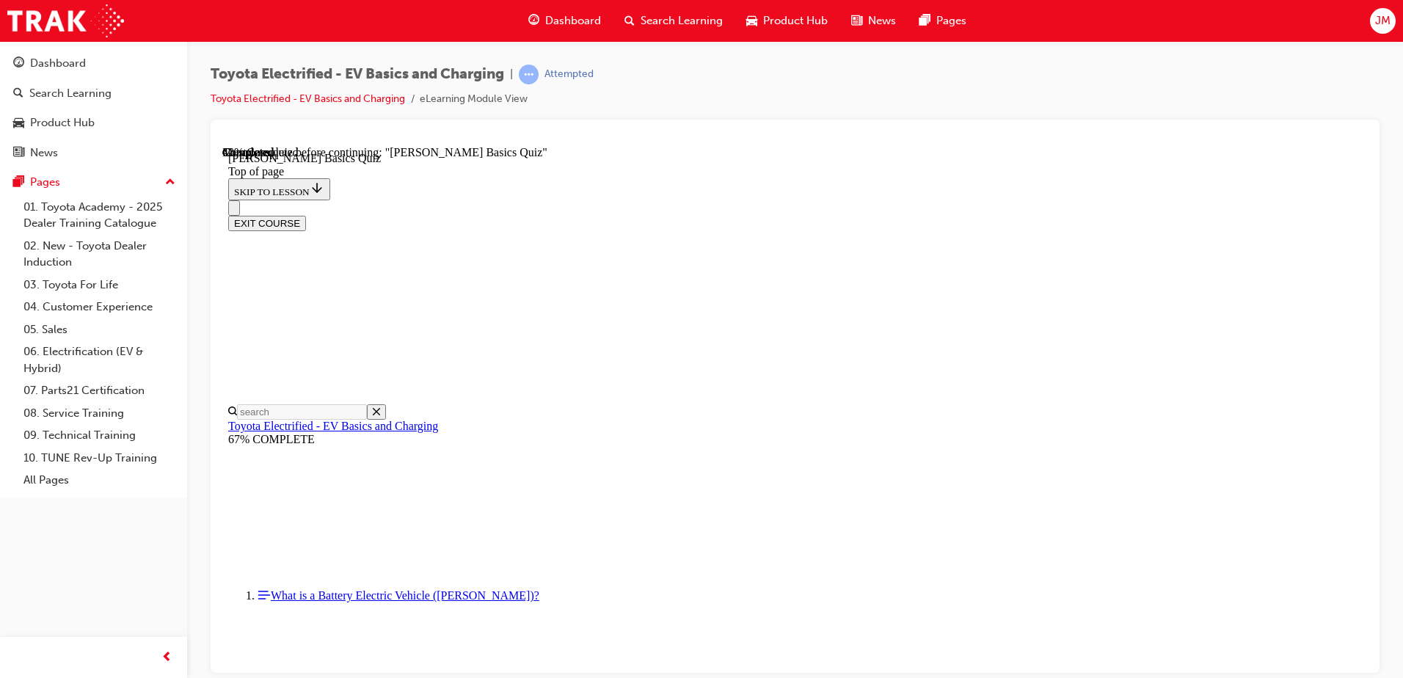
drag, startPoint x: 874, startPoint y: 365, endPoint x: 909, endPoint y: 368, distance: 35.4
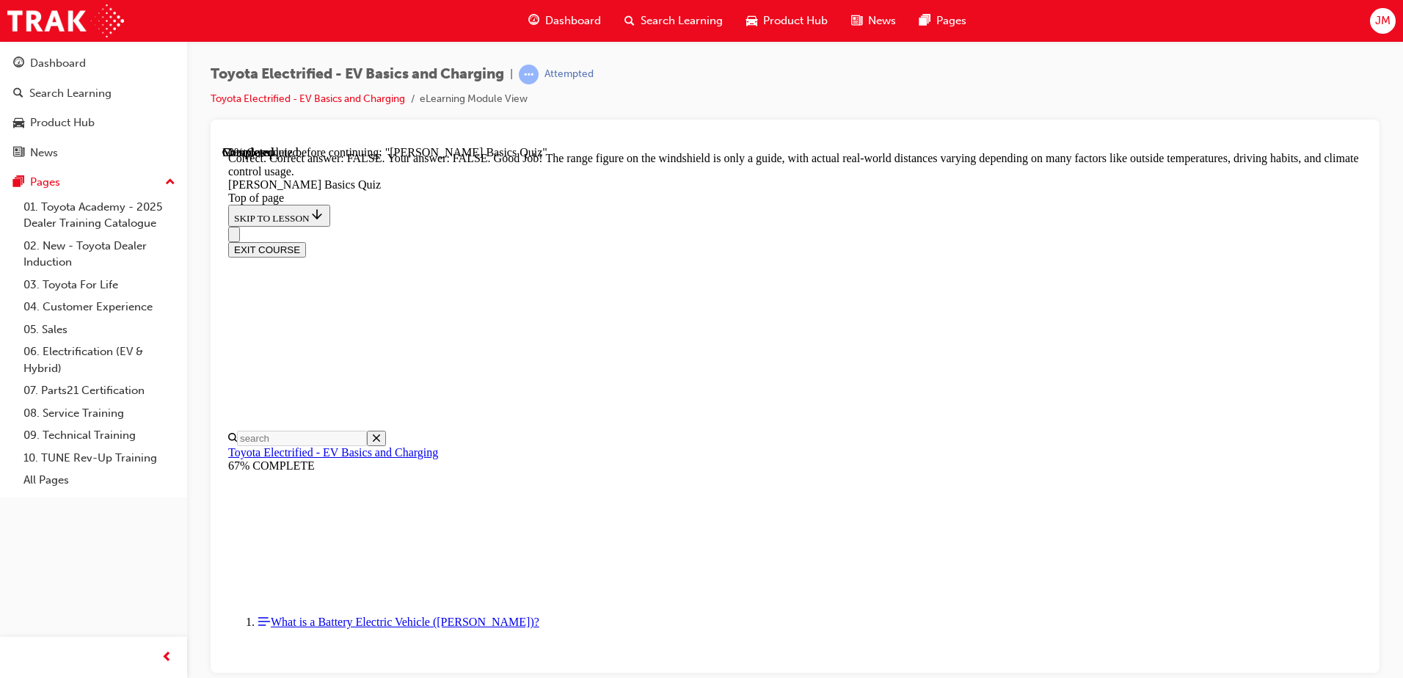
scroll to position [258, 0]
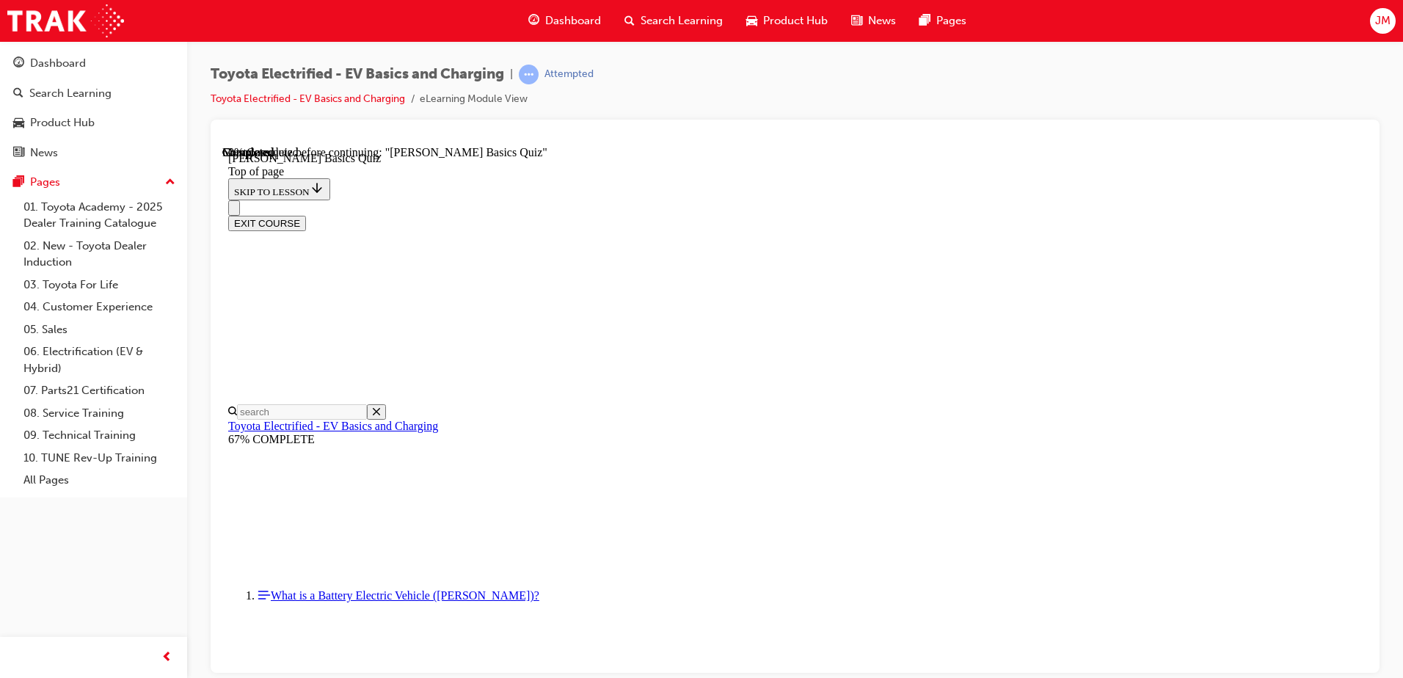
drag, startPoint x: 726, startPoint y: 368, endPoint x: 986, endPoint y: 389, distance: 259.8
drag, startPoint x: 986, startPoint y: 389, endPoint x: 978, endPoint y: 387, distance: 7.5
drag, startPoint x: 981, startPoint y: 388, endPoint x: 655, endPoint y: 365, distance: 327.3
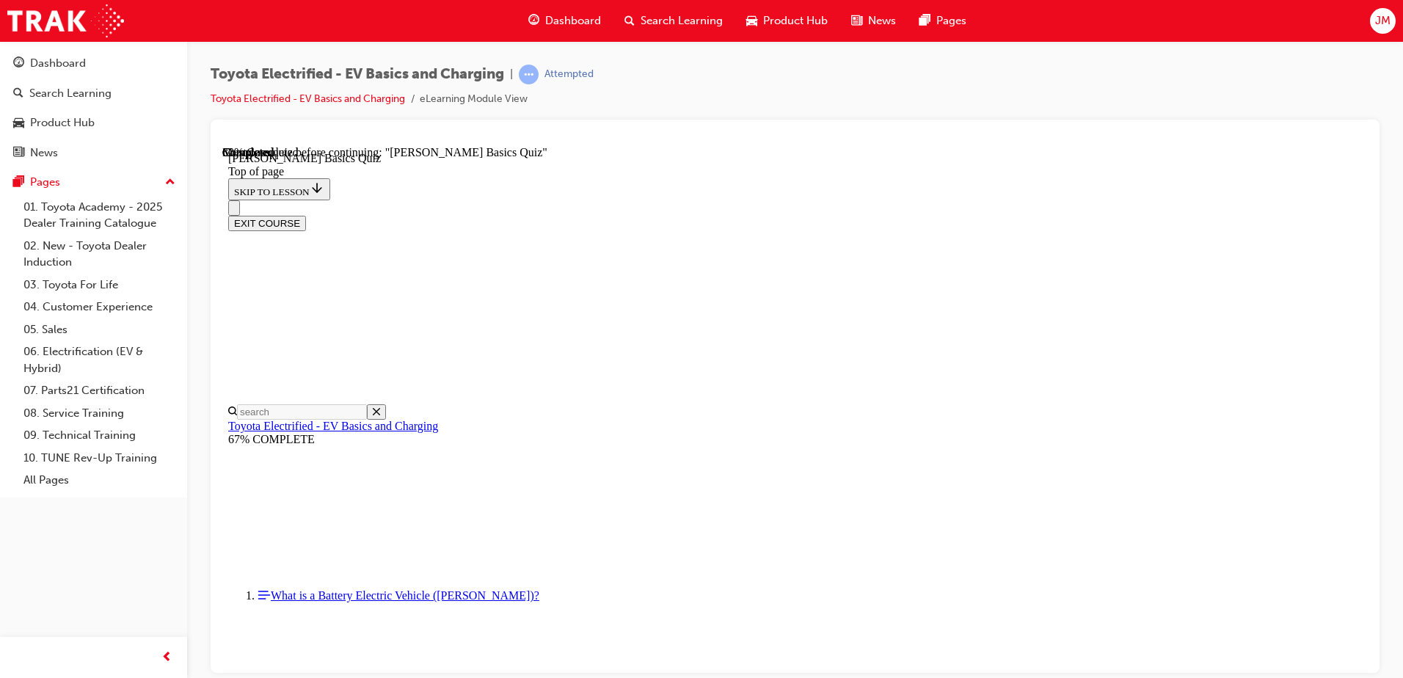
scroll to position [338, 0]
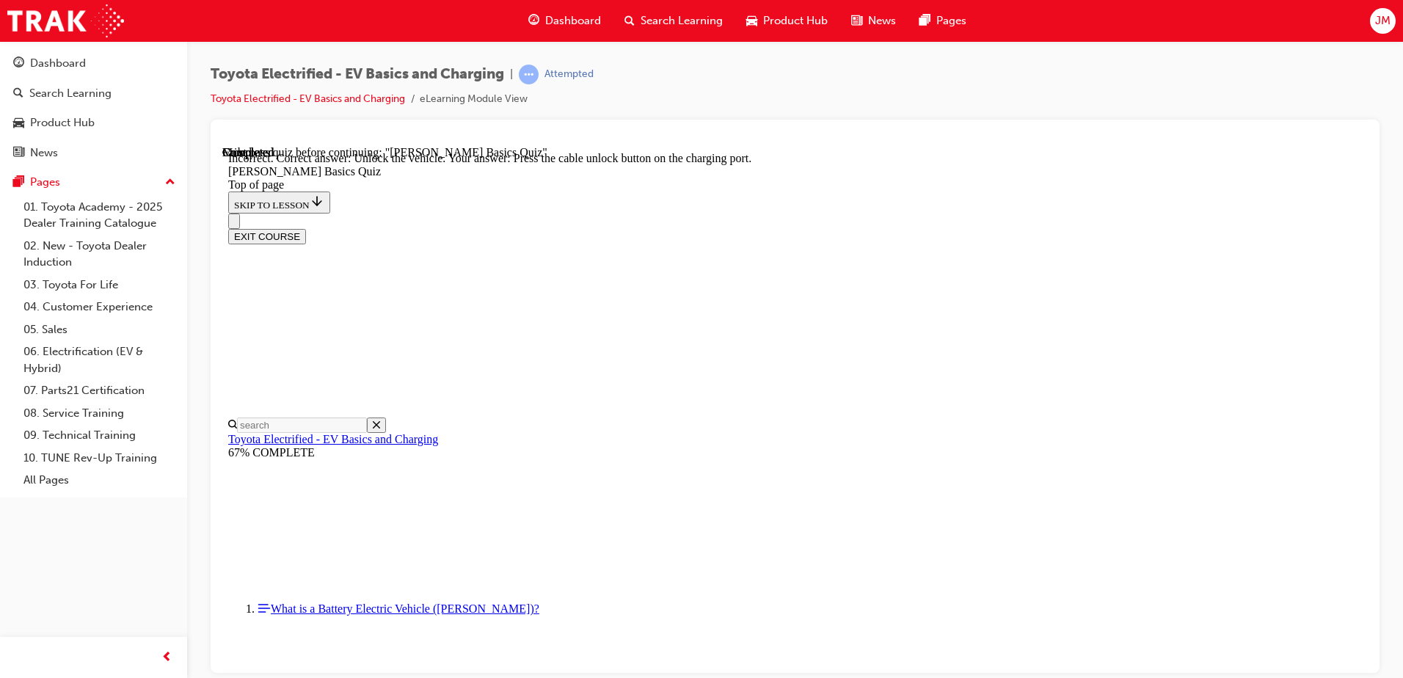
scroll to position [400, 0]
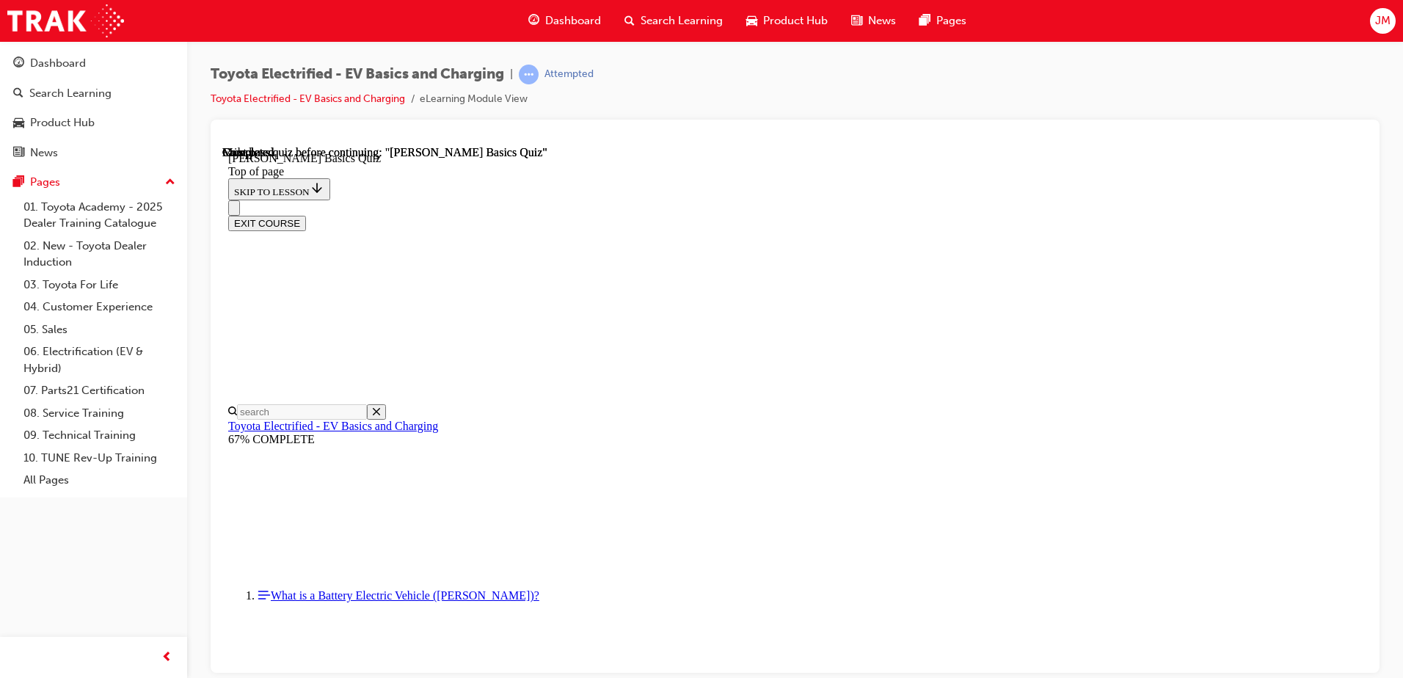
scroll to position [267, 0]
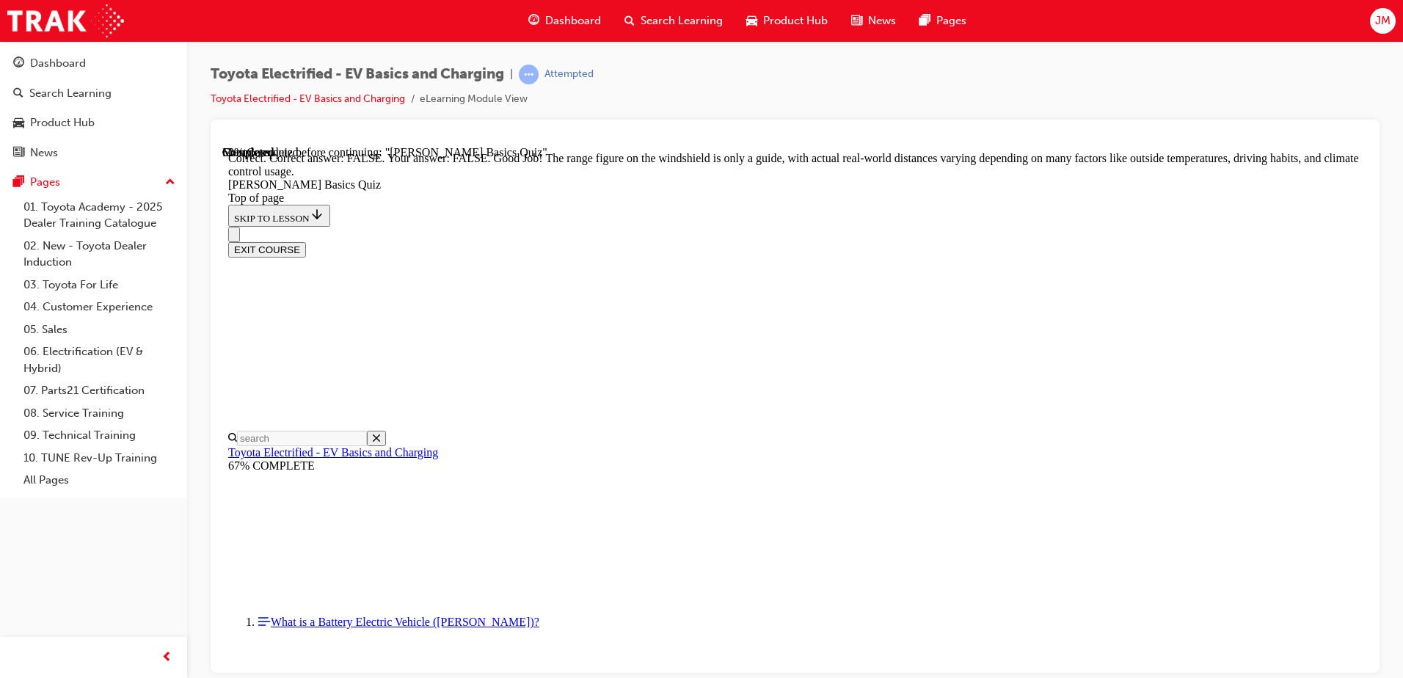
scroll to position [258, 0]
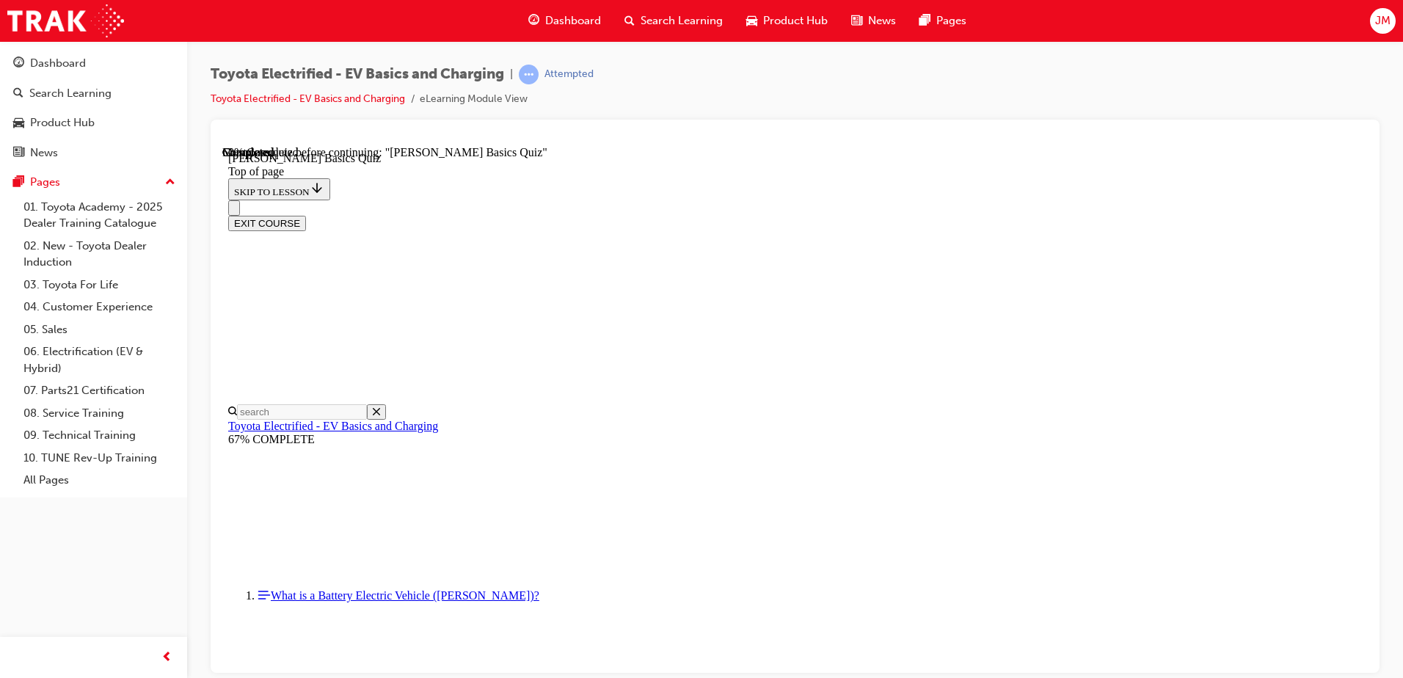
scroll to position [192, 0]
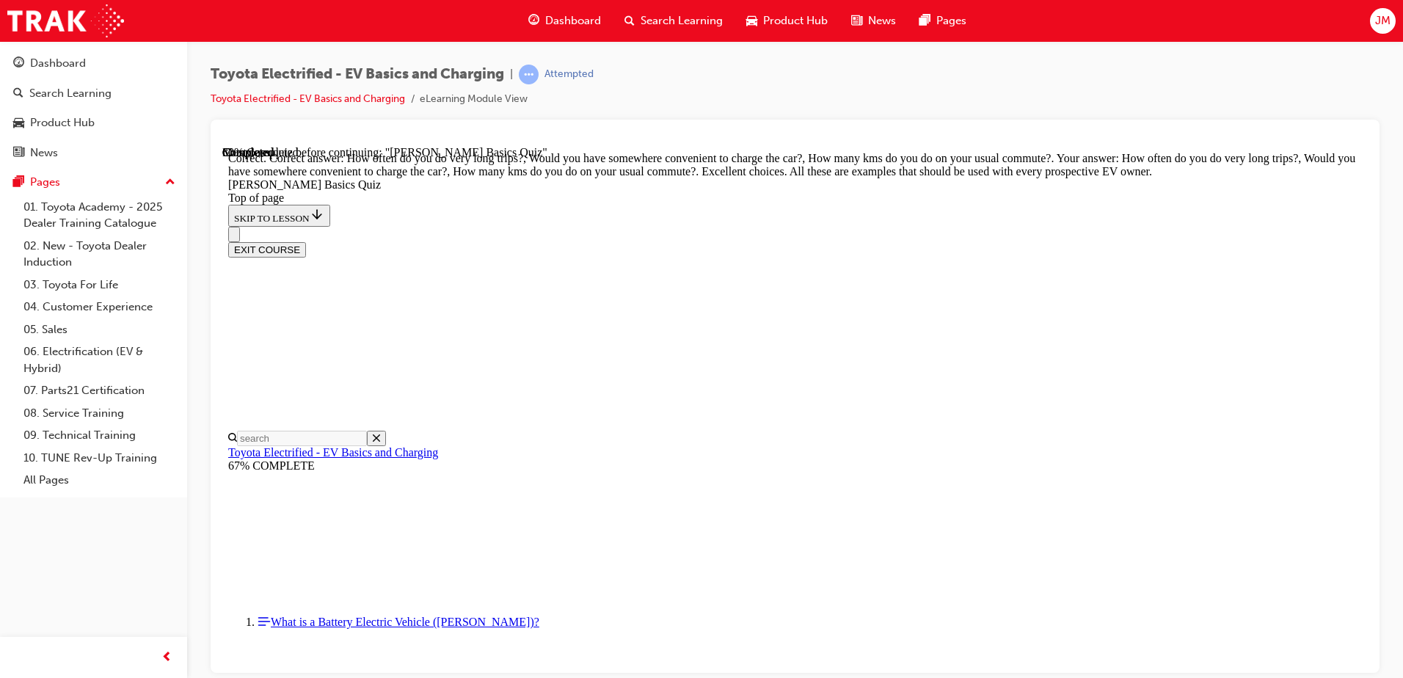
scroll to position [359, 0]
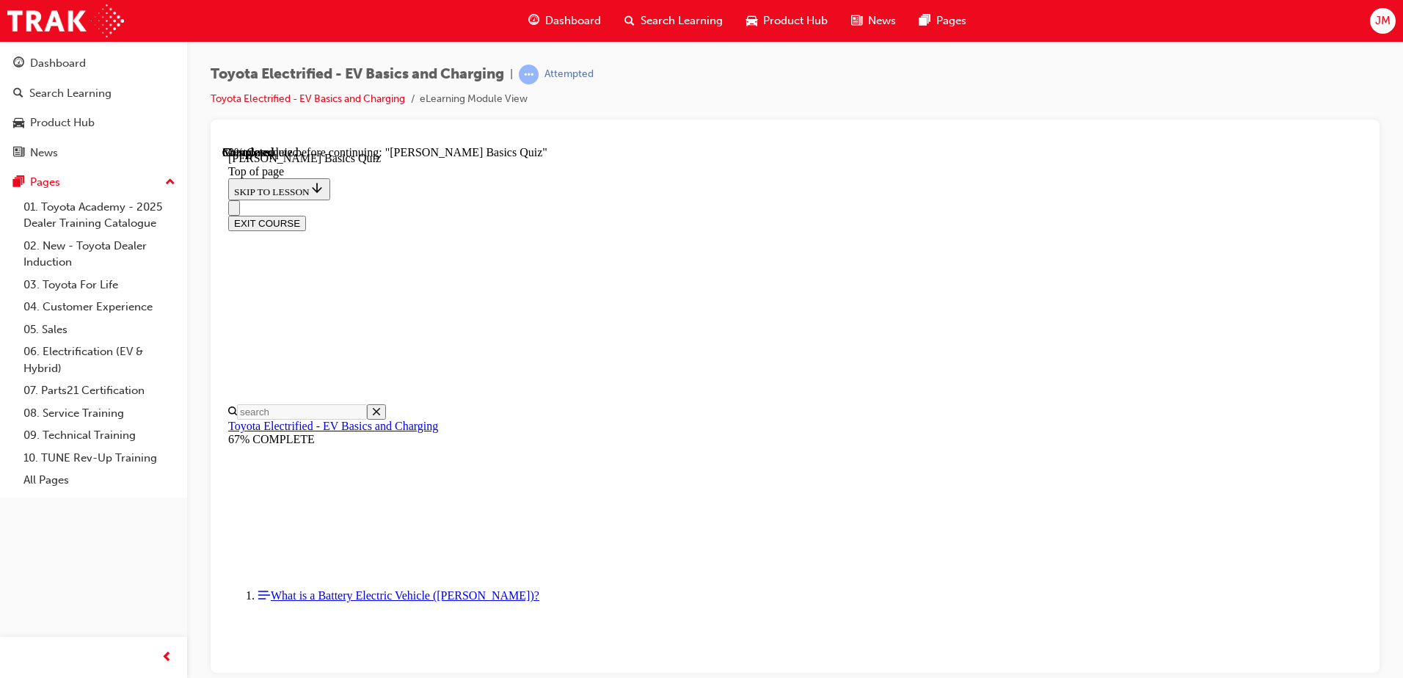
scroll to position [45, 0]
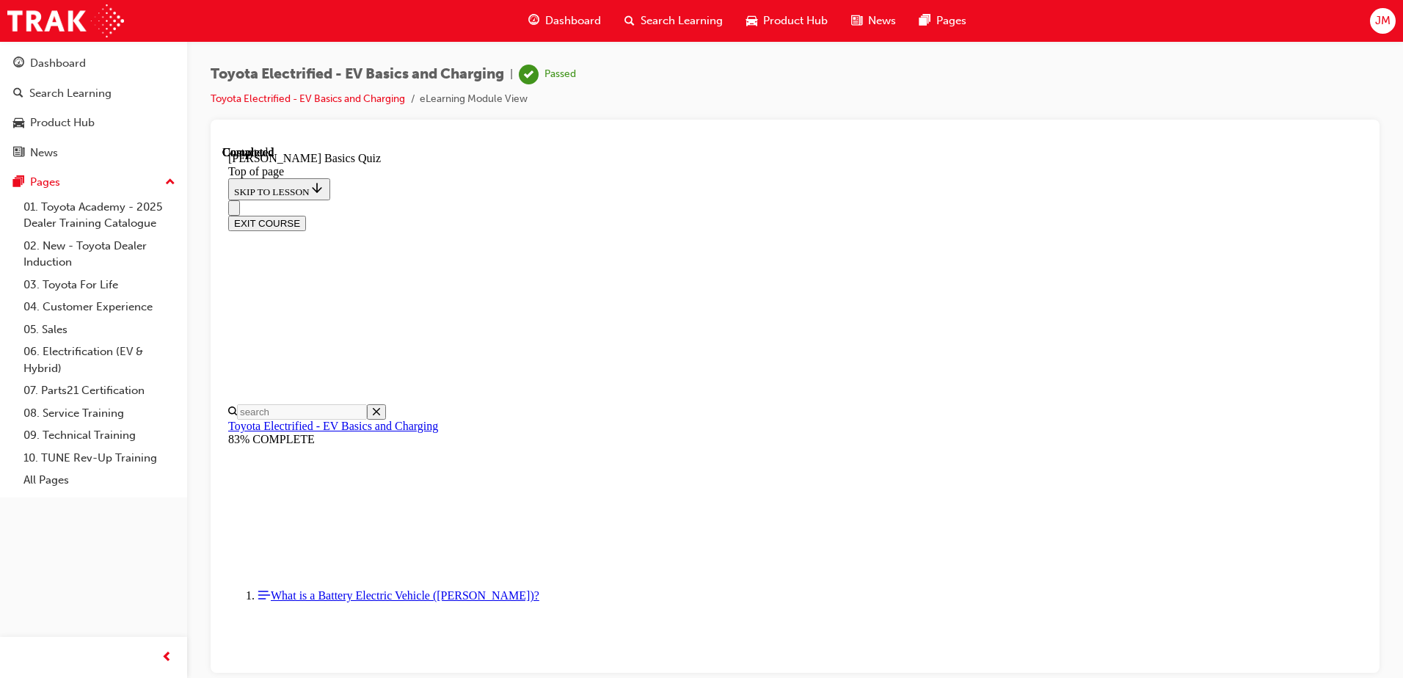
scroll to position [267, 0]
click at [306, 215] on button "EXIT COURSE" at bounding box center [267, 222] width 78 height 15
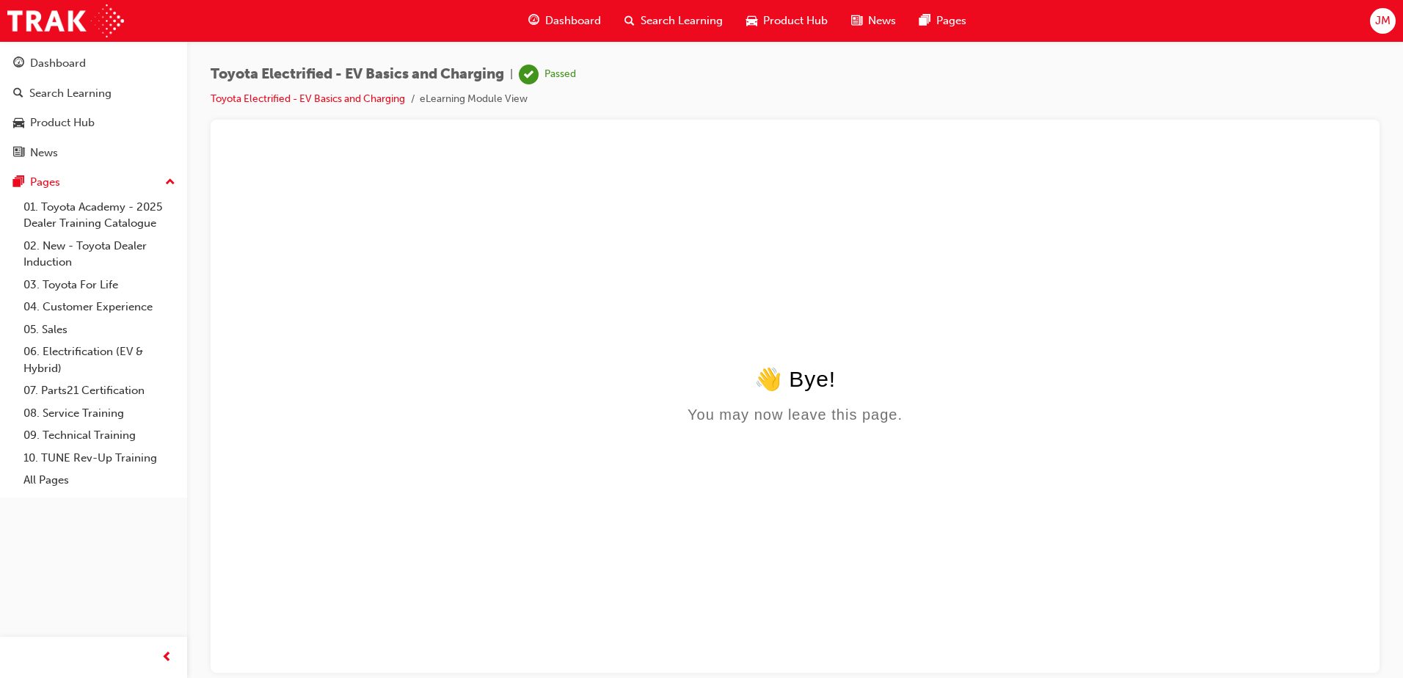
scroll to position [0, 0]
click at [75, 66] on div "Dashboard" at bounding box center [58, 63] width 56 height 17
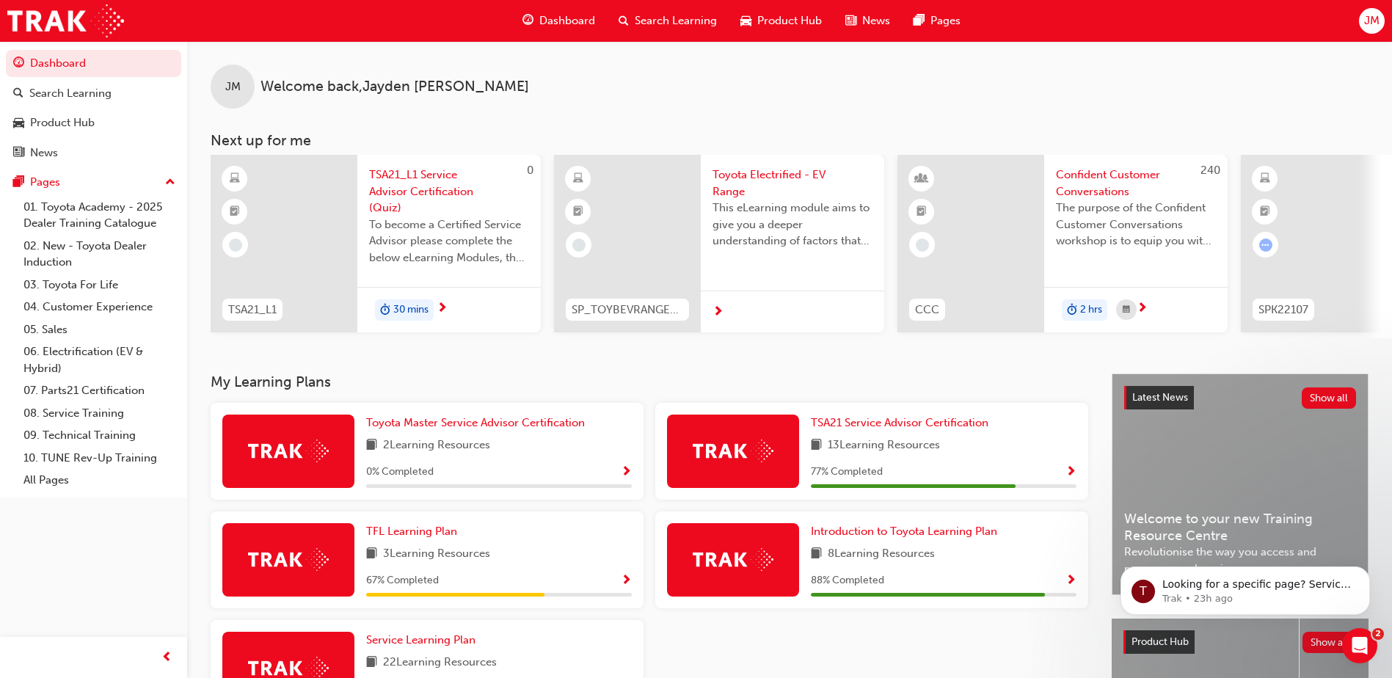
click at [477, 368] on div "JM Welcome back , Jayden Morgan Next up for me 0 TSA21_L1 TSA21_L1 Service Advi…" at bounding box center [789, 207] width 1205 height 332
click at [583, 371] on div "JM Welcome back , Jayden Morgan Next up for me 0 TSA21_L1 TSA21_L1 Service Advi…" at bounding box center [789, 207] width 1205 height 332
click at [744, 176] on span "Toyota Electrified - EV Range" at bounding box center [793, 183] width 160 height 33
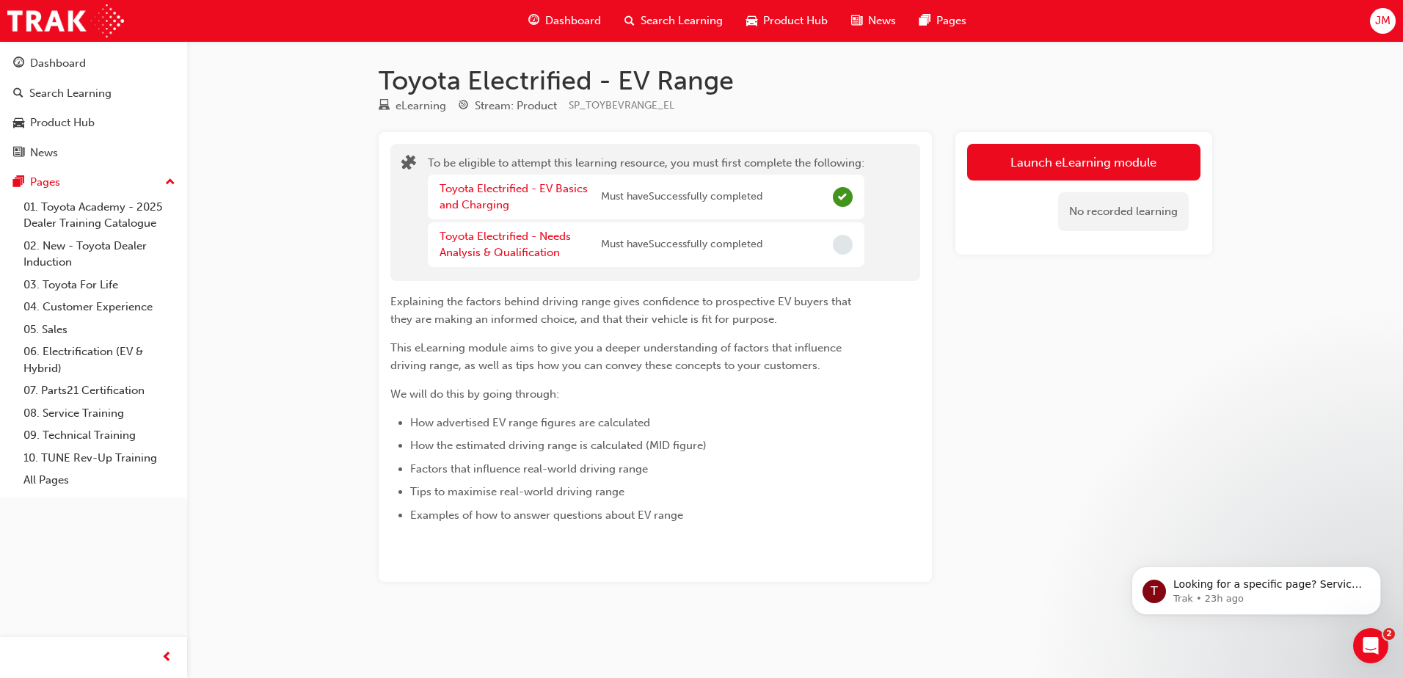
click at [486, 245] on div "Toyota Electrified - Needs Analysis & Qualification" at bounding box center [520, 244] width 161 height 33
click at [503, 238] on link "Toyota Electrified - Needs Analysis & Qualification" at bounding box center [505, 245] width 131 height 30
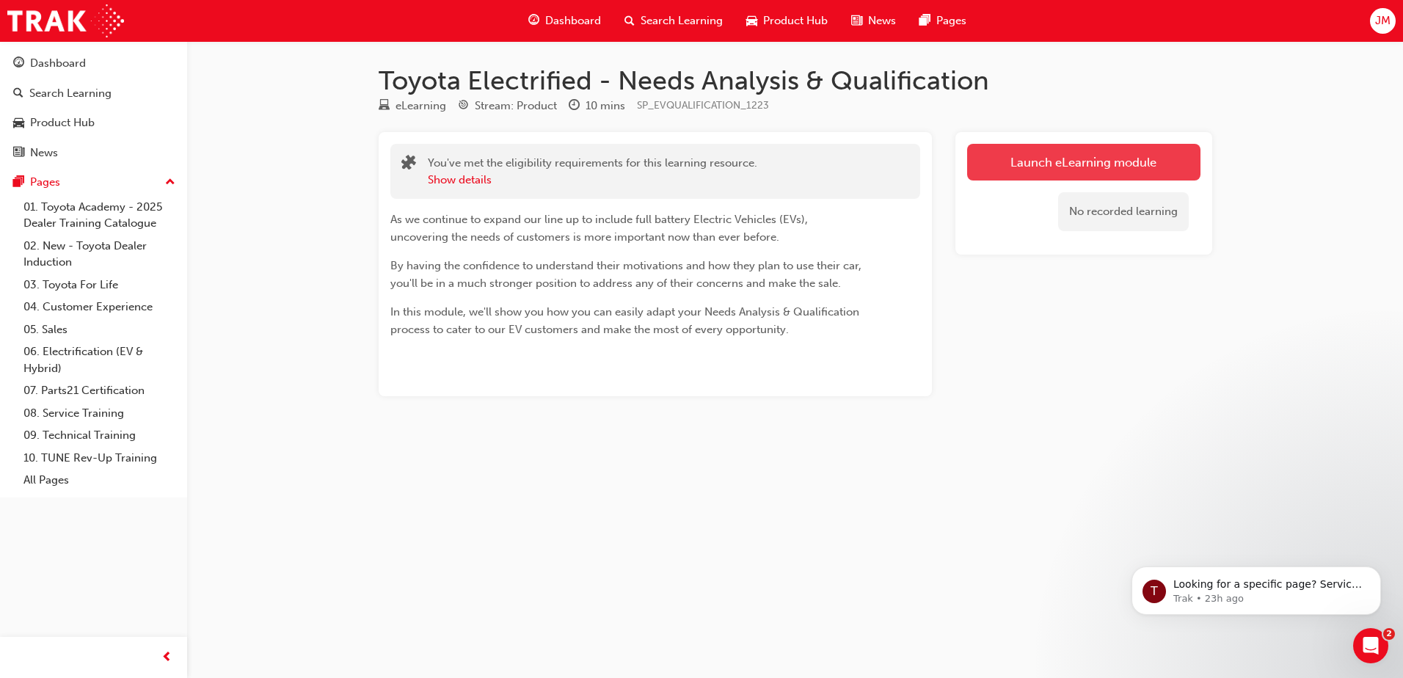
click at [1076, 163] on link "Launch eLearning module" at bounding box center [1083, 162] width 233 height 37
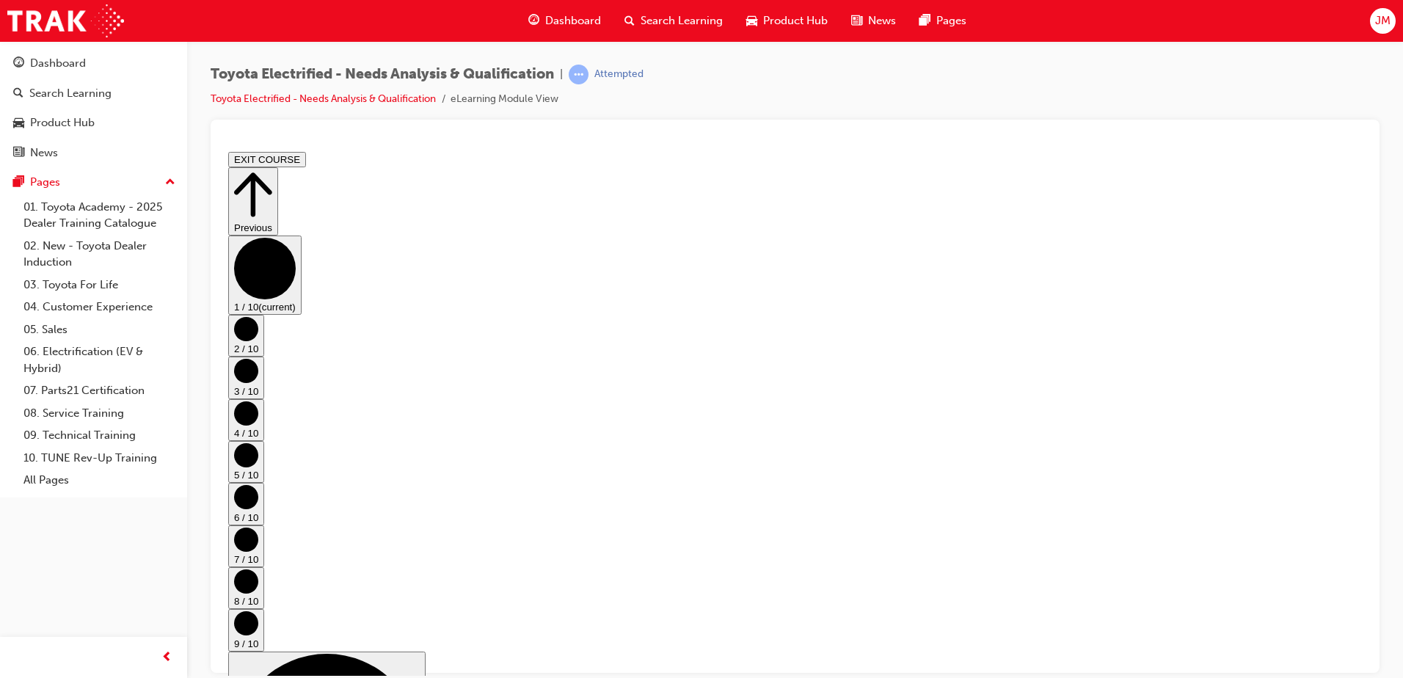
drag, startPoint x: 589, startPoint y: 238, endPoint x: 615, endPoint y: 246, distance: 26.9
drag, startPoint x: 788, startPoint y: 494, endPoint x: 957, endPoint y: 503, distance: 169.0
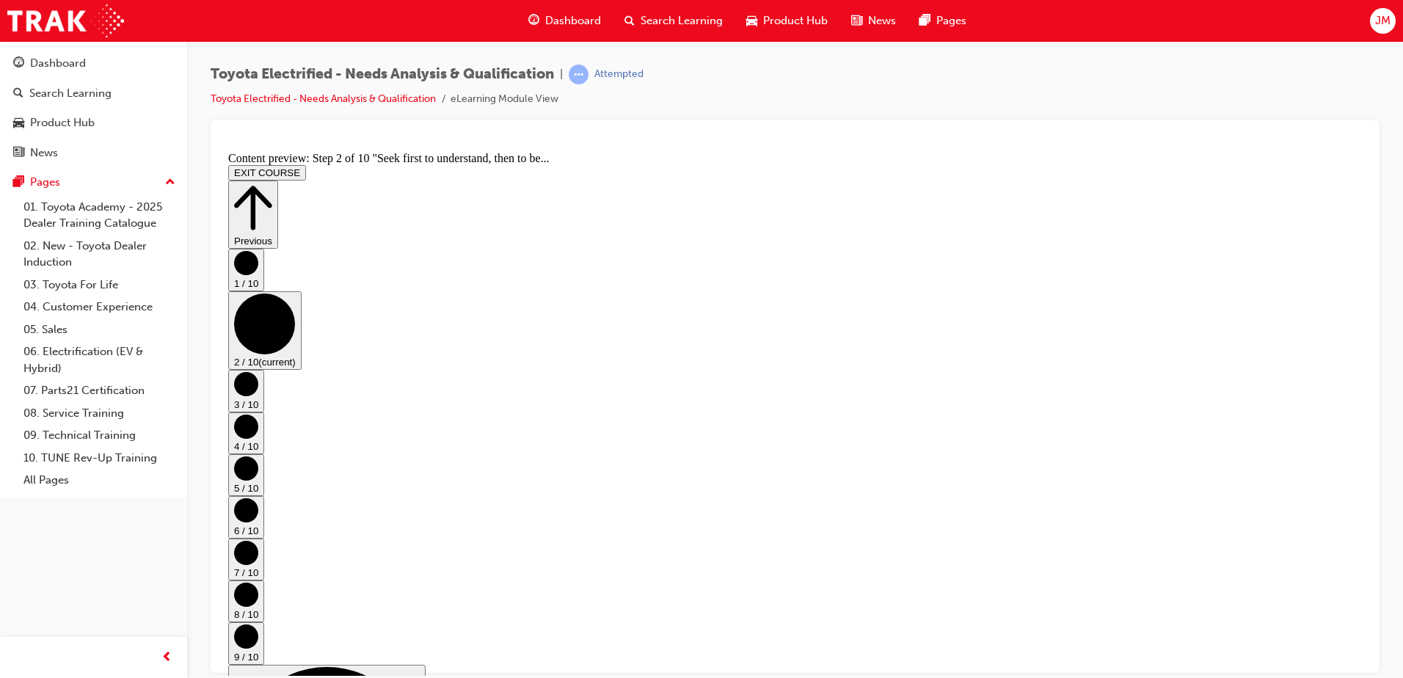
drag, startPoint x: 727, startPoint y: 212, endPoint x: 822, endPoint y: 214, distance: 94.7
drag, startPoint x: 822, startPoint y: 214, endPoint x: 866, endPoint y: 227, distance: 46.0
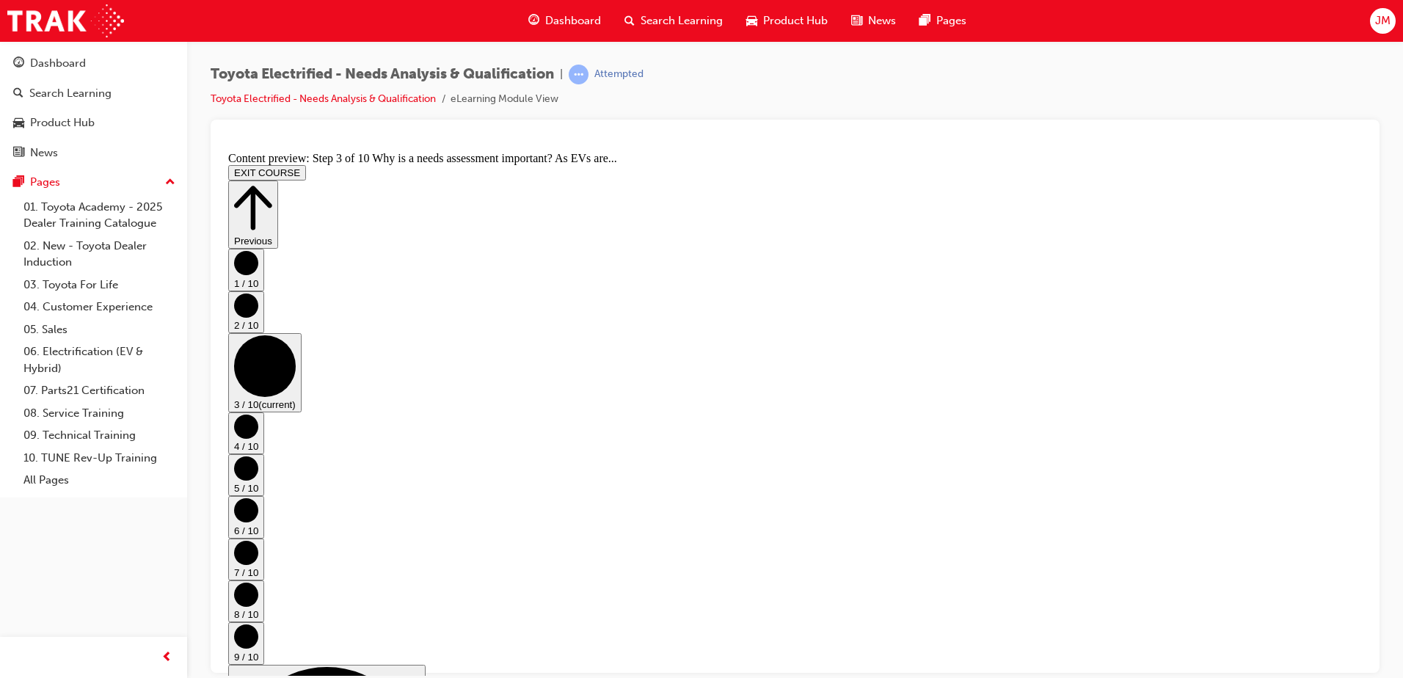
drag, startPoint x: 538, startPoint y: 234, endPoint x: 682, endPoint y: 243, distance: 144.8
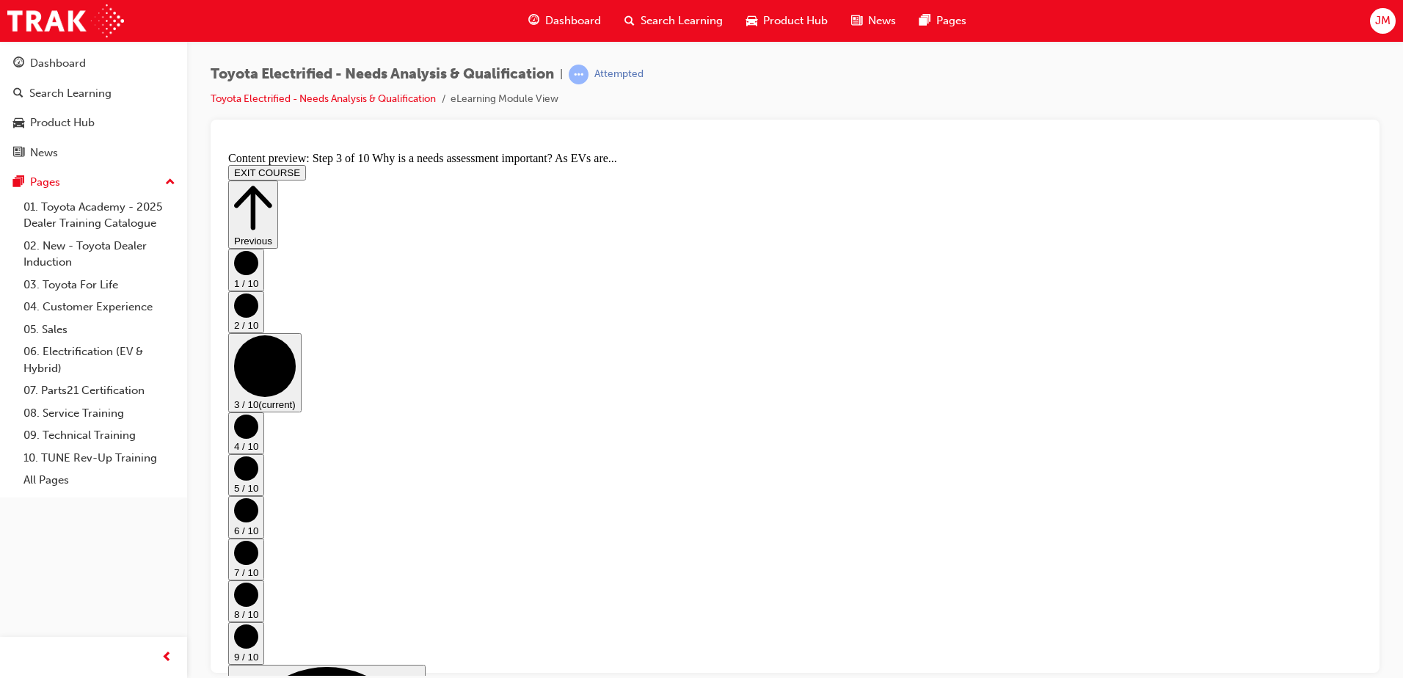
drag, startPoint x: 666, startPoint y: 257, endPoint x: 674, endPoint y: 263, distance: 9.4
drag, startPoint x: 611, startPoint y: 489, endPoint x: 693, endPoint y: 489, distance: 82.9
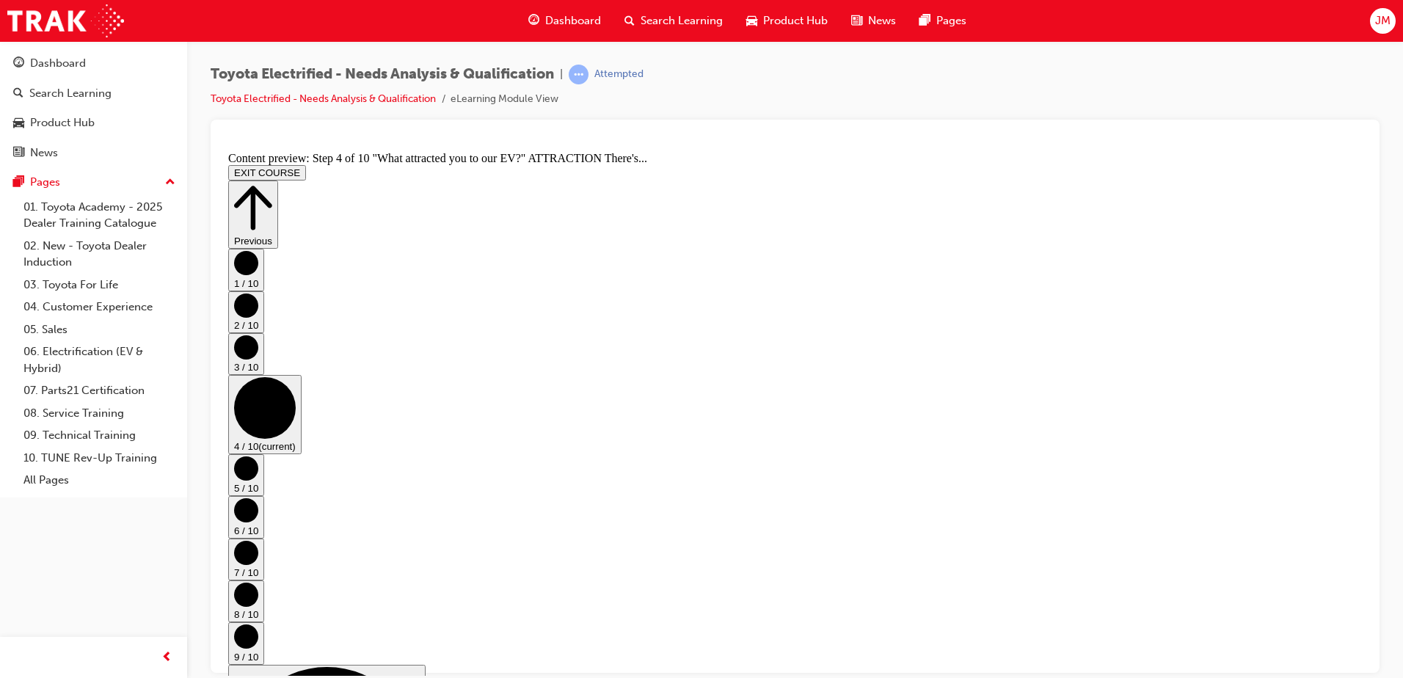
drag, startPoint x: 693, startPoint y: 489, endPoint x: 648, endPoint y: 549, distance: 75.4
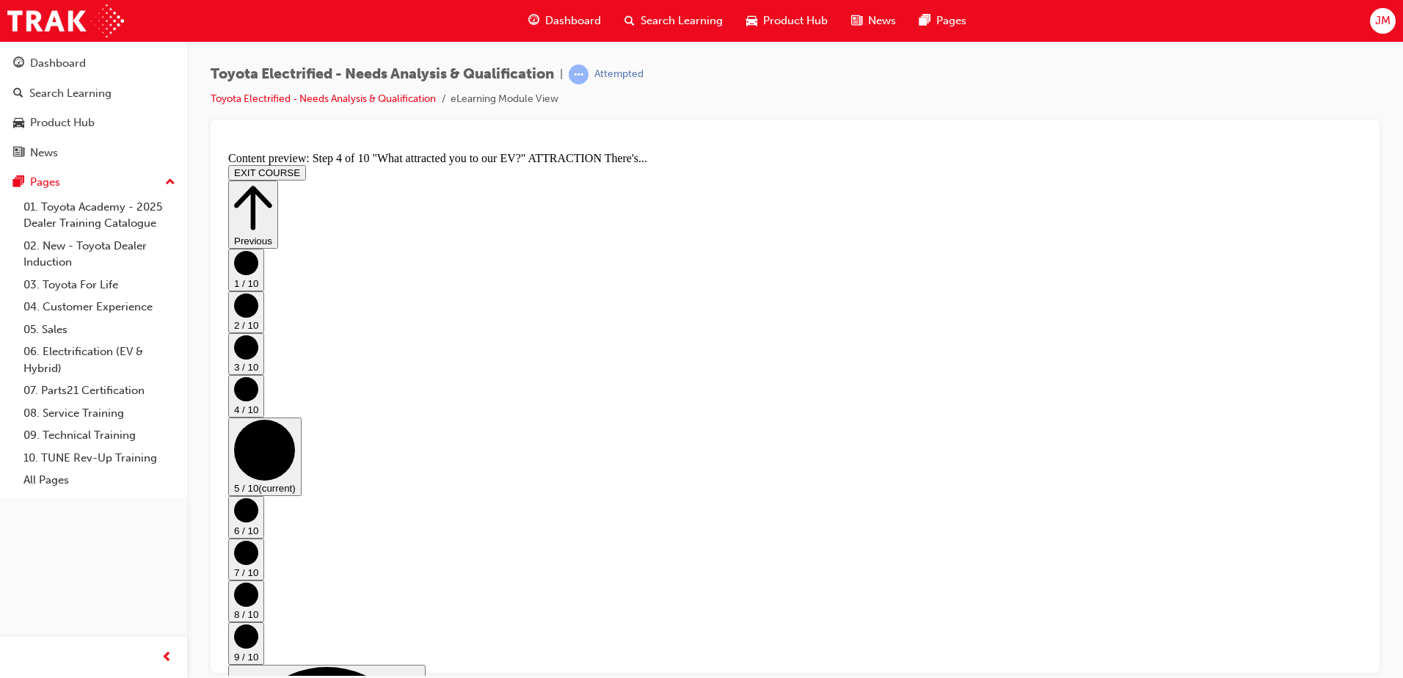
scroll to position [0, 0]
drag, startPoint x: 474, startPoint y: 327, endPoint x: 646, endPoint y: 368, distance: 176.4
drag, startPoint x: 608, startPoint y: 410, endPoint x: 899, endPoint y: 441, distance: 292.9
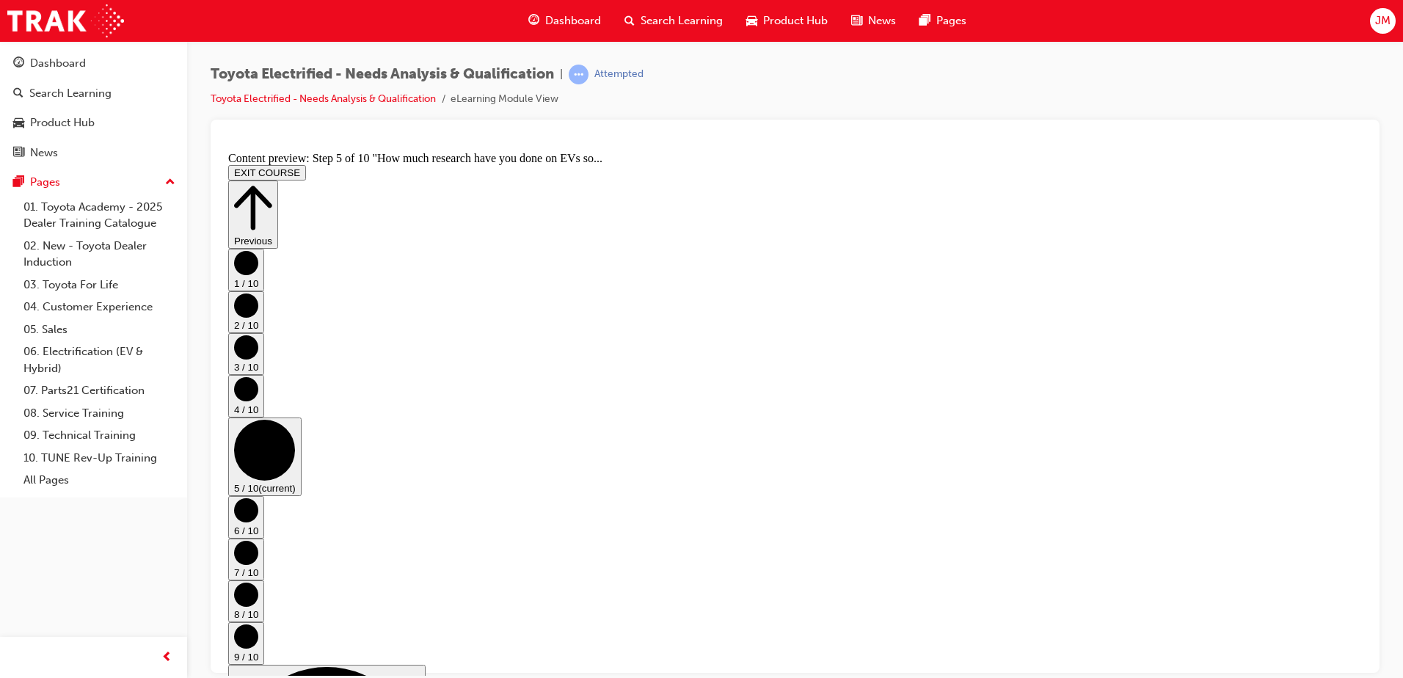
drag, startPoint x: 523, startPoint y: 296, endPoint x: 1032, endPoint y: 358, distance: 512.3
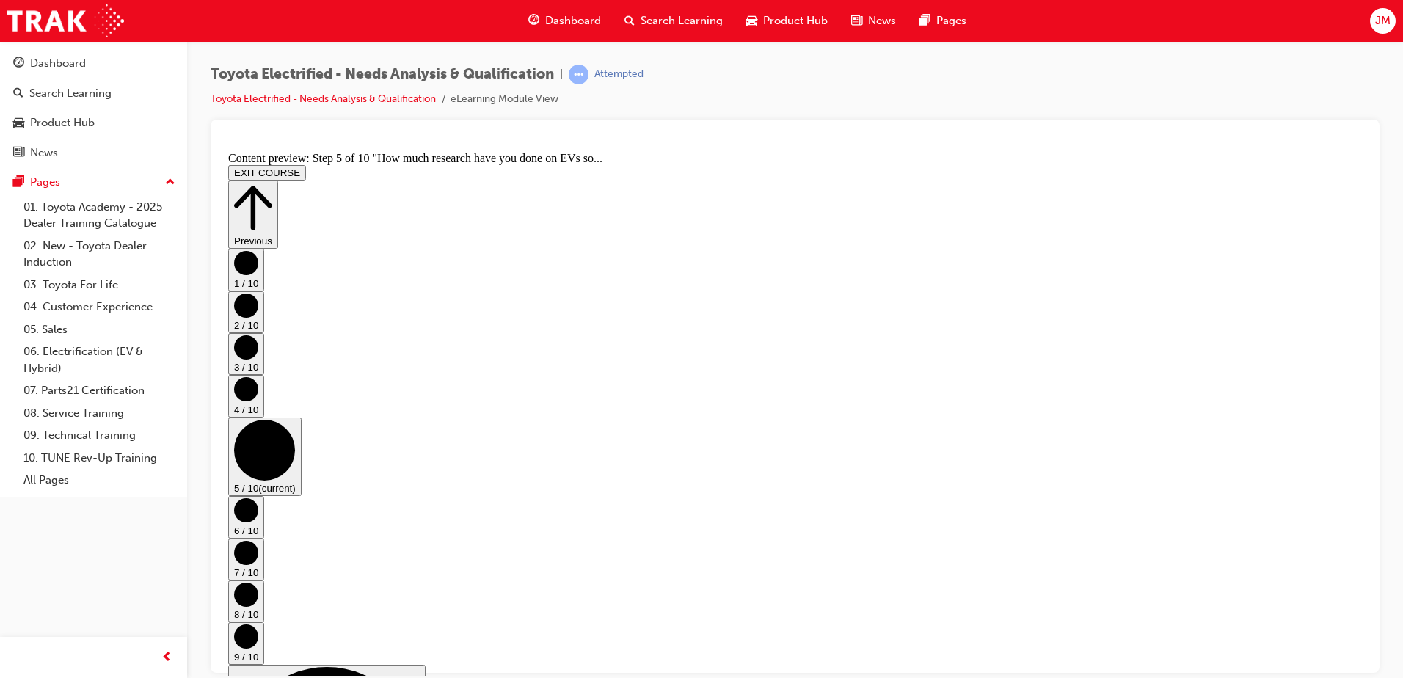
drag, startPoint x: 691, startPoint y: 462, endPoint x: 873, endPoint y: 466, distance: 182.0
drag, startPoint x: 873, startPoint y: 466, endPoint x: 812, endPoint y: 457, distance: 61.5
drag, startPoint x: 728, startPoint y: 507, endPoint x: 925, endPoint y: 516, distance: 197.6
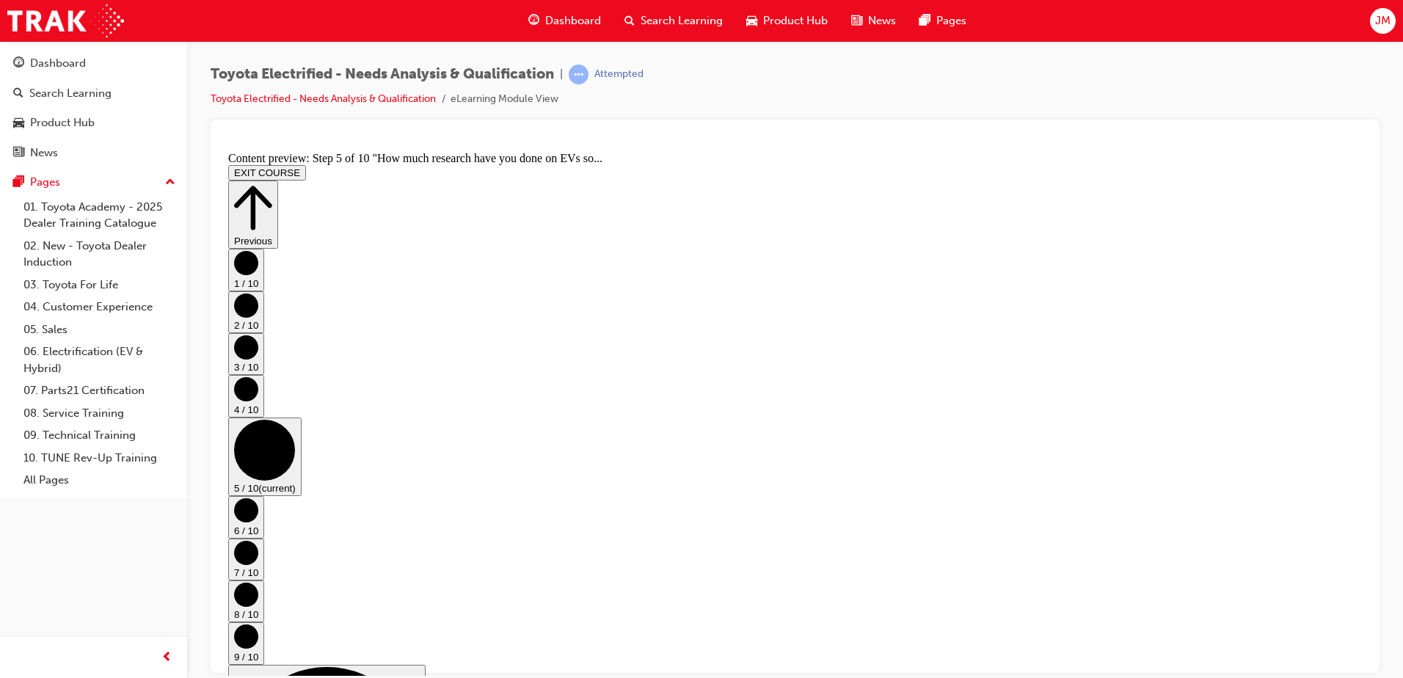
drag, startPoint x: 691, startPoint y: 575, endPoint x: 776, endPoint y: 580, distance: 84.5
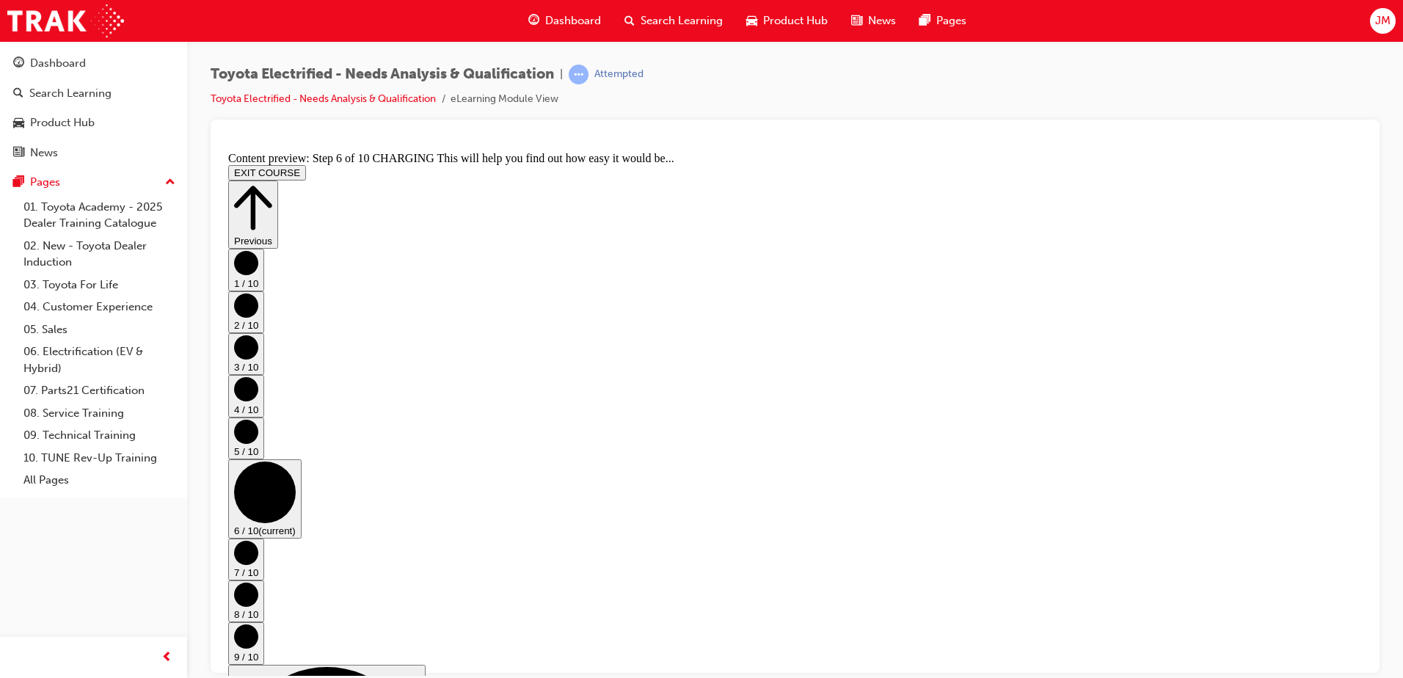
drag, startPoint x: 776, startPoint y: 580, endPoint x: 724, endPoint y: 600, distance: 55.3
drag, startPoint x: 596, startPoint y: 560, endPoint x: 1036, endPoint y: 558, distance: 440.3
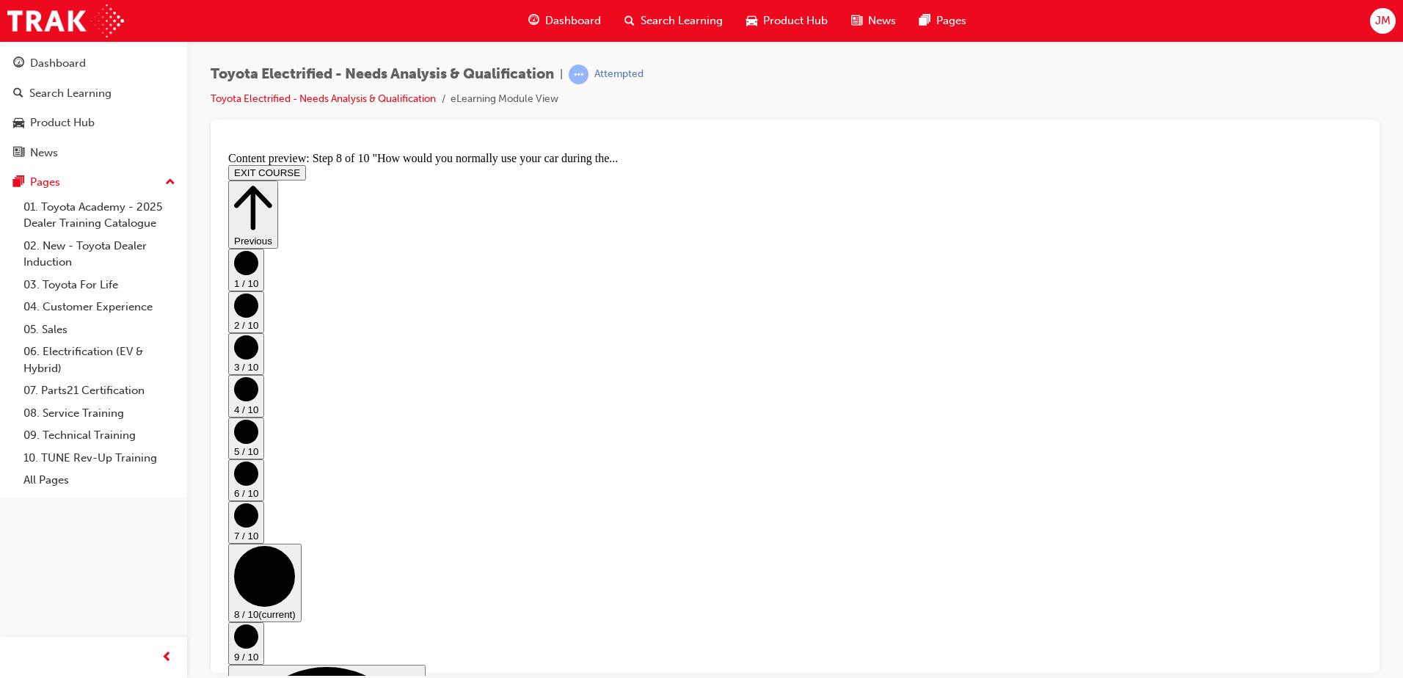
scroll to position [379, 0]
drag, startPoint x: 702, startPoint y: 547, endPoint x: 909, endPoint y: 575, distance: 208.7
drag, startPoint x: 1259, startPoint y: 609, endPoint x: 1294, endPoint y: 622, distance: 36.7
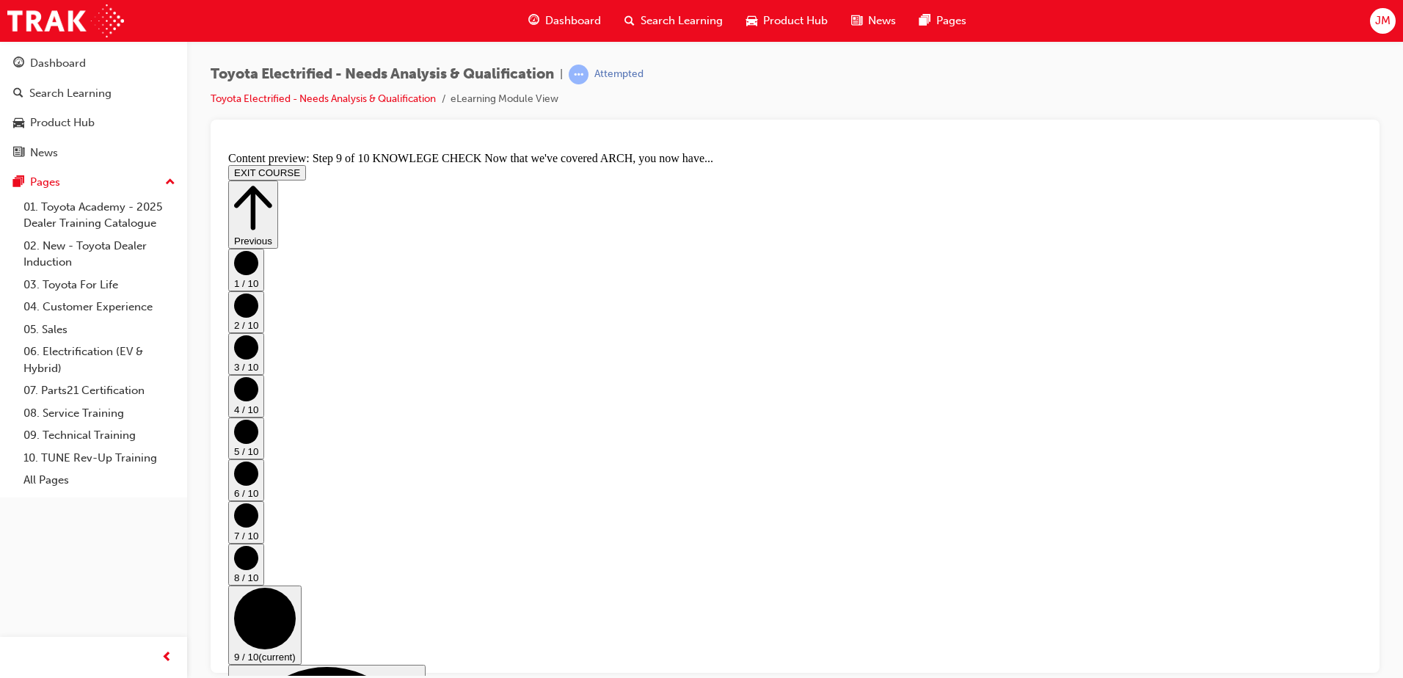
scroll to position [270, 0]
click at [306, 164] on button "EXIT COURSE" at bounding box center [267, 171] width 78 height 15
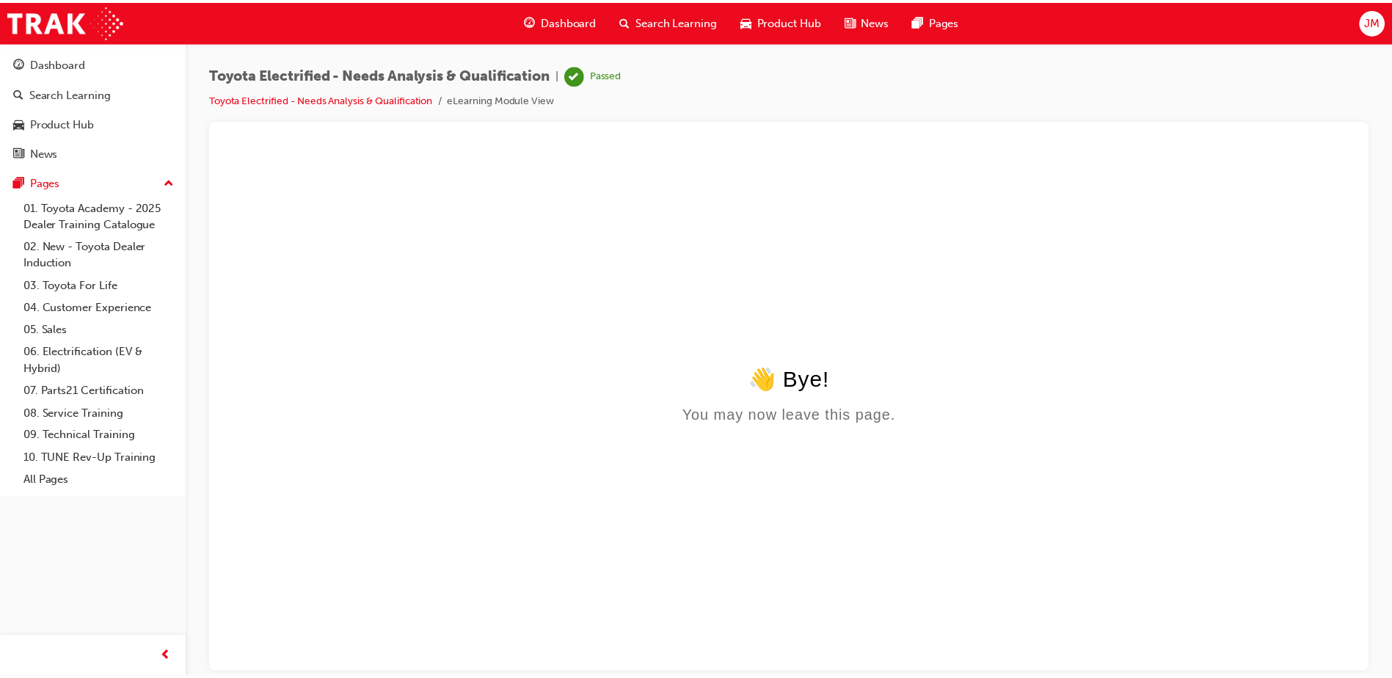
scroll to position [0, 0]
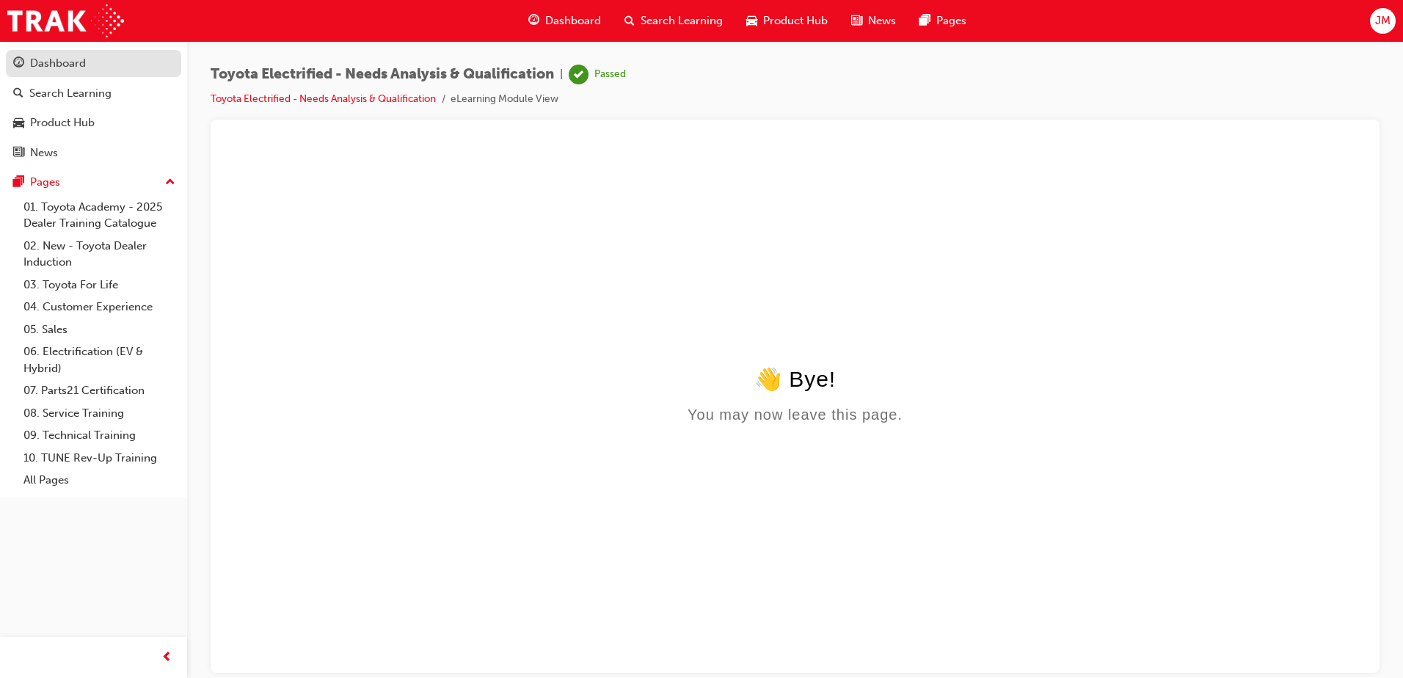
click at [54, 57] on div "Dashboard" at bounding box center [58, 63] width 56 height 17
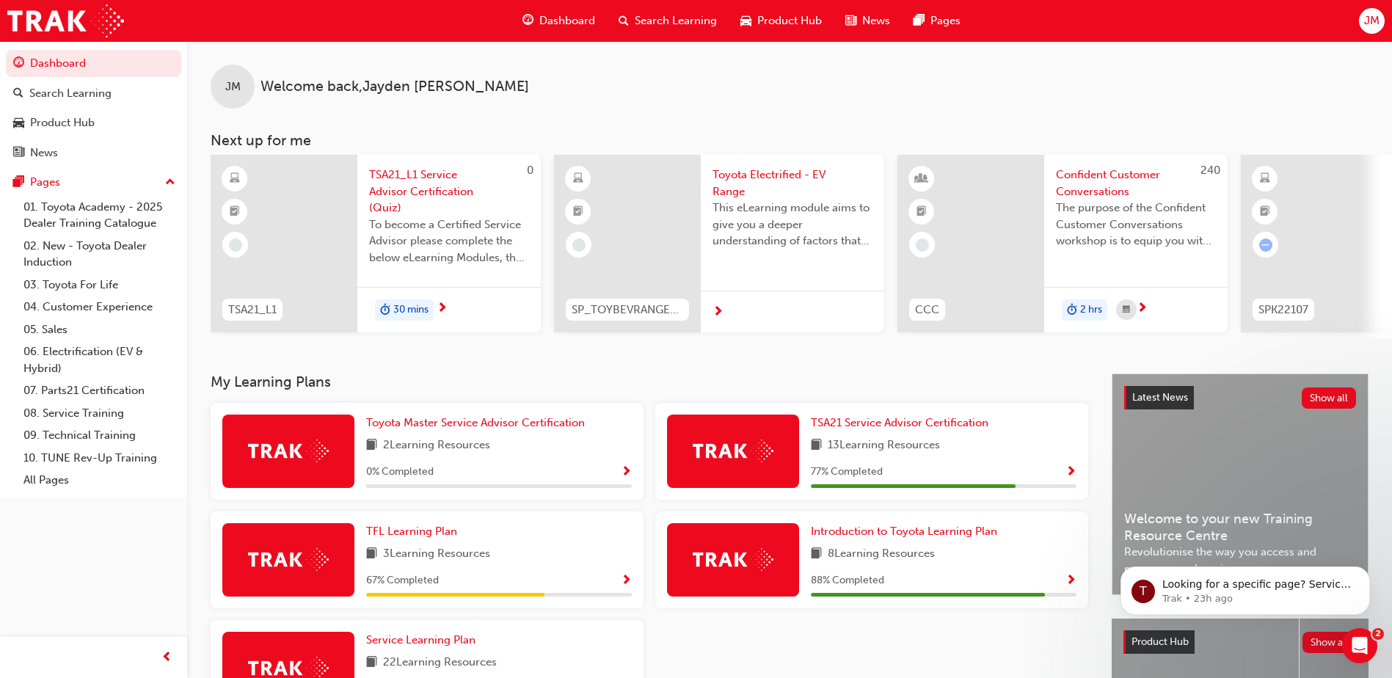
click at [755, 177] on span "Toyota Electrified - EV Range" at bounding box center [793, 183] width 160 height 33
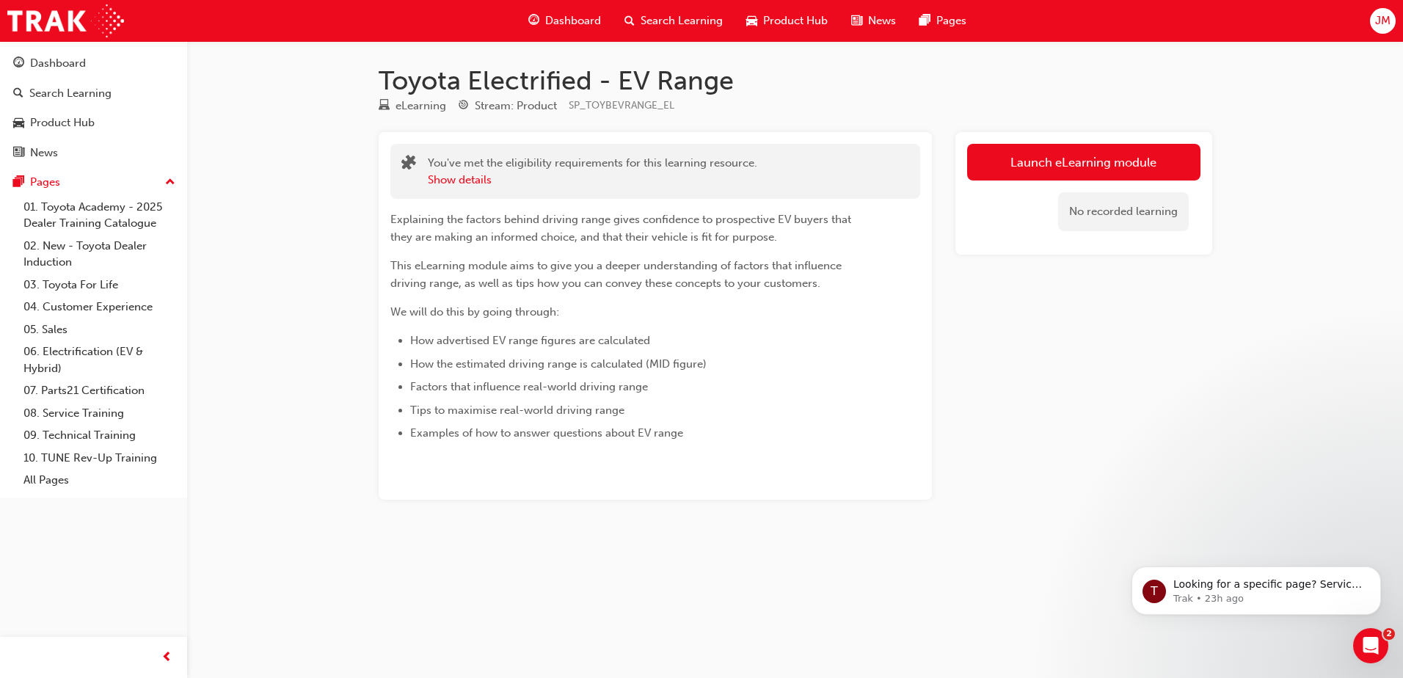
click at [511, 158] on div "You've met the eligibility requirements for this learning resource. Show details" at bounding box center [592, 171] width 329 height 33
click at [62, 59] on div "Dashboard" at bounding box center [58, 63] width 56 height 17
